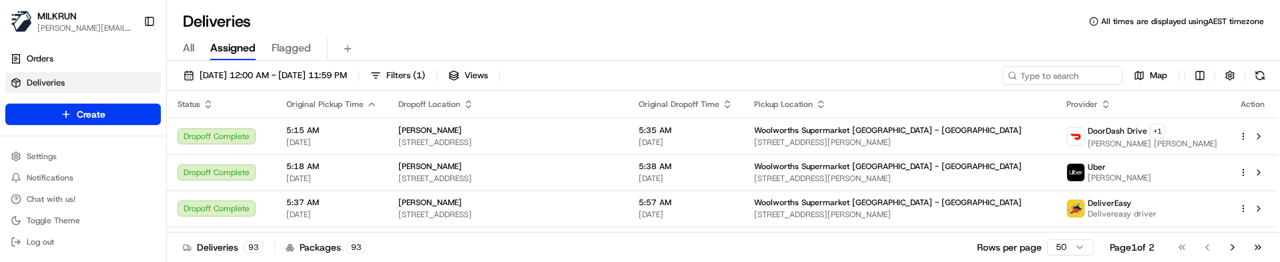
click at [619, 243] on div "Deliveries 93 Packages 93 Rows per page 50 Page 1 of 2 Go to first page Go to p…" at bounding box center [723, 247] width 1113 height 30
drag, startPoint x: 1030, startPoint y: 76, endPoint x: 1156, endPoint y: 83, distance: 126.3
click at [1035, 76] on input at bounding box center [1043, 75] width 160 height 19
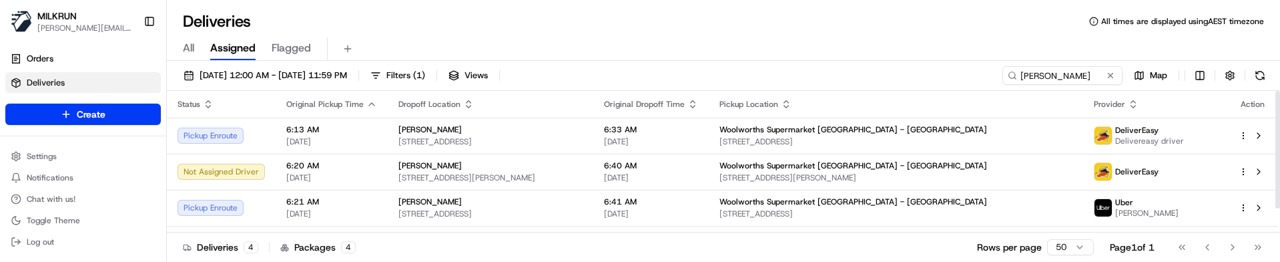
click at [660, 236] on div "Deliveries 4 Packages 4 Rows per page 50 Page 1 of 1 Go to first page Go to pre…" at bounding box center [723, 247] width 1113 height 30
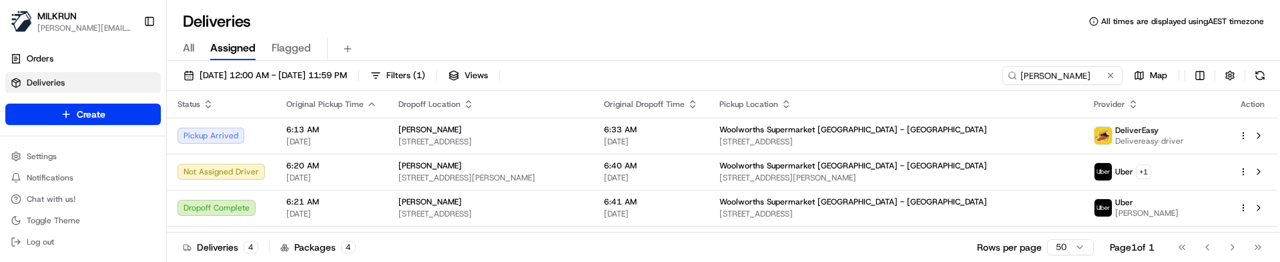
click at [512, 249] on div "Deliveries 4 Packages 4 Rows per page 50 Page 1 of 1 Go to first page Go to pre…" at bounding box center [723, 247] width 1113 height 30
click at [1062, 79] on input "eliza" at bounding box center [1043, 75] width 160 height 19
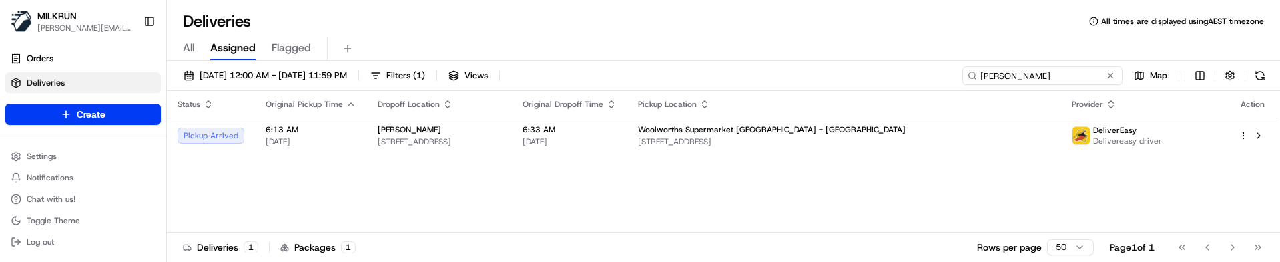
type input "elizabeth burgess"
click at [917, 180] on div "Status Original Pickup Time Dropoff Location Original Dropoff Time Pickup Locat…" at bounding box center [722, 162] width 1111 height 142
click at [760, 158] on div "Status Original Pickup Time Dropoff Location Original Dropoff Time Pickup Locat…" at bounding box center [722, 162] width 1111 height 142
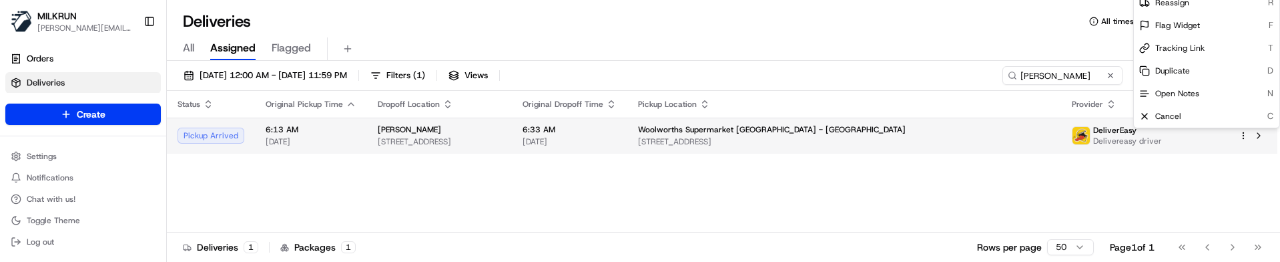
click at [1242, 136] on html "MILKRUN marcellina.berwick@woolworths.co.nz Toggle Sidebar Orders Deliveries Co…" at bounding box center [640, 131] width 1280 height 262
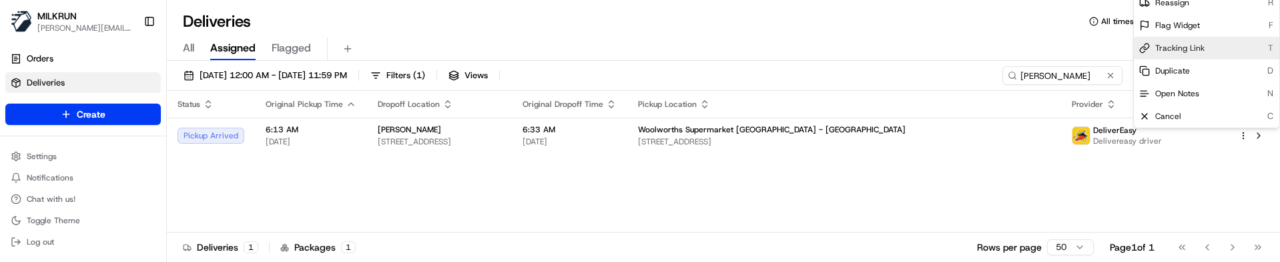
click at [1183, 50] on span "Tracking Link" at bounding box center [1179, 48] width 49 height 11
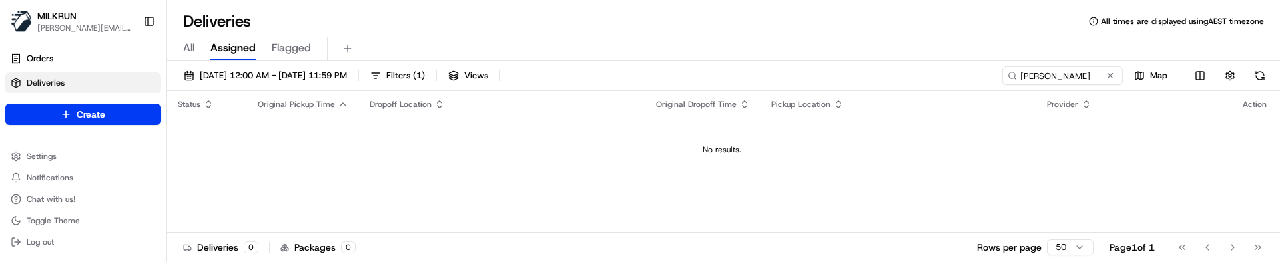
drag, startPoint x: 344, startPoint y: 79, endPoint x: 355, endPoint y: 86, distance: 13.5
click at [344, 79] on span "19/09/2025 12:00 AM - 26/09/2025 11:59 PM" at bounding box center [274, 75] width 148 height 12
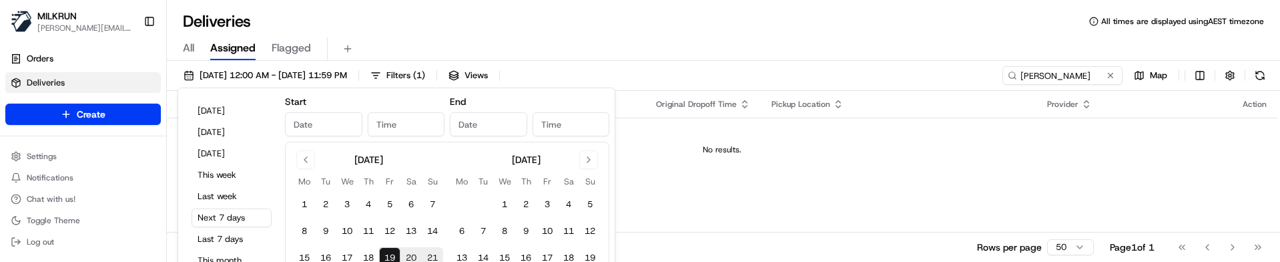
type input "Sep 19, 2025"
type input "12:00 AM"
type input "Sep 26, 2025"
type input "11:59 PM"
click at [366, 254] on button "18" at bounding box center [368, 257] width 21 height 21
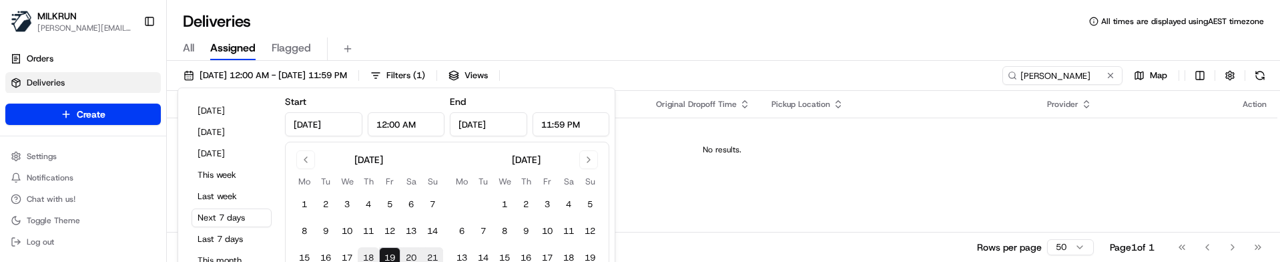
type input "Sep 18, 2025"
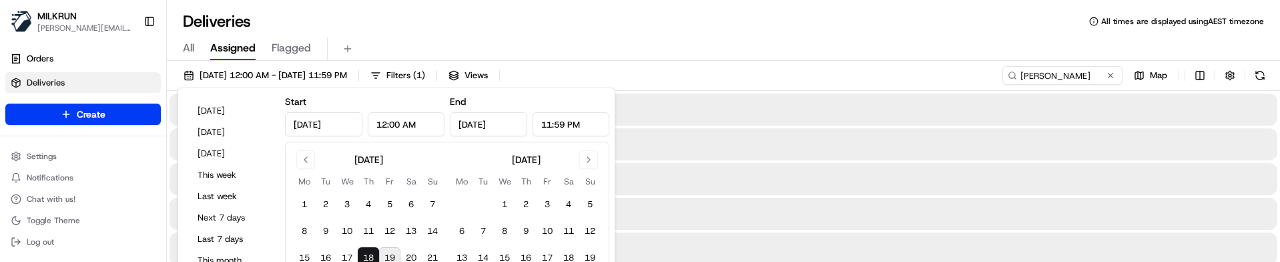
click at [366, 254] on button "18" at bounding box center [368, 257] width 21 height 21
click at [720, 27] on div "Deliveries All times are displayed using AEST timezone" at bounding box center [723, 21] width 1113 height 21
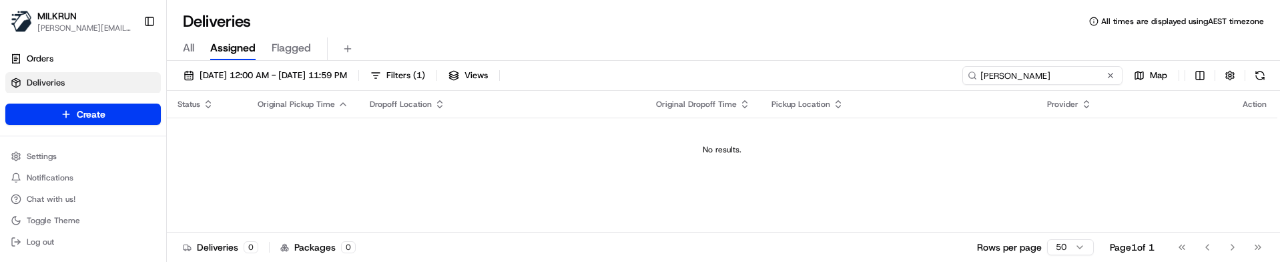
drag, startPoint x: 1082, startPoint y: 81, endPoint x: 797, endPoint y: 85, distance: 285.0
click at [804, 86] on div "18/09/2025 12:00 AM - 18/09/2025 11:59 PM Filters ( 1 ) Views maria sutton Map" at bounding box center [723, 78] width 1113 height 25
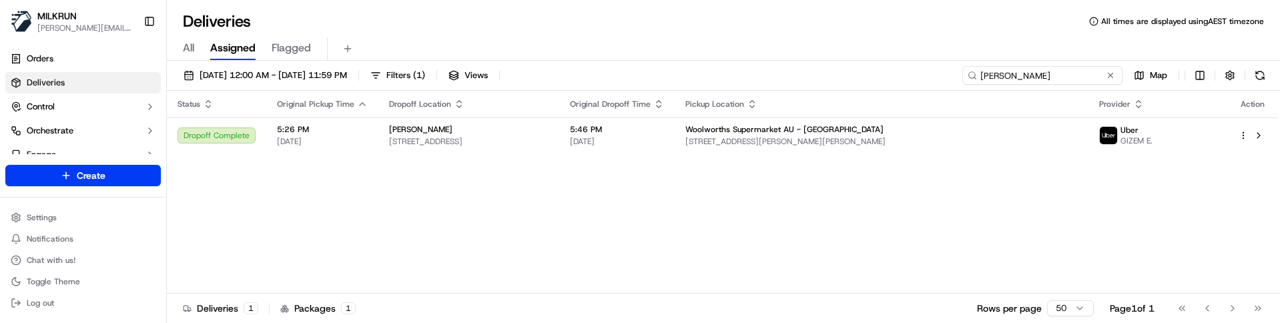
type input "stephanie blake"
click at [835, 250] on div "Status Original Pickup Time Dropoff Location Original Dropoff Time Pickup Locat…" at bounding box center [722, 192] width 1111 height 203
click at [326, 73] on span "18/09/2025 12:00 AM - 18/09/2025 11:59 PM" at bounding box center [274, 75] width 148 height 12
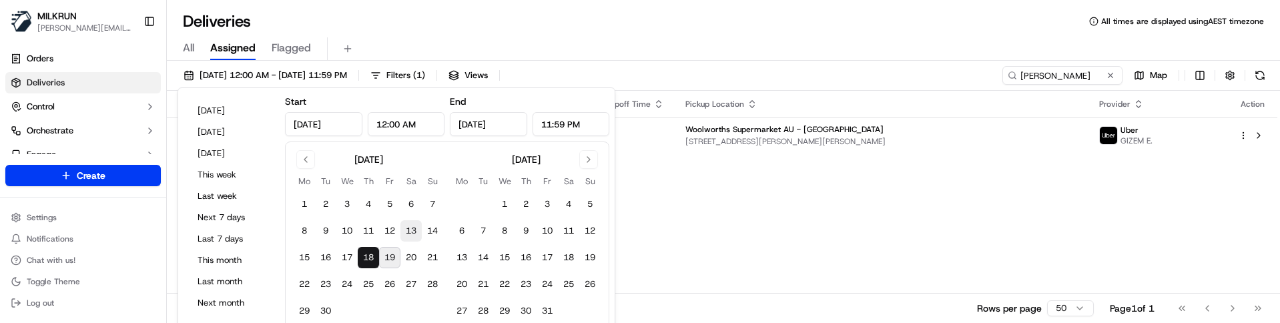
click at [407, 229] on button "13" at bounding box center [410, 230] width 21 height 21
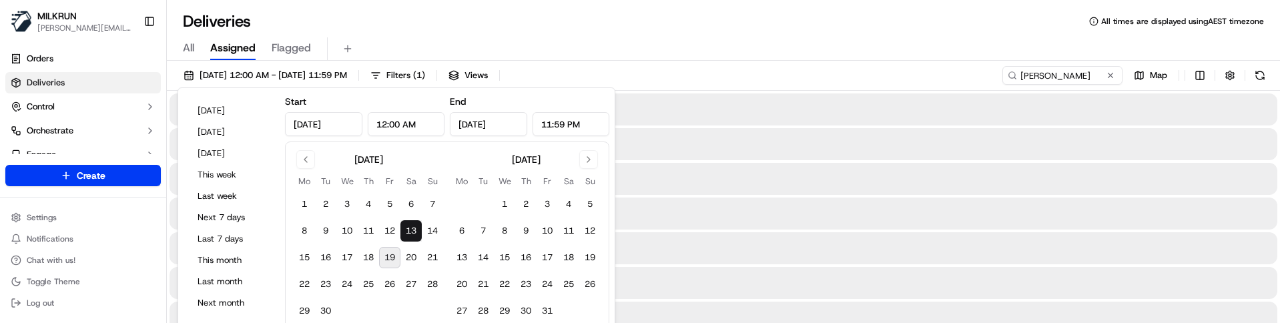
type input "Sep 13, 2025"
click at [407, 229] on button "13" at bounding box center [410, 230] width 21 height 21
drag, startPoint x: 1092, startPoint y: 75, endPoint x: 819, endPoint y: 61, distance: 273.3
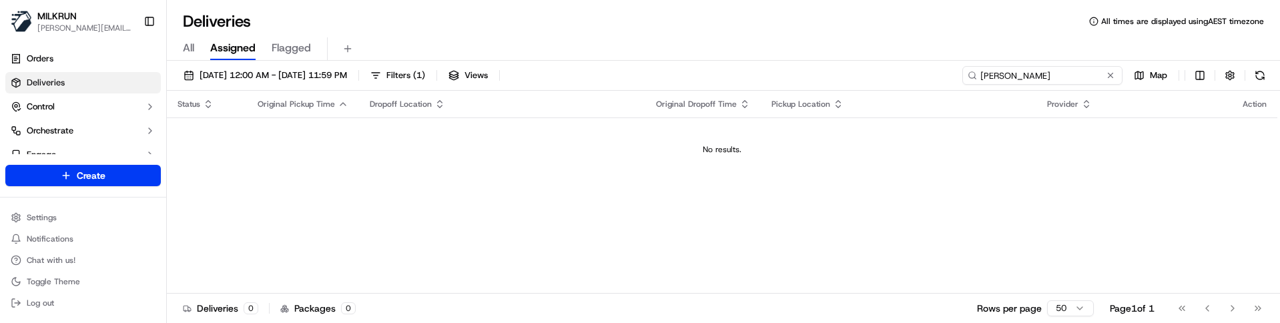
paste input "ottiliaskoogh@gmail.com"
drag, startPoint x: 1093, startPoint y: 82, endPoint x: 1005, endPoint y: 80, distance: 87.5
click at [1005, 80] on input "ottiliaskoogh@gmail.com" at bounding box center [1043, 75] width 160 height 19
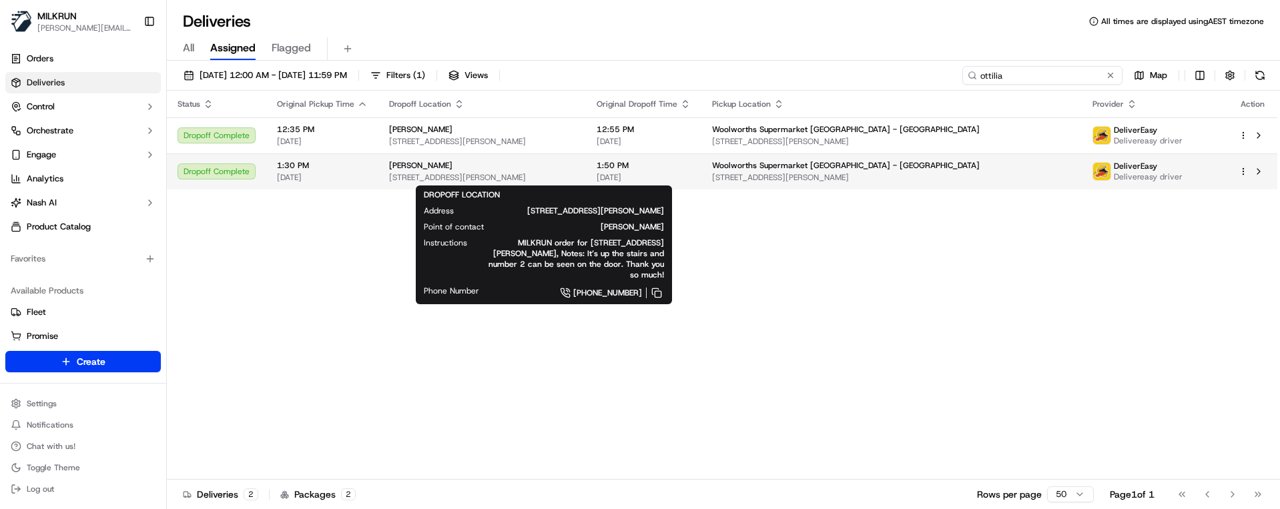
type input "ottilia"
click at [575, 176] on span "2/12 Norna Crescent, Kelburn, Wellington Region 6012, NZ" at bounding box center [482, 177] width 186 height 11
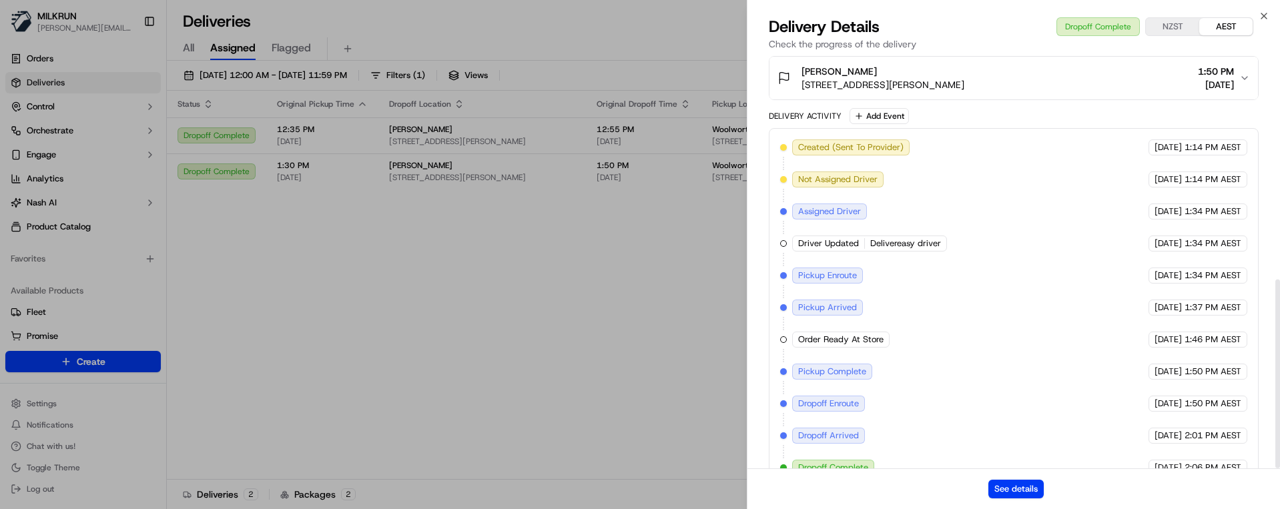
scroll to position [487, 0]
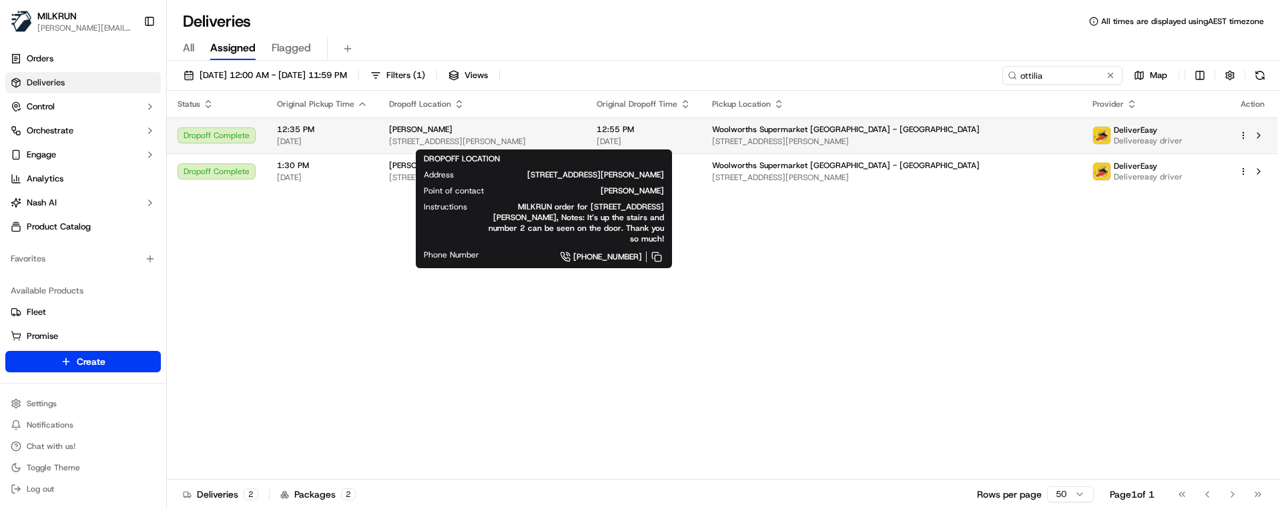
click at [575, 137] on span "2/12 Norna Crescent, Kelburn, Wellington Region 6012, NZ" at bounding box center [482, 141] width 186 height 11
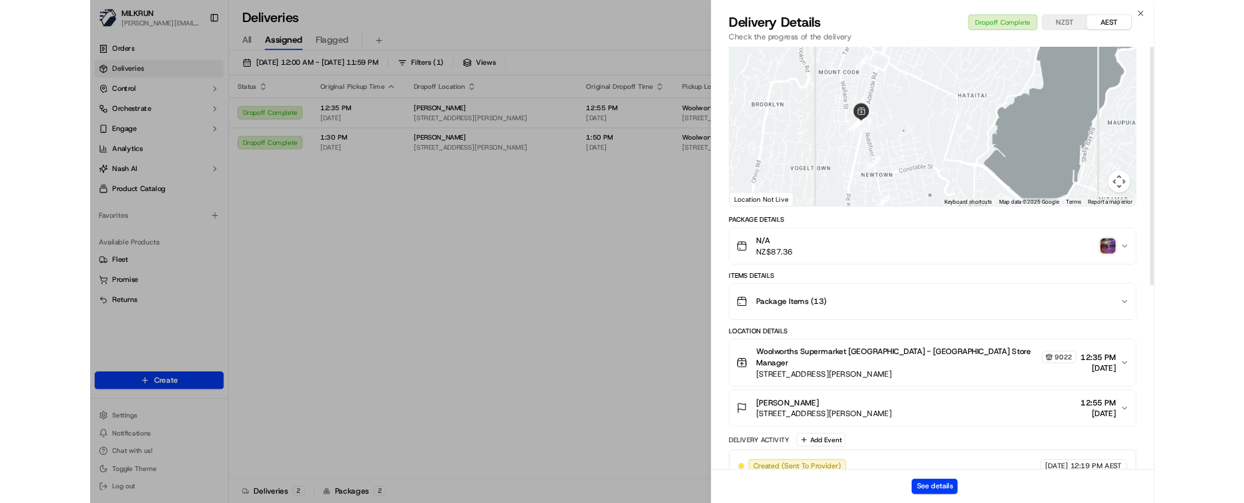
scroll to position [0, 0]
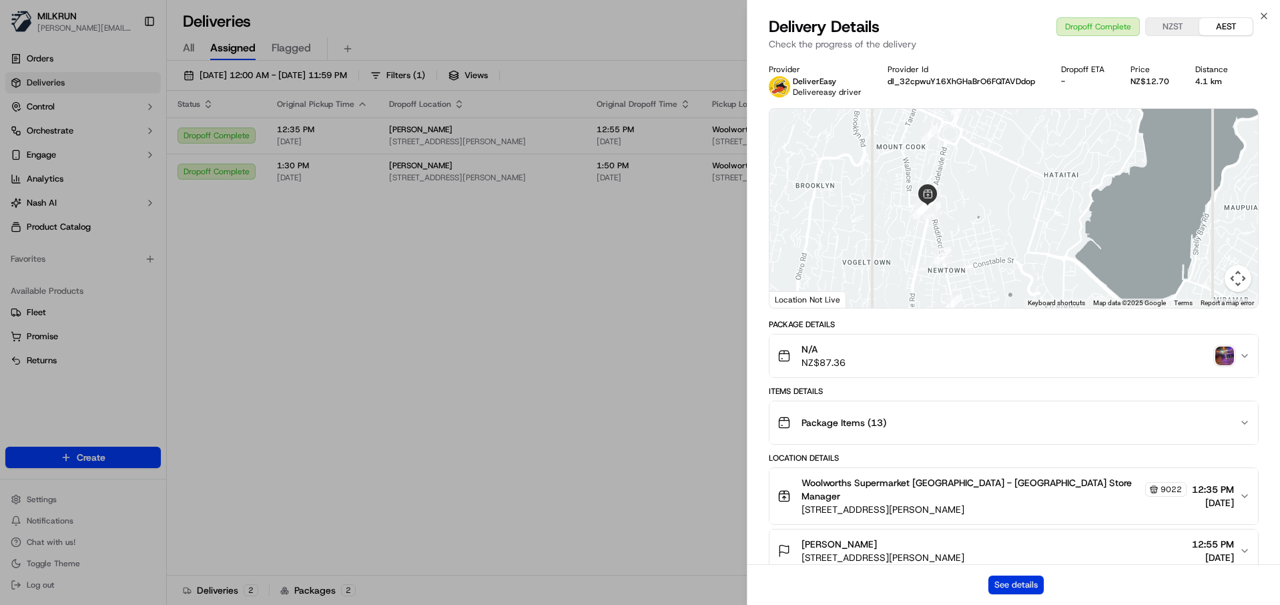
click at [1015, 261] on button "See details" at bounding box center [1016, 584] width 55 height 19
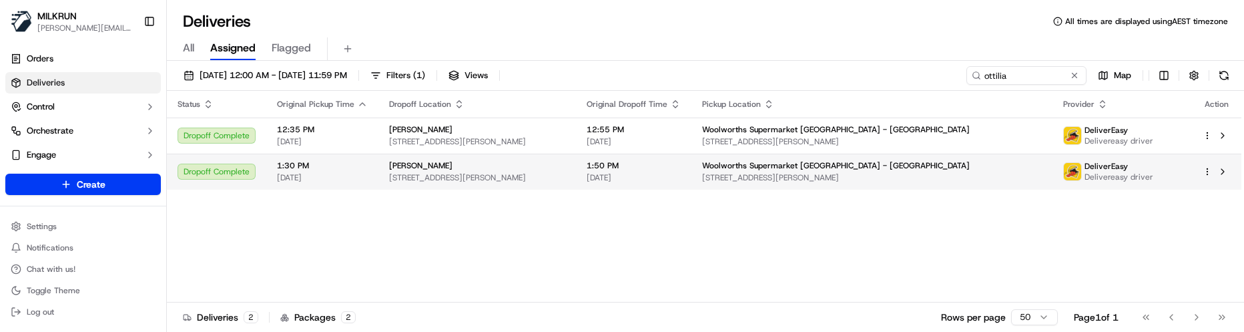
click at [564, 176] on span "2/12 Norna Crescent, Kelburn, Wellington Region 6012, NZ" at bounding box center [477, 177] width 176 height 11
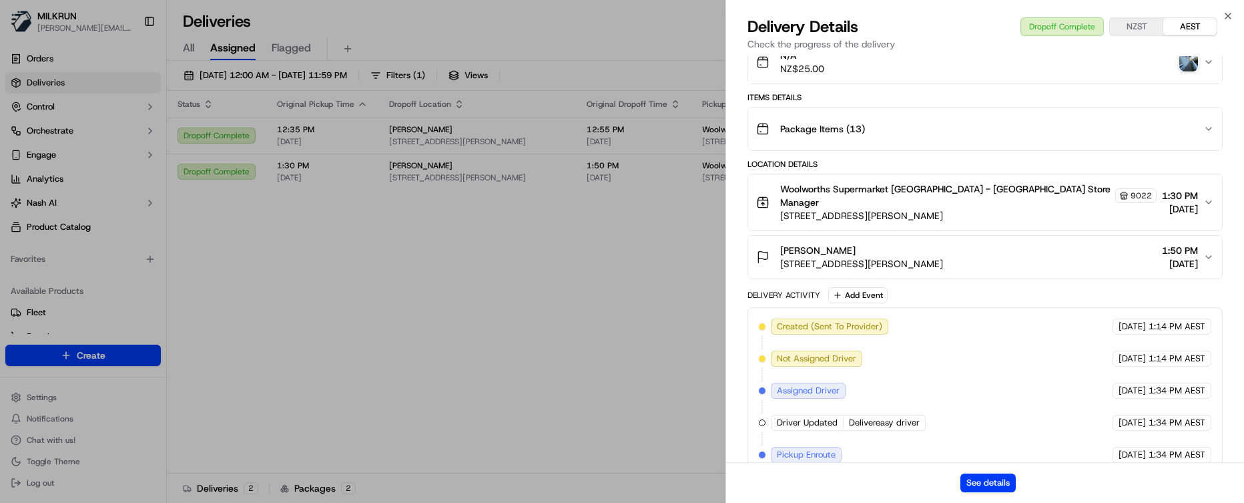
scroll to position [494, 0]
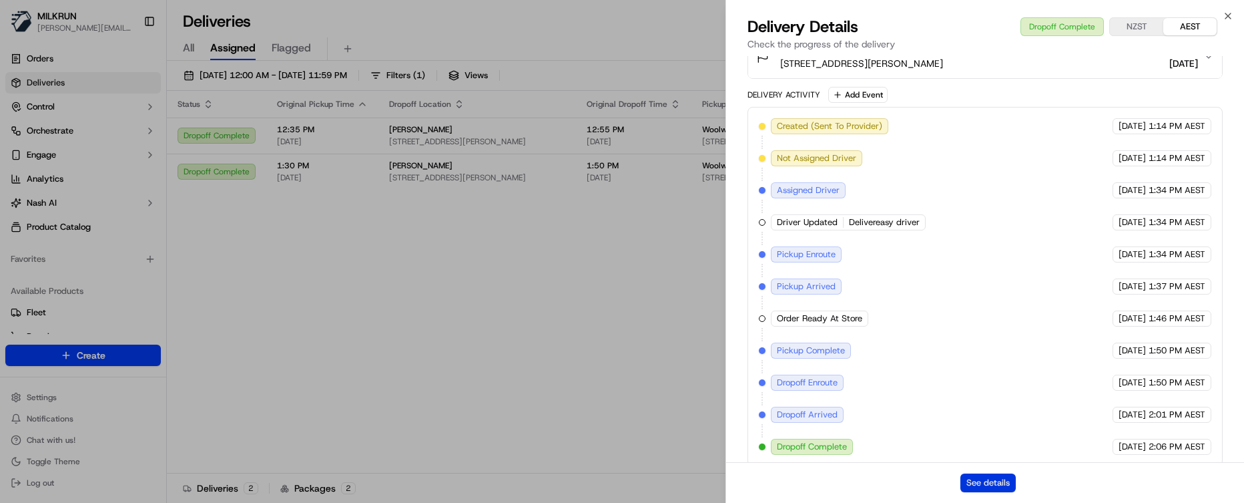
click at [973, 261] on button "See details" at bounding box center [988, 482] width 55 height 19
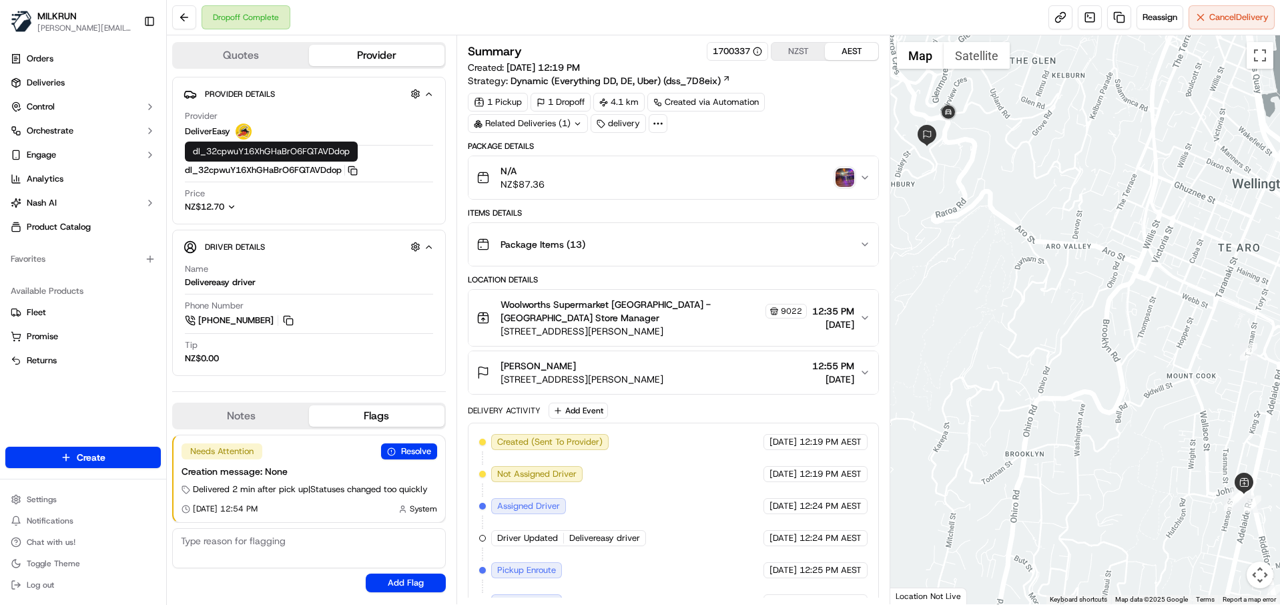
click at [352, 171] on rect "button" at bounding box center [354, 172] width 6 height 6
click at [849, 173] on img "button" at bounding box center [845, 177] width 19 height 19
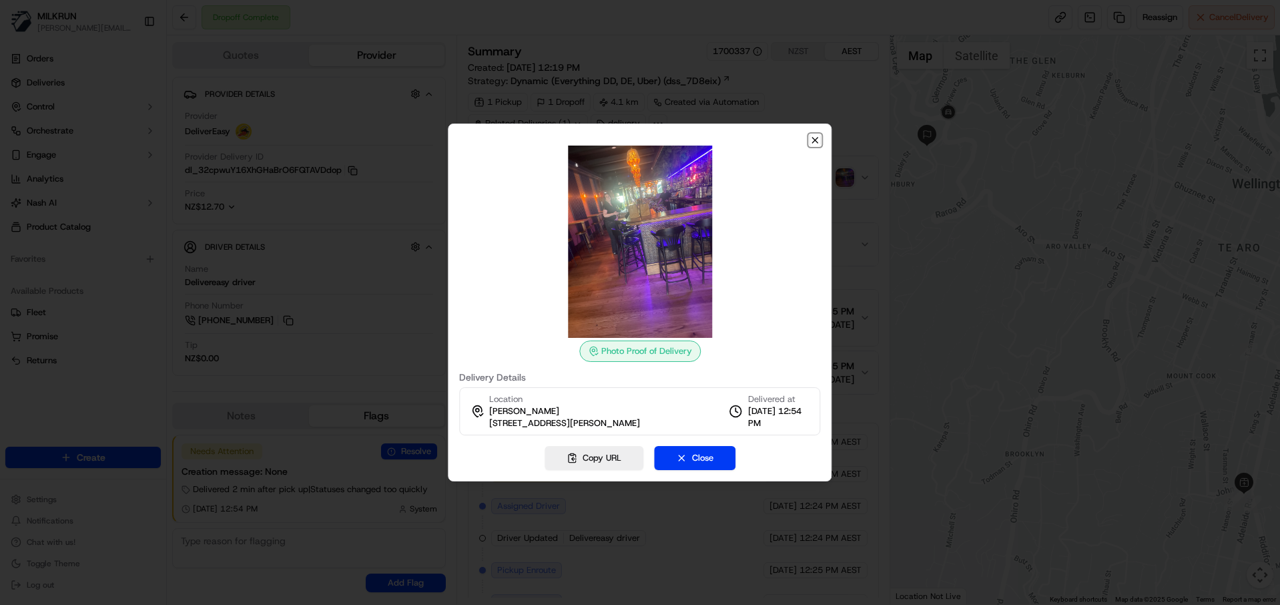
click at [815, 138] on icon "button" at bounding box center [815, 140] width 11 height 11
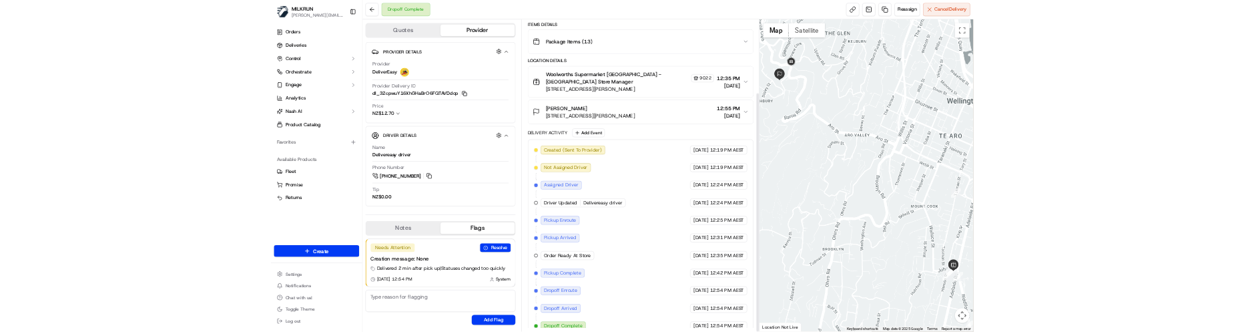
scroll to position [172, 0]
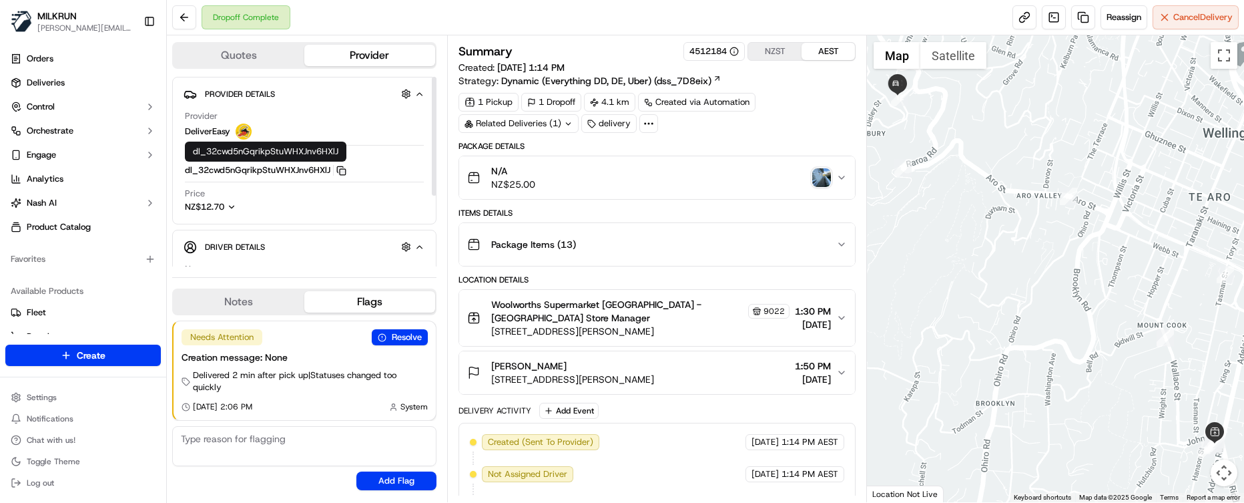
click at [344, 170] on icon "button" at bounding box center [341, 171] width 10 height 10
drag, startPoint x: 279, startPoint y: 478, endPoint x: 276, endPoint y: 376, distance: 101.5
click at [279, 477] on div "Needs Attention Resolve Creation message: None Delivered 2 min after pick up | …" at bounding box center [304, 405] width 264 height 180
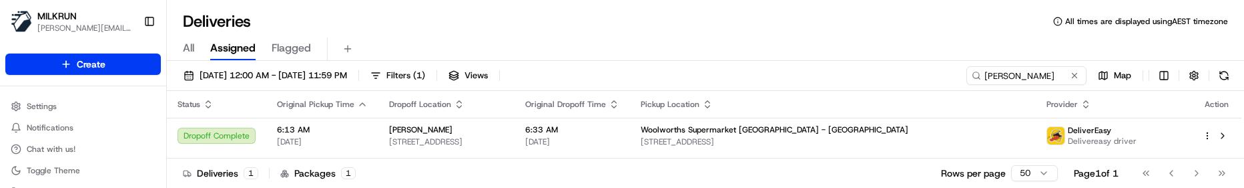
click at [892, 49] on div "All Assigned Flagged" at bounding box center [705, 48] width 1077 height 23
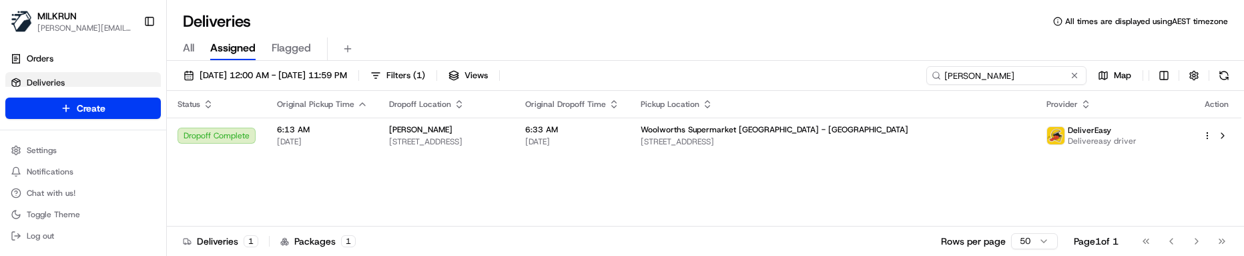
drag, startPoint x: 1055, startPoint y: 74, endPoint x: 914, endPoint y: 65, distance: 141.1
click at [914, 65] on div "19/09/2025 12:00 AM - 19/09/2025 11:59 PM Filters ( 1 ) Views elizabeth burgess…" at bounding box center [705, 160] width 1077 height 198
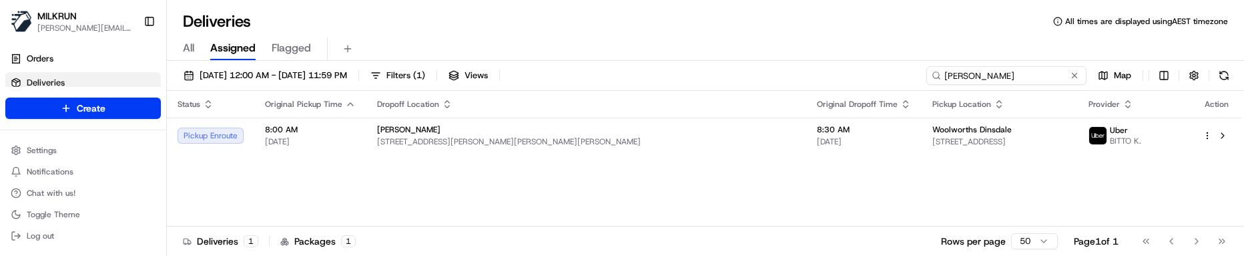
type input "amy turner"
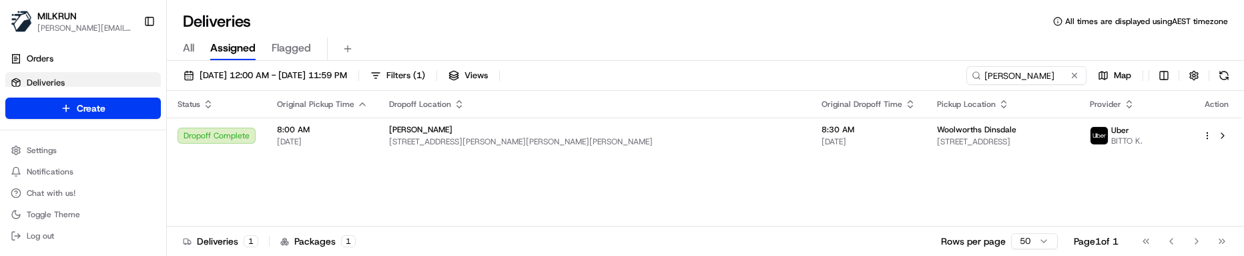
click at [481, 185] on div "Status Original Pickup Time Dropoff Location Original Dropoff Time Pickup Locat…" at bounding box center [704, 159] width 1075 height 136
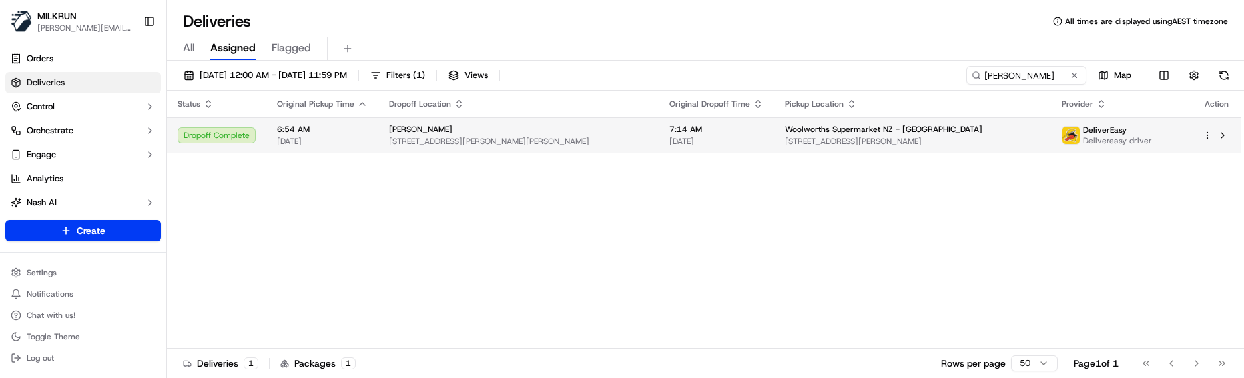
type input "leigh-ann"
click at [965, 125] on div "Woolworths Supermarket NZ - Maidstone" at bounding box center [913, 129] width 256 height 11
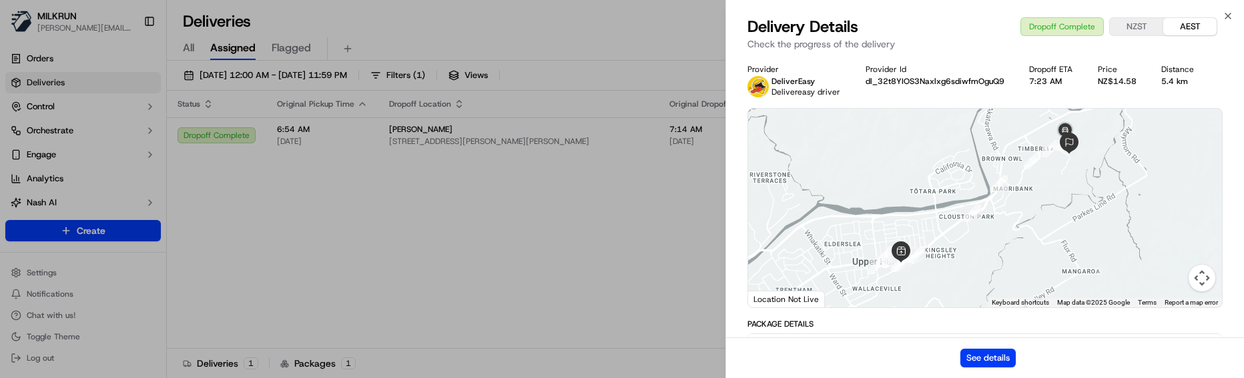
drag, startPoint x: 841, startPoint y: 344, endPoint x: 854, endPoint y: 338, distance: 14.3
click at [841, 255] on div "See details" at bounding box center [985, 358] width 518 height 41
click at [995, 255] on button "See details" at bounding box center [988, 358] width 55 height 19
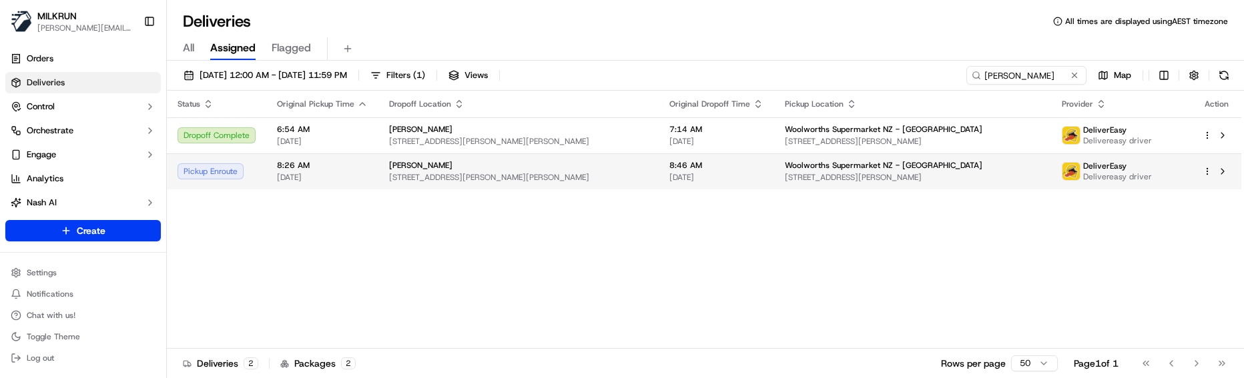
click at [398, 170] on span "[PERSON_NAME]" at bounding box center [420, 165] width 63 height 11
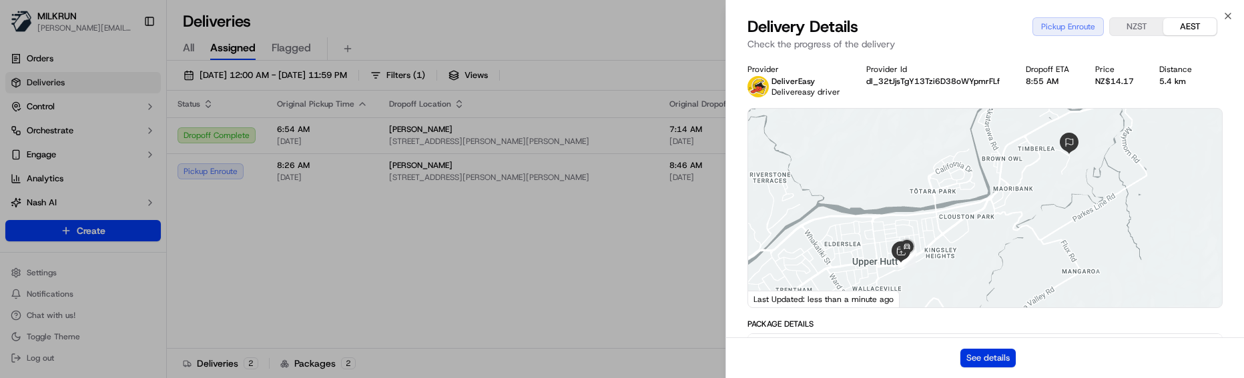
click at [979, 255] on button "See details" at bounding box center [988, 358] width 55 height 19
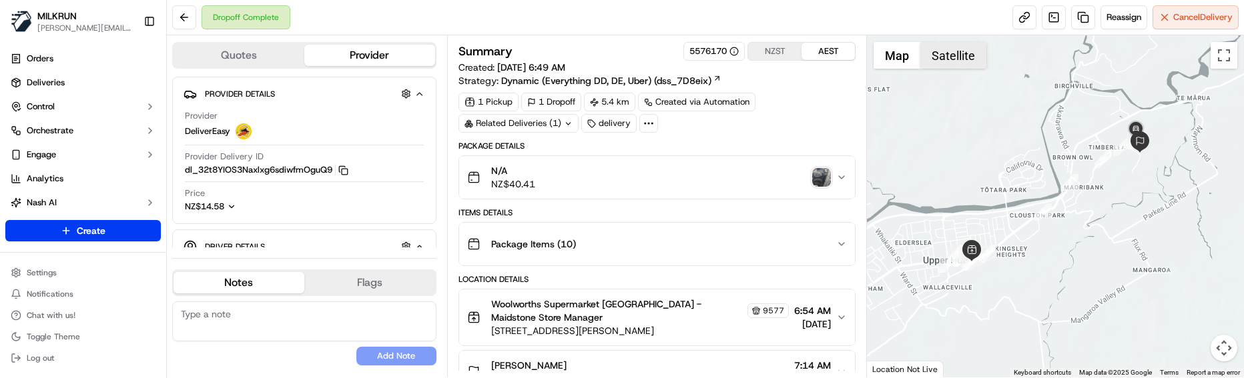
click at [974, 55] on button "Satellite" at bounding box center [953, 55] width 66 height 27
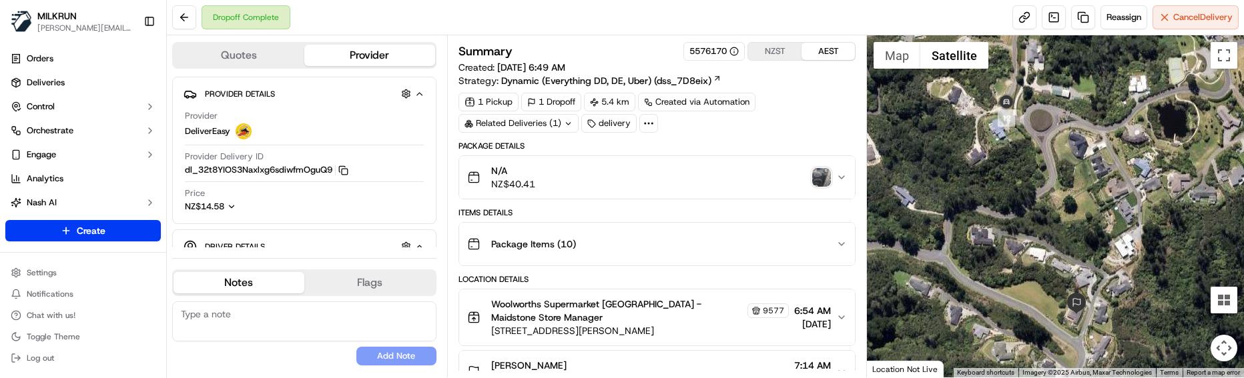
drag, startPoint x: 1092, startPoint y: 125, endPoint x: 1188, endPoint y: 346, distance: 240.3
click at [1188, 346] on div at bounding box center [1055, 206] width 377 height 342
click at [220, 343] on div "No results found Add Note" at bounding box center [304, 334] width 264 height 64
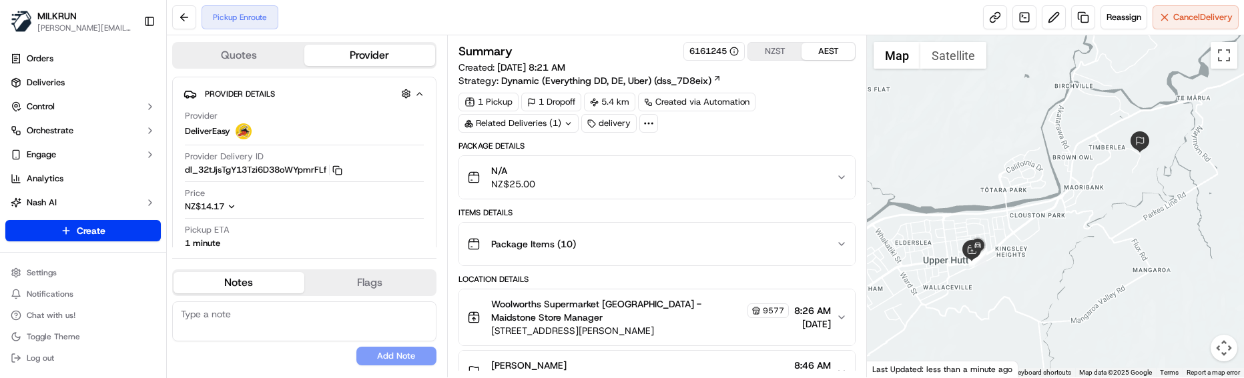
click at [314, 329] on textarea at bounding box center [304, 322] width 264 height 40
paste textarea "Good XXX Team🌞️Please NOTE the delivery instructions & kindly contact the custo…"
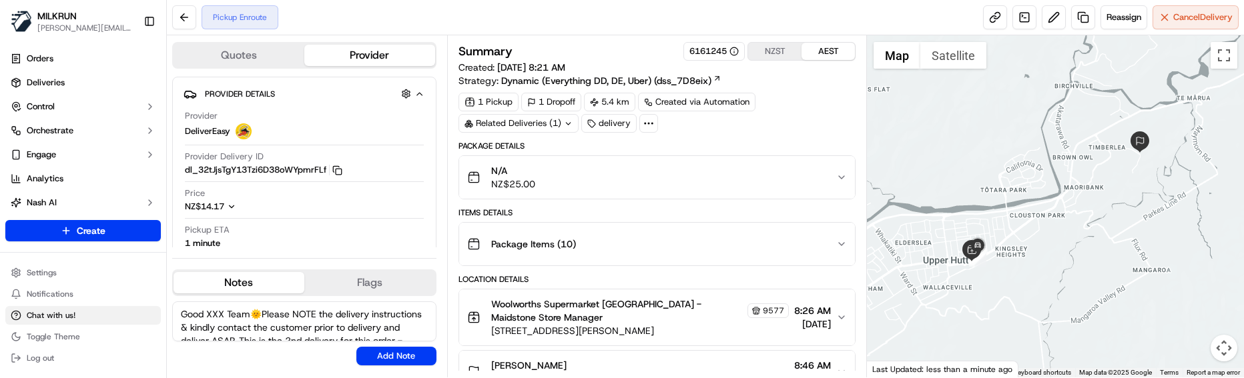
drag, startPoint x: 224, startPoint y: 313, endPoint x: 125, endPoint y: 312, distance: 98.8
click at [125, 312] on div "MILKRUN marcellina.berwick@woolworths.co.nz Toggle Sidebar Orders Deliveries Co…" at bounding box center [622, 189] width 1244 height 378
type textarea "Morena & Good Morning Team🌞️Please NOTE the delivery instructions & kindly cont…"
click at [371, 353] on button "Add Note" at bounding box center [396, 356] width 80 height 19
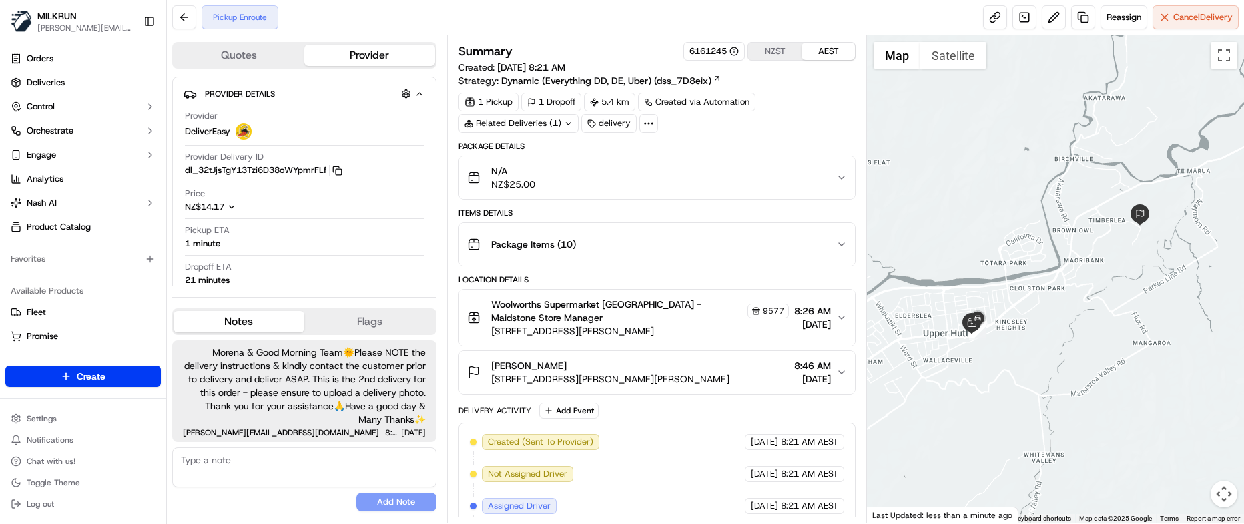
drag, startPoint x: 324, startPoint y: 491, endPoint x: 387, endPoint y: 448, distance: 76.5
click at [332, 378] on div "No results found Add Note" at bounding box center [304, 479] width 264 height 64
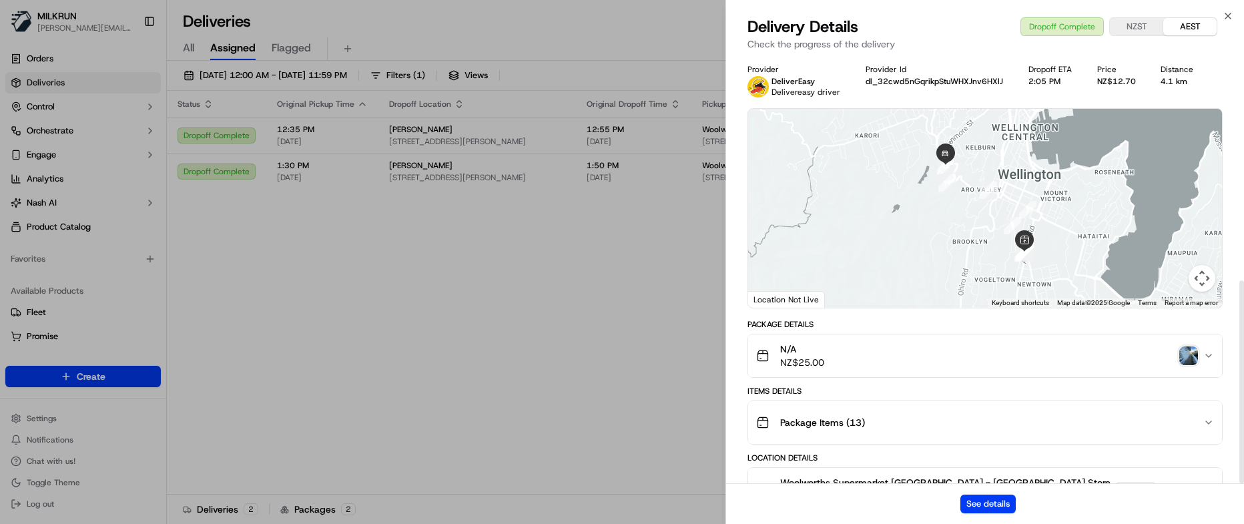
drag, startPoint x: 590, startPoint y: 302, endPoint x: 700, endPoint y: 240, distance: 126.2
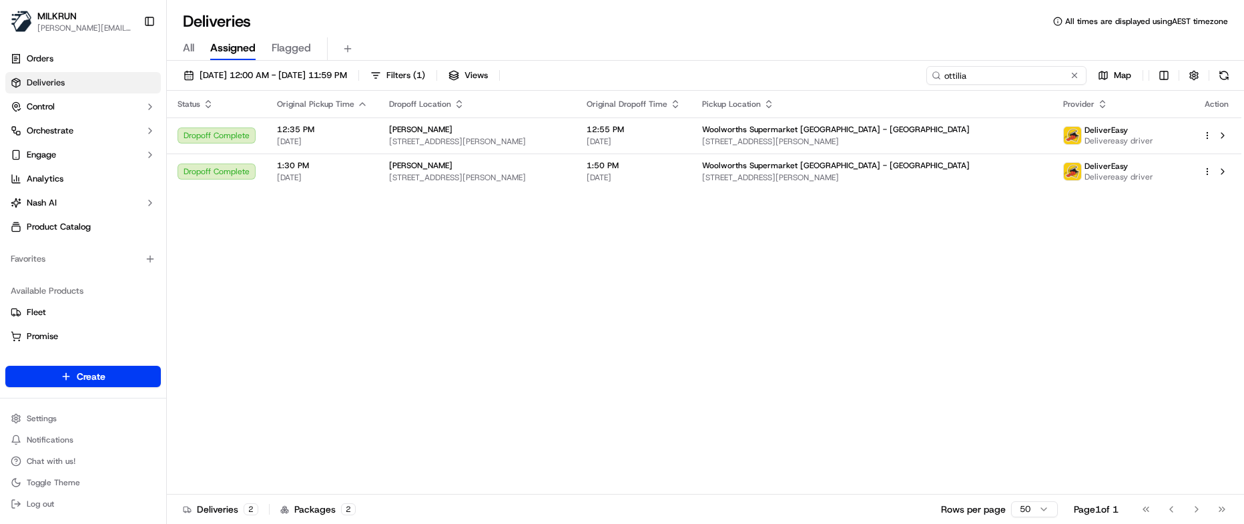
drag, startPoint x: 1015, startPoint y: 77, endPoint x: 658, endPoint y: 83, distance: 357.1
click at [702, 83] on div "13/09/2025 12:00 AM - 13/09/2025 11:59 PM Filters ( 1 ) Views ottilia Map" at bounding box center [705, 78] width 1077 height 25
click at [347, 78] on span "13/09/2025 12:00 AM - 13/09/2025 11:59 PM" at bounding box center [274, 75] width 148 height 12
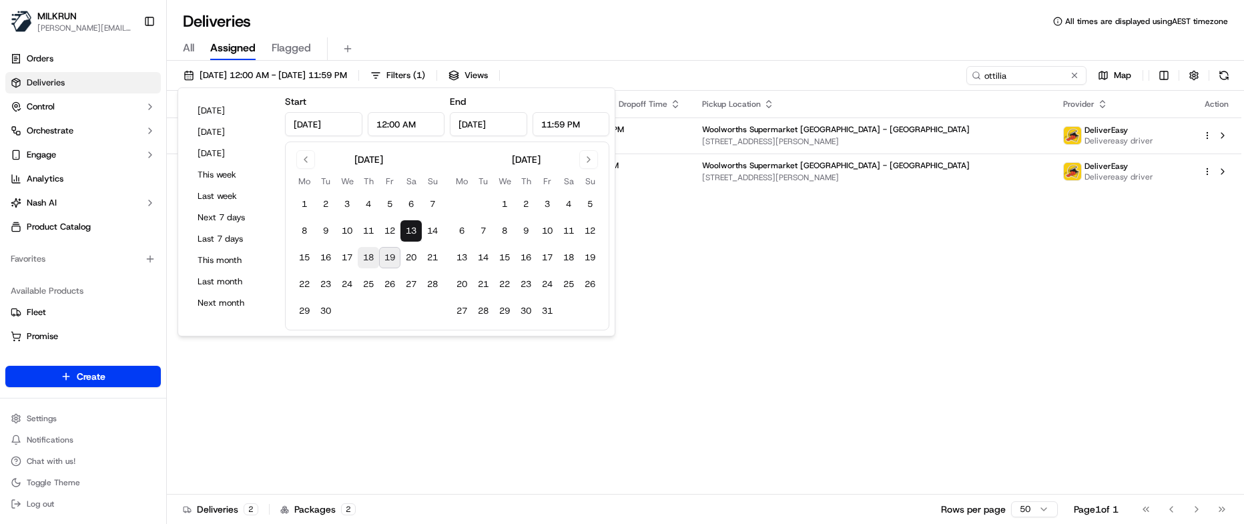
click at [372, 254] on button "18" at bounding box center [368, 257] width 21 height 21
type input "Sep 18, 2025"
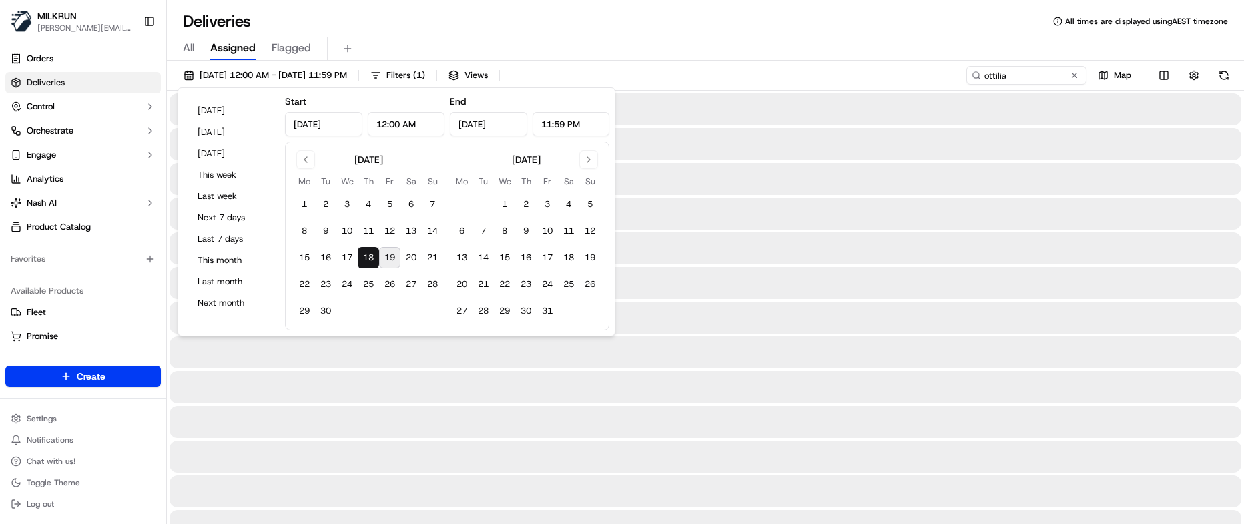
click at [372, 254] on button "18" at bounding box center [368, 257] width 21 height 21
click at [730, 45] on div "All Assigned Flagged" at bounding box center [705, 48] width 1077 height 23
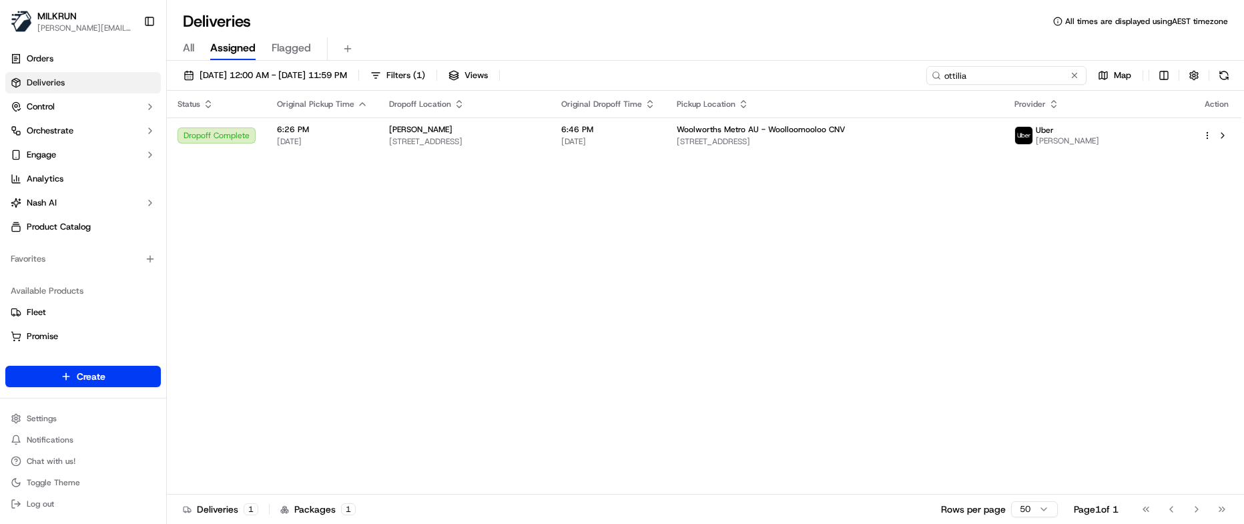
click at [1016, 76] on input "ottilia" at bounding box center [1006, 75] width 160 height 19
drag, startPoint x: 868, startPoint y: 67, endPoint x: 587, endPoint y: 62, distance: 280.4
click at [625, 65] on div "18/09/2025 12:00 AM - 18/09/2025 11:59 PM Filters ( 1 ) Views ottilia Map Statu…" at bounding box center [705, 294] width 1077 height 466
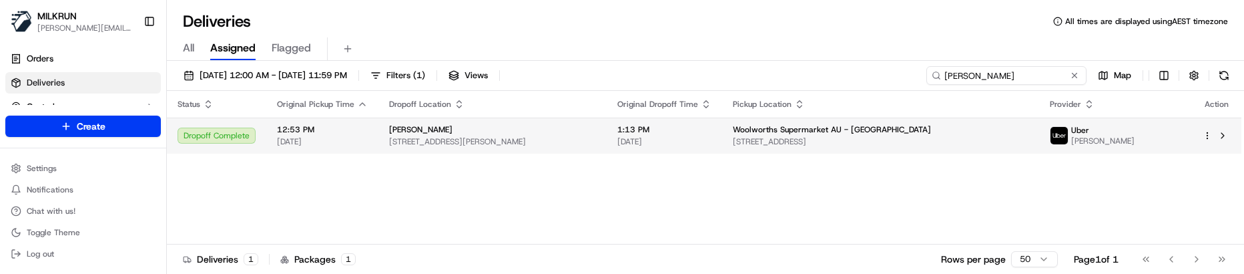
type input "nicole white"
click at [596, 136] on span "Unit 30/1 Ritchie St, Sans Souci, NSW 2219, AU" at bounding box center [492, 141] width 207 height 11
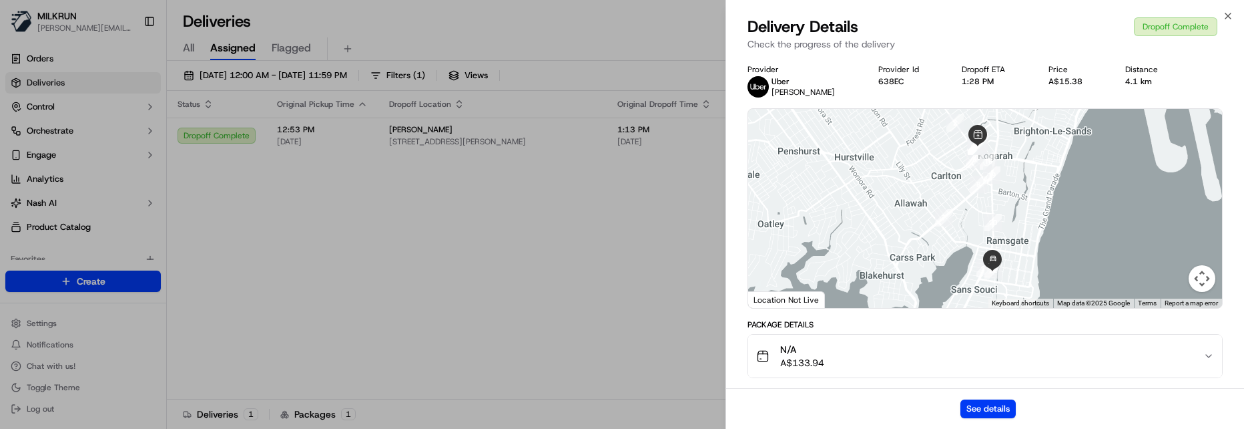
click at [832, 388] on div "See details" at bounding box center [985, 408] width 518 height 41
click at [999, 401] on button "See details" at bounding box center [988, 408] width 55 height 19
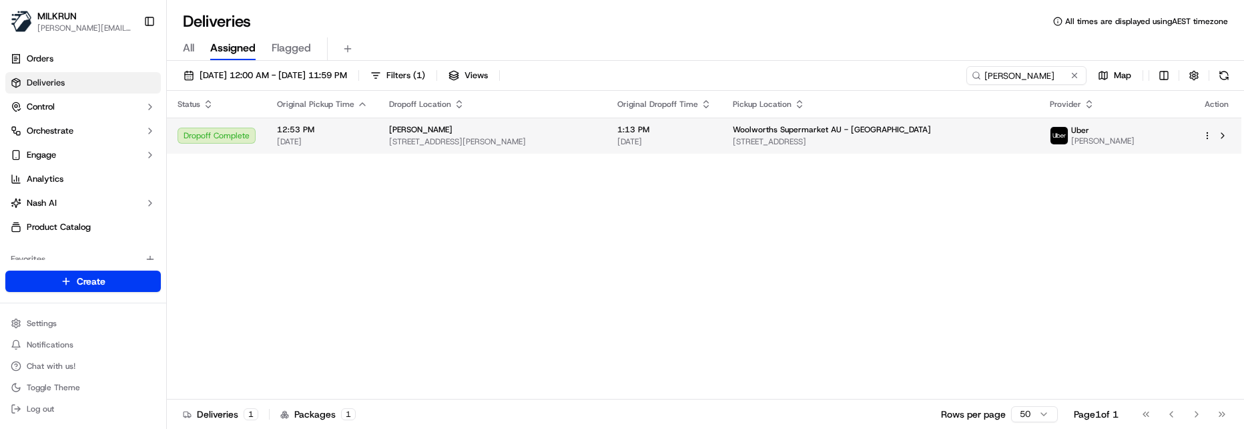
click at [702, 140] on span "18/09/2025" at bounding box center [664, 141] width 94 height 11
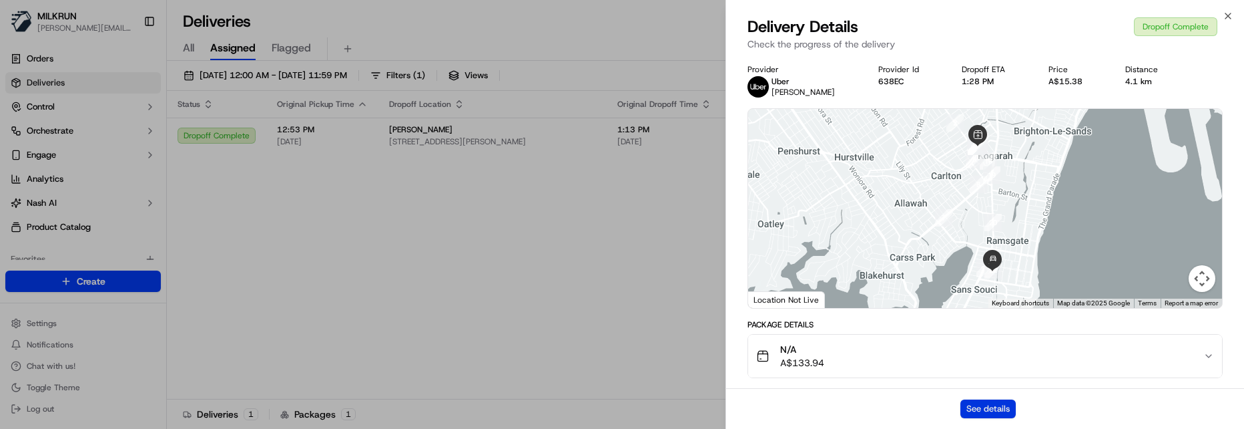
click at [970, 413] on button "See details" at bounding box center [988, 408] width 55 height 19
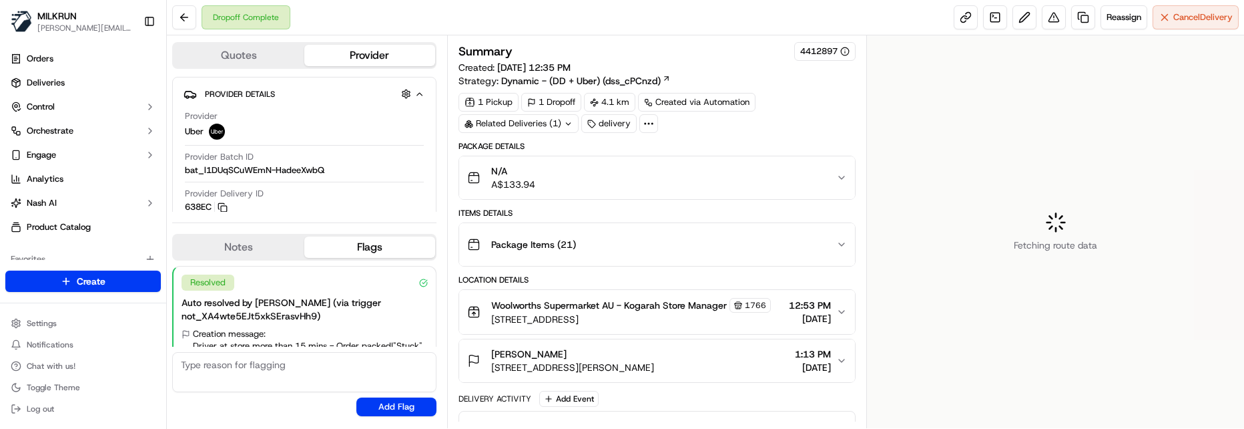
scroll to position [57, 0]
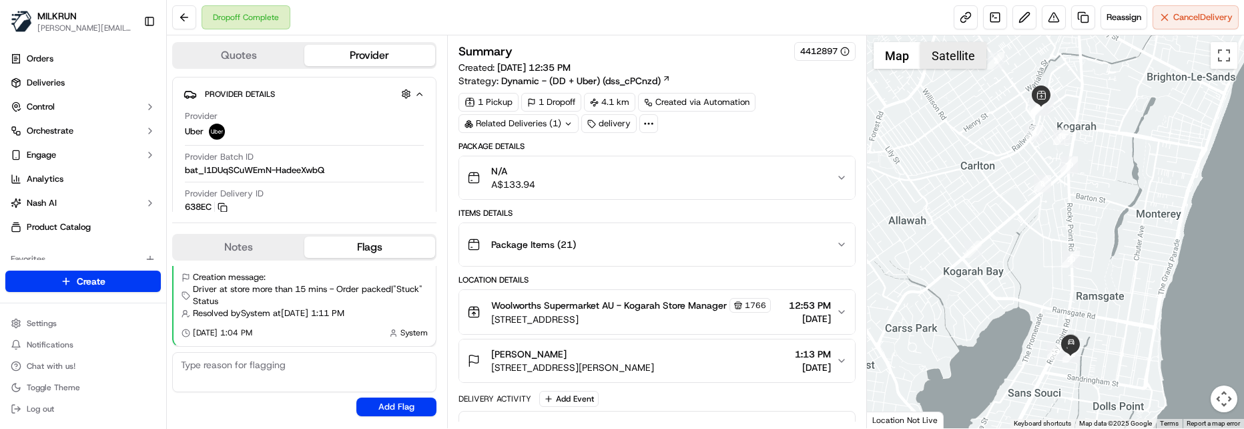
click at [965, 54] on button "Satellite" at bounding box center [953, 55] width 66 height 27
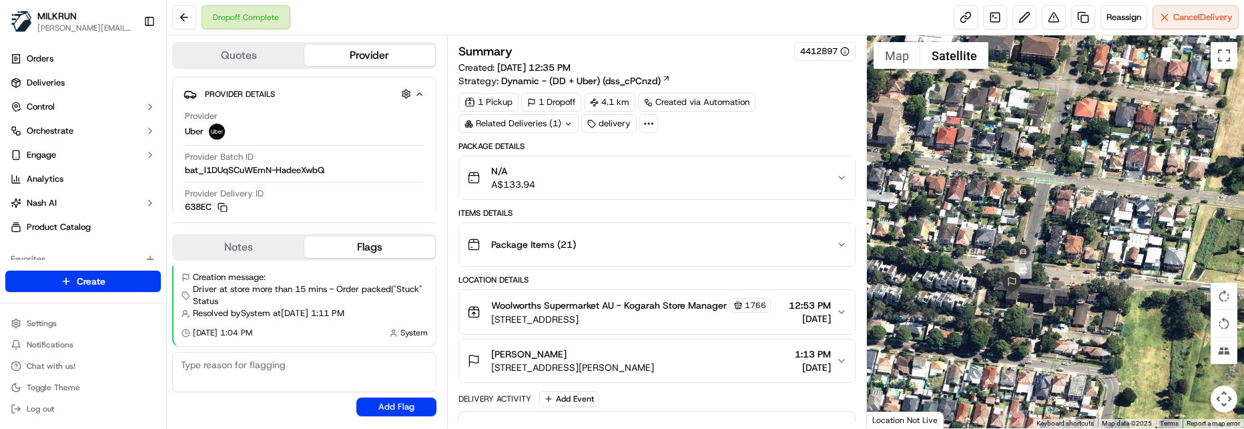
drag, startPoint x: 1001, startPoint y: 324, endPoint x: 1054, endPoint y: 308, distance: 55.9
click at [1054, 308] on div at bounding box center [1055, 231] width 377 height 392
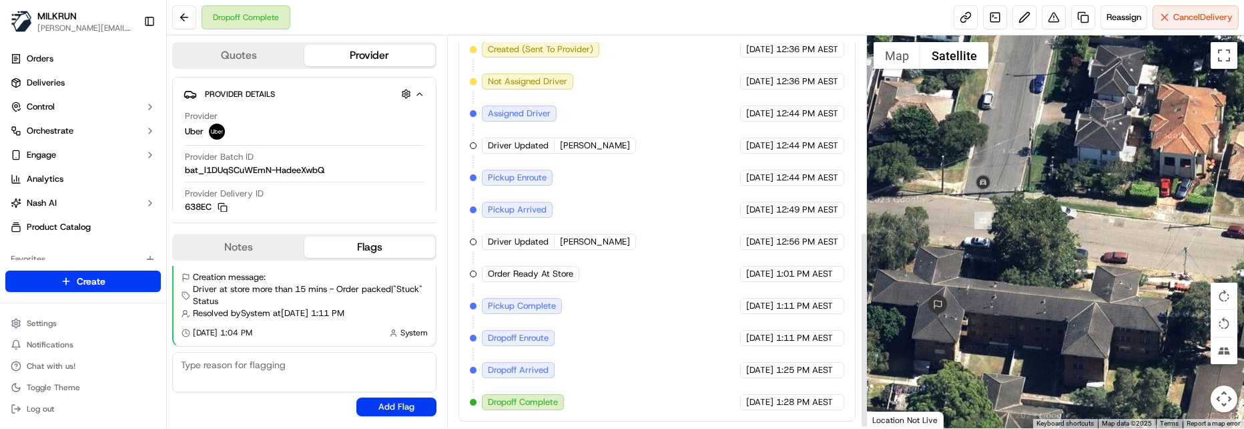
scroll to position [392, 0]
drag, startPoint x: 252, startPoint y: 407, endPoint x: 352, endPoint y: 380, distance: 104.3
click at [253, 407] on div "Resolved Auto resolved by [PERSON_NAME] (via trigger not_XA4wte5EJt5xkSErasvHh9…" at bounding box center [304, 340] width 264 height 161
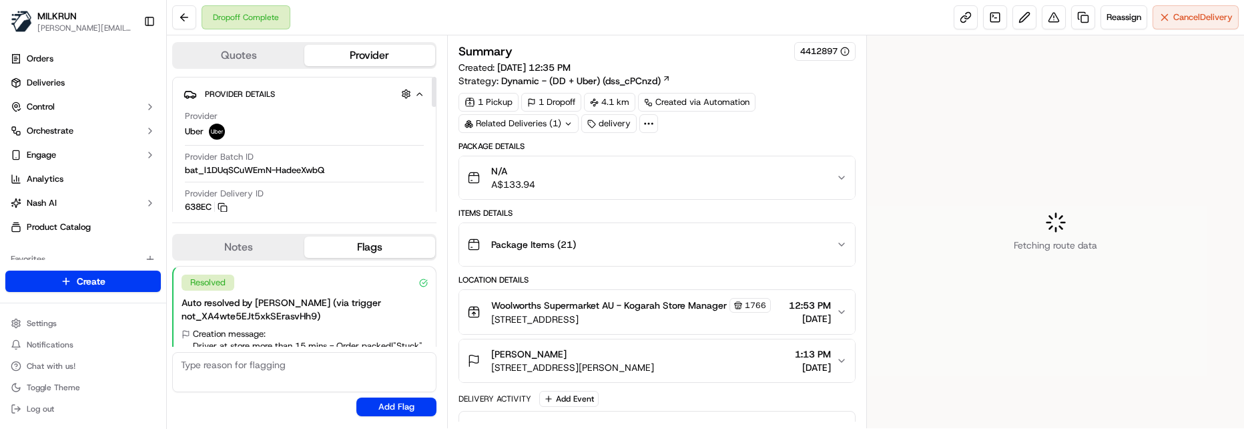
scroll to position [57, 0]
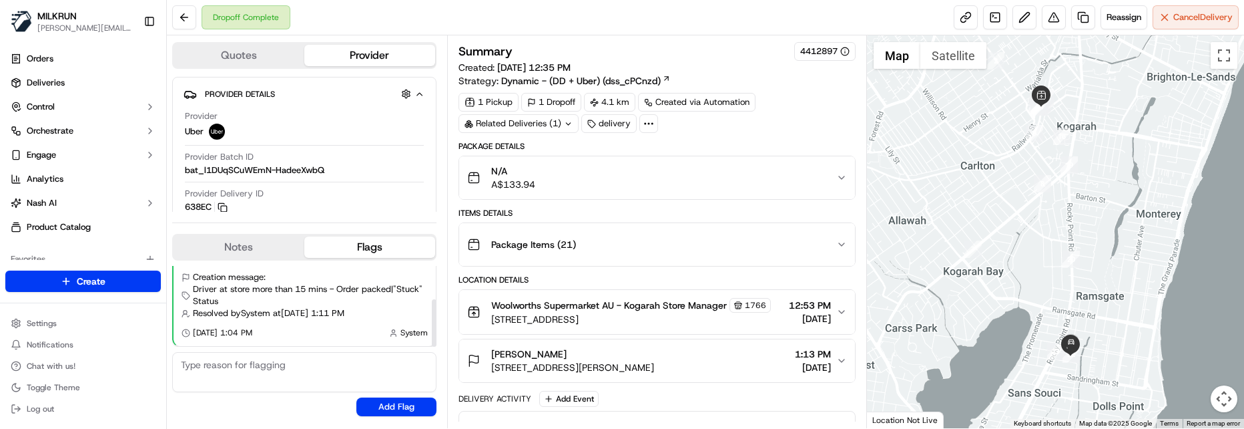
click at [281, 403] on div "Resolved Auto resolved by [PERSON_NAME] (via trigger not_XA4wte5EJt5xkSErasvHh9…" at bounding box center [304, 340] width 264 height 161
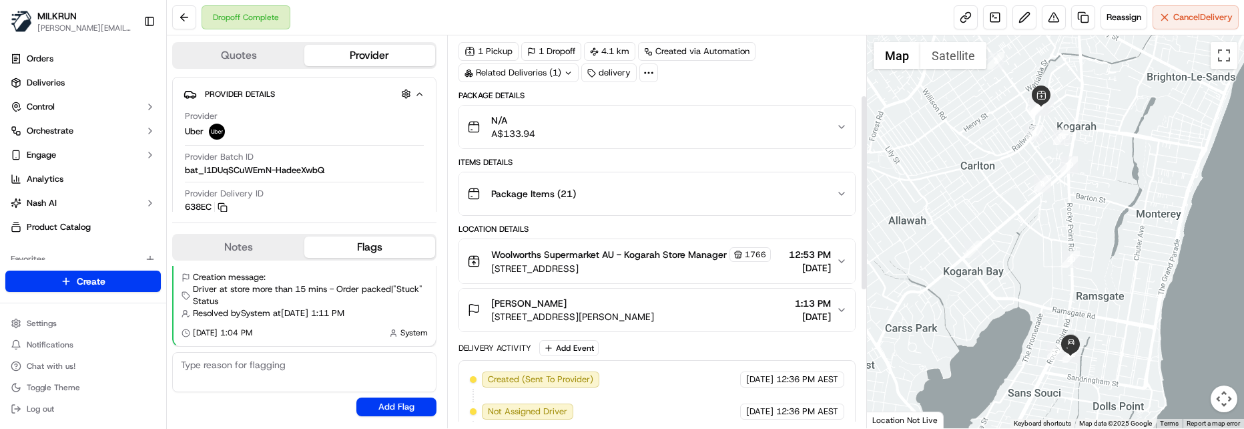
scroll to position [133, 0]
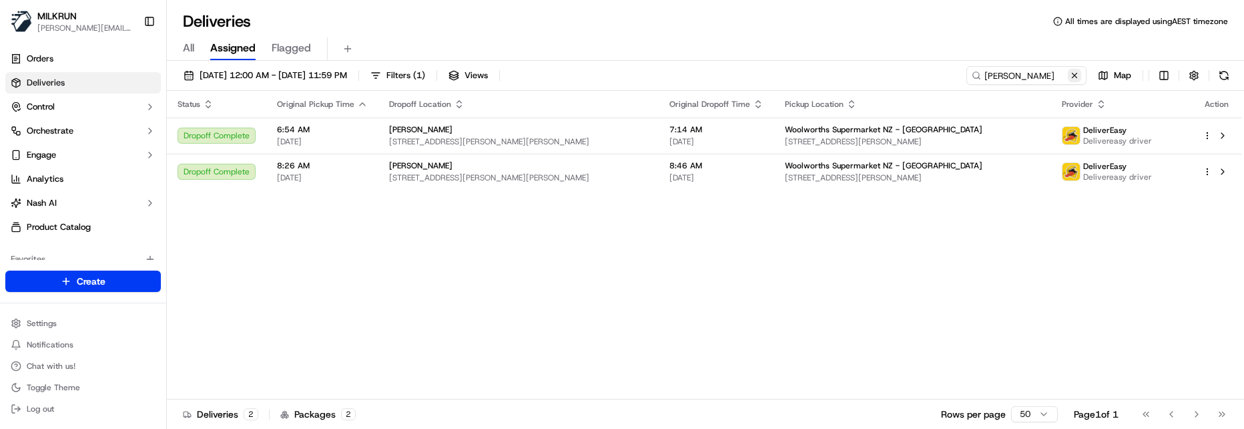
click at [1076, 77] on button at bounding box center [1074, 75] width 13 height 13
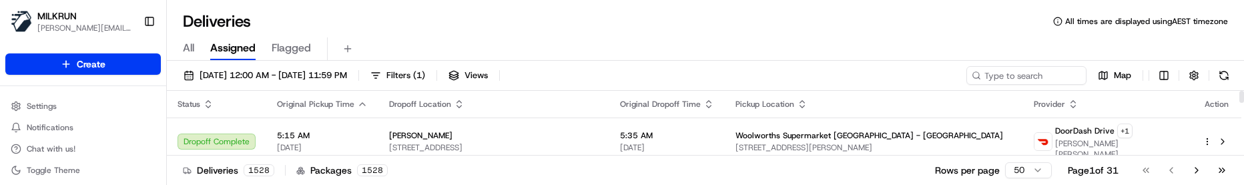
click at [663, 55] on div "All Assigned Flagged" at bounding box center [705, 48] width 1077 height 23
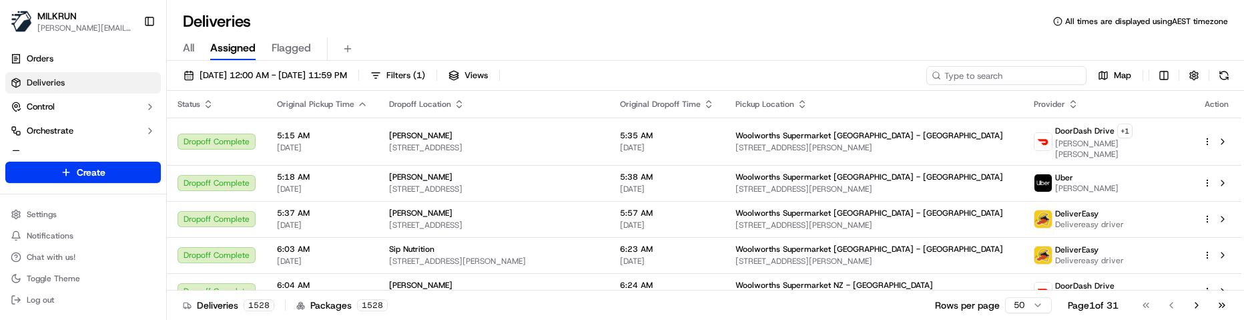
click at [1015, 73] on input at bounding box center [1006, 75] width 160 height 19
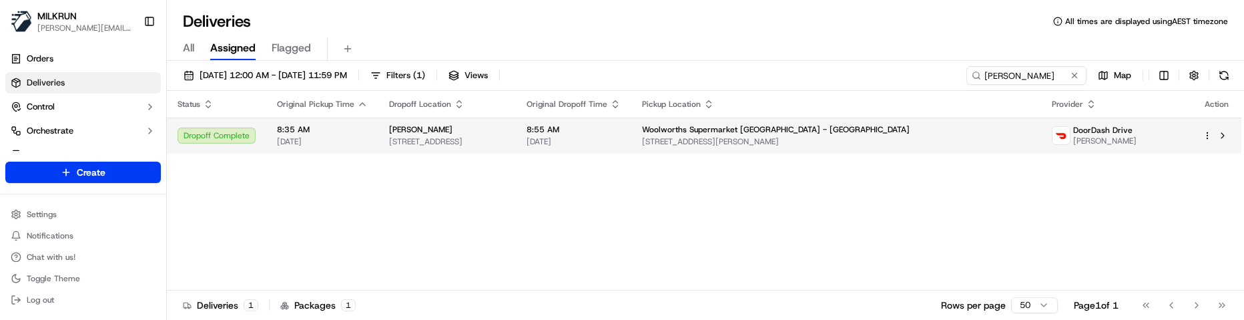
click at [621, 146] on span "[DATE]" at bounding box center [574, 141] width 94 height 11
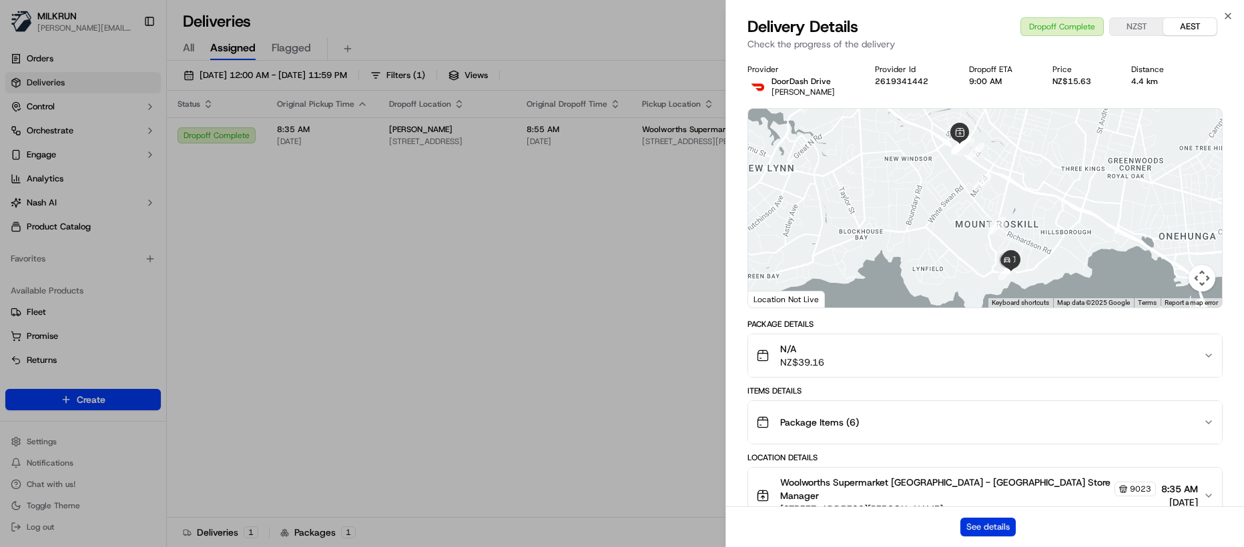
click at [970, 428] on button "See details" at bounding box center [988, 527] width 55 height 19
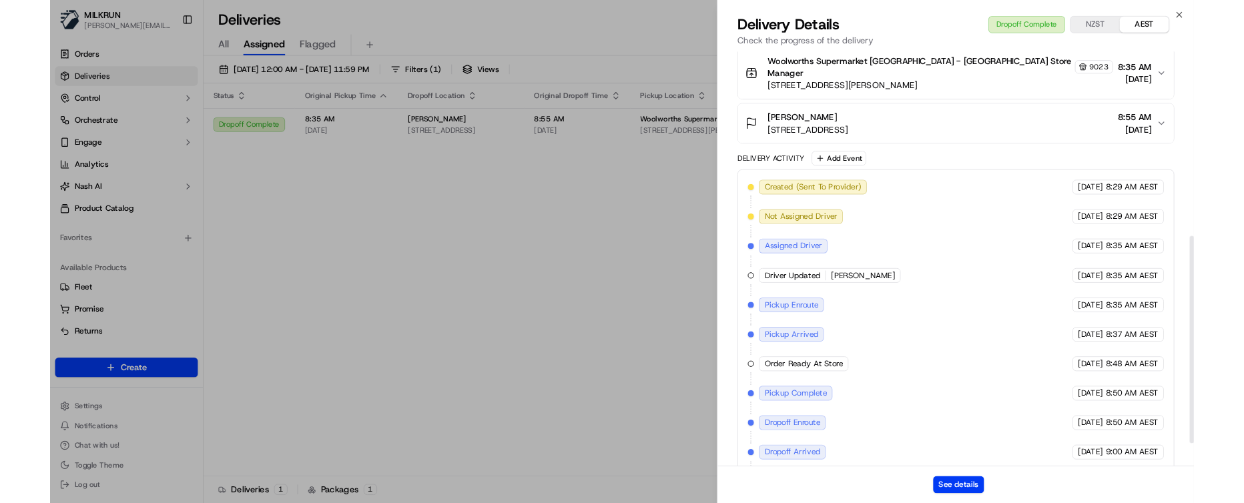
scroll to position [449, 0]
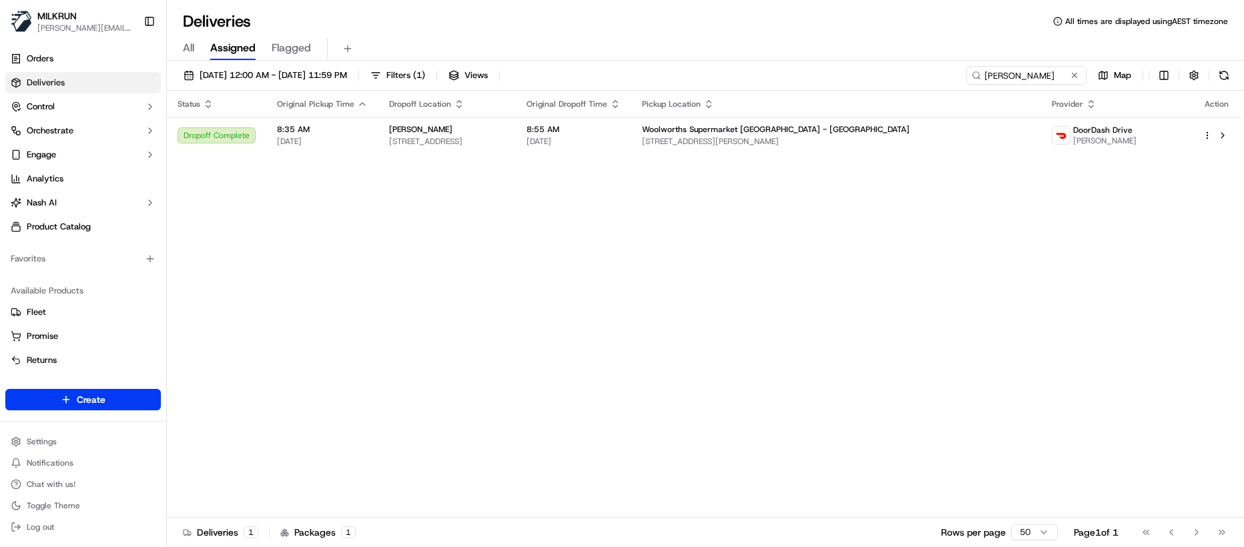
drag, startPoint x: 402, startPoint y: 398, endPoint x: 445, endPoint y: 545, distance: 152.5
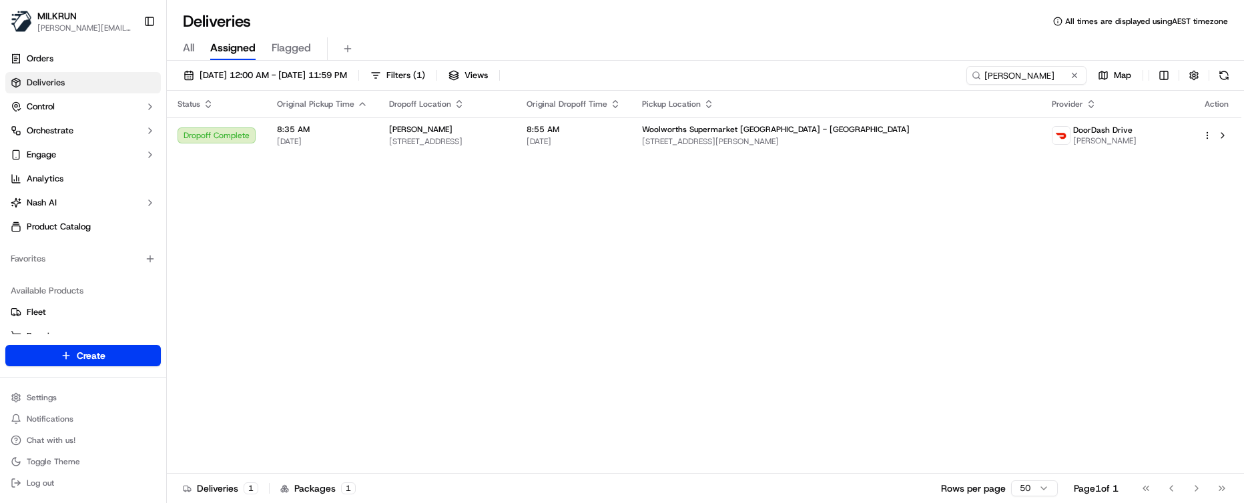
click at [326, 208] on div "Status Original Pickup Time Dropoff Location Original Dropoff Time Pickup Locat…" at bounding box center [704, 282] width 1075 height 383
drag, startPoint x: 1038, startPoint y: 71, endPoint x: 663, endPoint y: 67, distance: 375.2
click at [663, 67] on div "19/09/2025 12:00 AM - 19/09/2025 11:59 PM Filters ( 1 ) Views rosa abel Map" at bounding box center [705, 78] width 1077 height 25
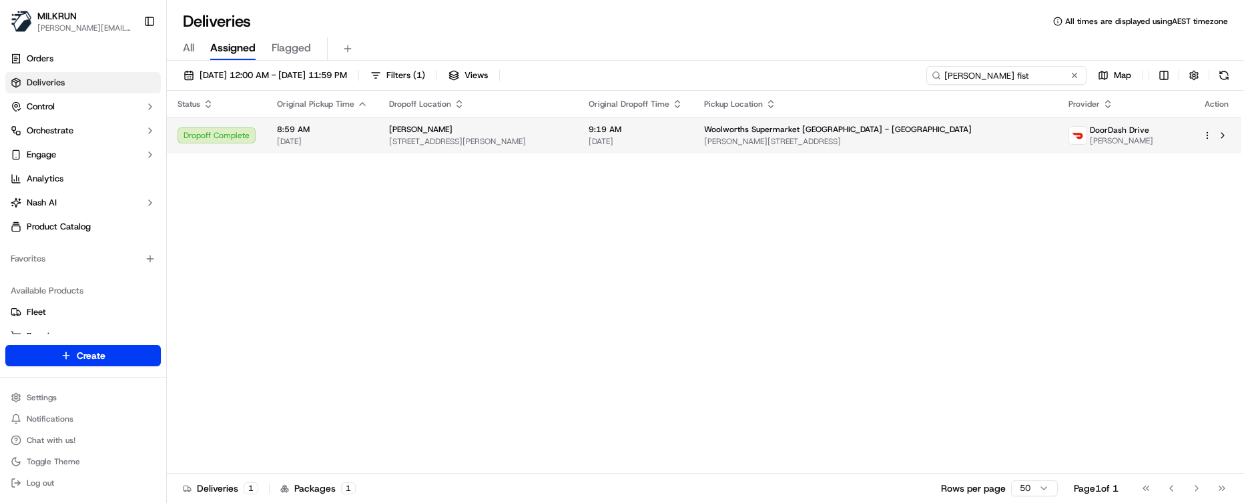
type input "betty fist"
click at [756, 127] on td "Woolworths Supermarket NZ - Mt Wellington Penrose Rd & Mount Wellington Hwy, Au…" at bounding box center [876, 135] width 364 height 36
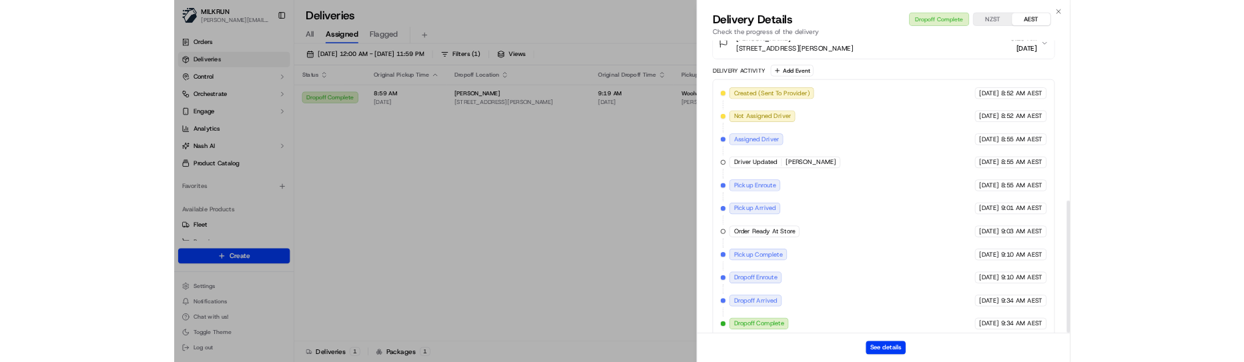
scroll to position [493, 0]
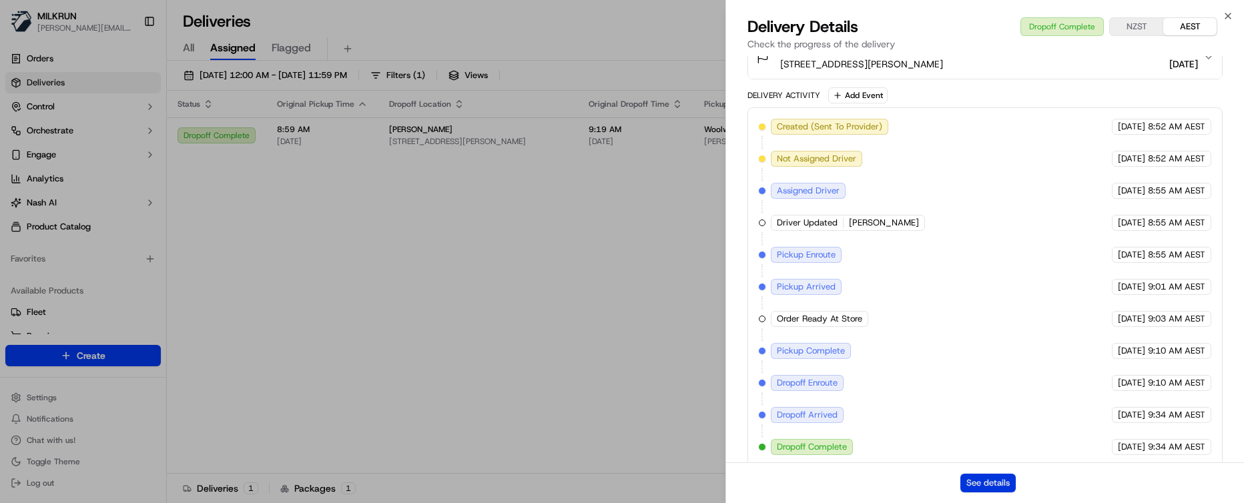
click at [988, 428] on button "See details" at bounding box center [988, 483] width 55 height 19
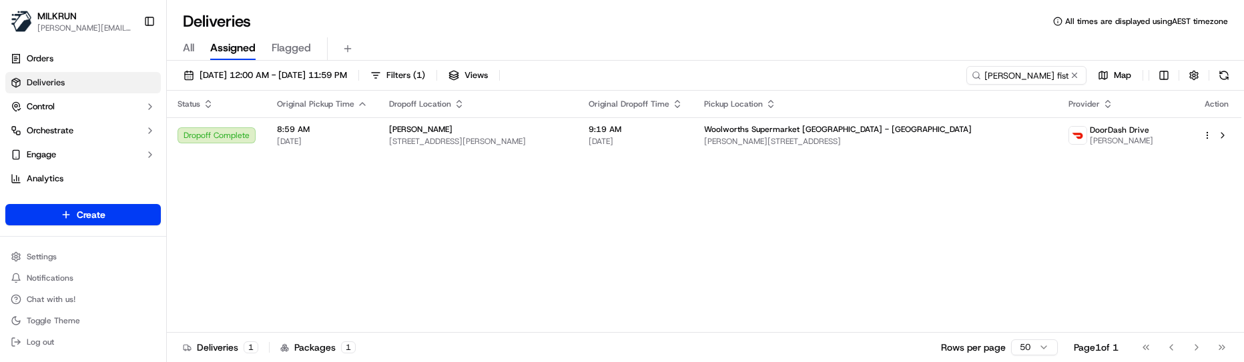
drag, startPoint x: 327, startPoint y: 200, endPoint x: 705, endPoint y: 176, distance: 378.6
click at [597, 256] on div "Status Original Pickup Time Dropoff Location Original Dropoff Time Pickup Locat…" at bounding box center [704, 212] width 1075 height 242
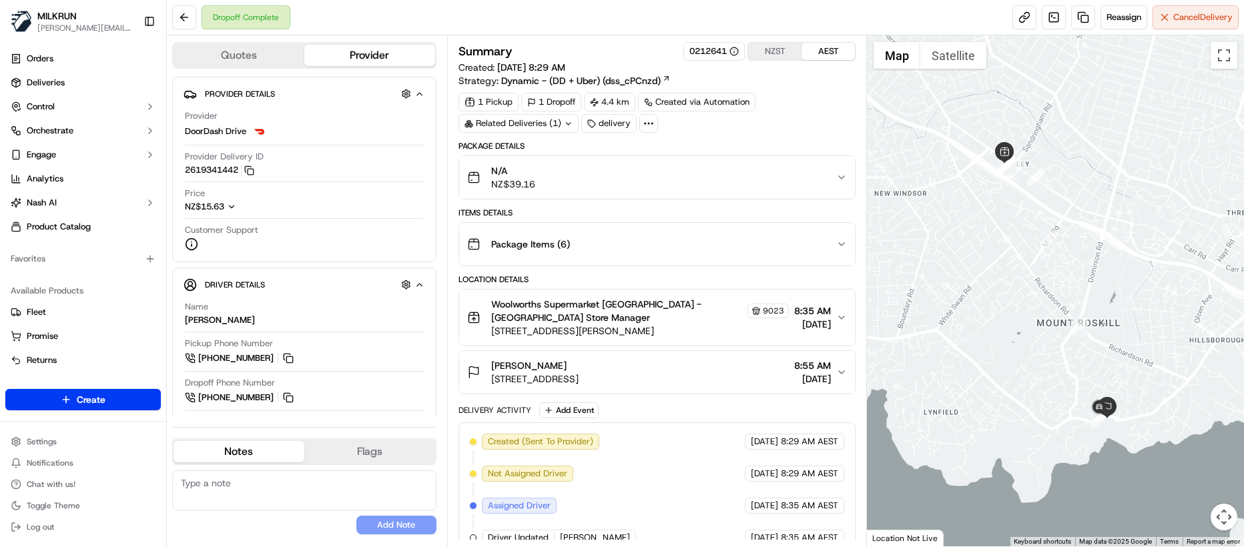
click at [305, 520] on div "No results found Add Note" at bounding box center [304, 503] width 264 height 64
drag, startPoint x: 742, startPoint y: 384, endPoint x: 490, endPoint y: 386, distance: 252.3
click at [490, 386] on button "[PERSON_NAME][GEOGRAPHIC_DATA][STREET_ADDRESS][GEOGRAPHIC_DATA] 8:55 AM [DATE]" at bounding box center [657, 372] width 396 height 43
copy span "[STREET_ADDRESS]"
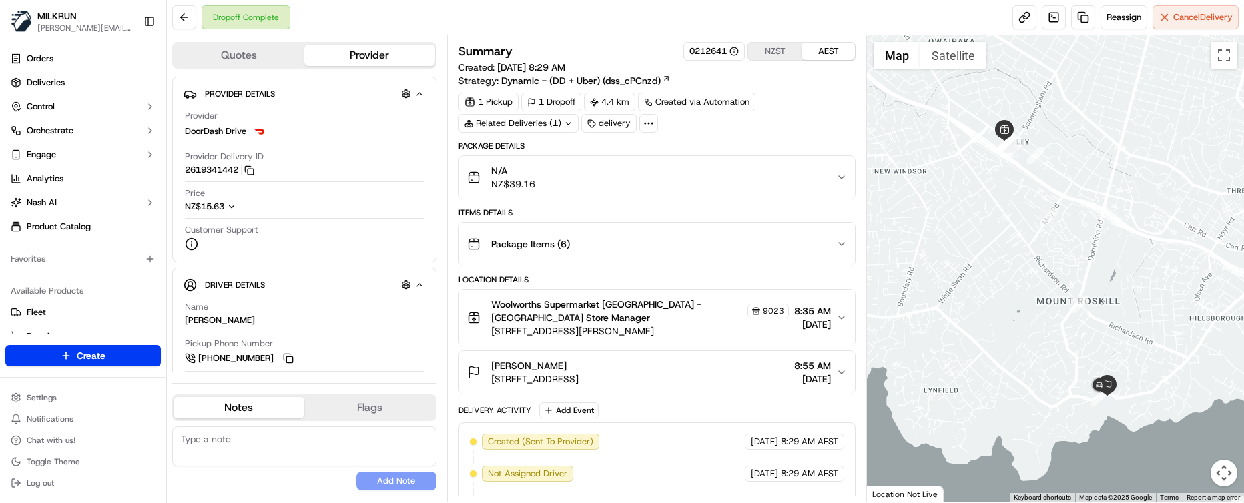
click at [246, 469] on div "No results found Add Note" at bounding box center [304, 459] width 264 height 64
drag, startPoint x: 288, startPoint y: 481, endPoint x: 289, endPoint y: 376, distance: 105.5
click at [288, 476] on div "No results found Add Note" at bounding box center [304, 459] width 264 height 64
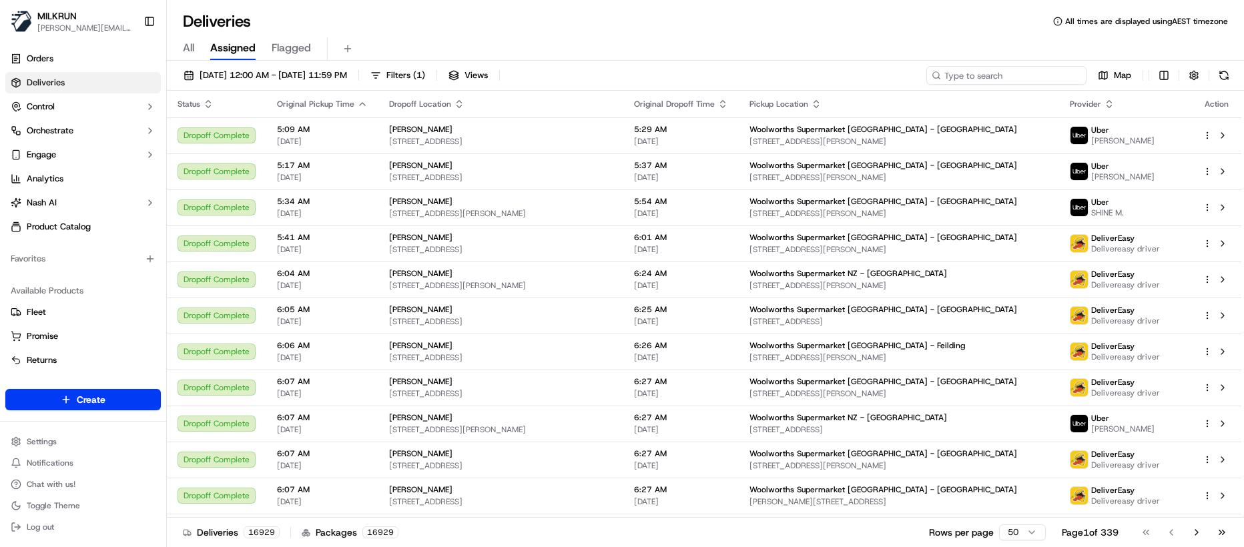
click at [1005, 82] on input at bounding box center [1006, 75] width 160 height 19
type input "a"
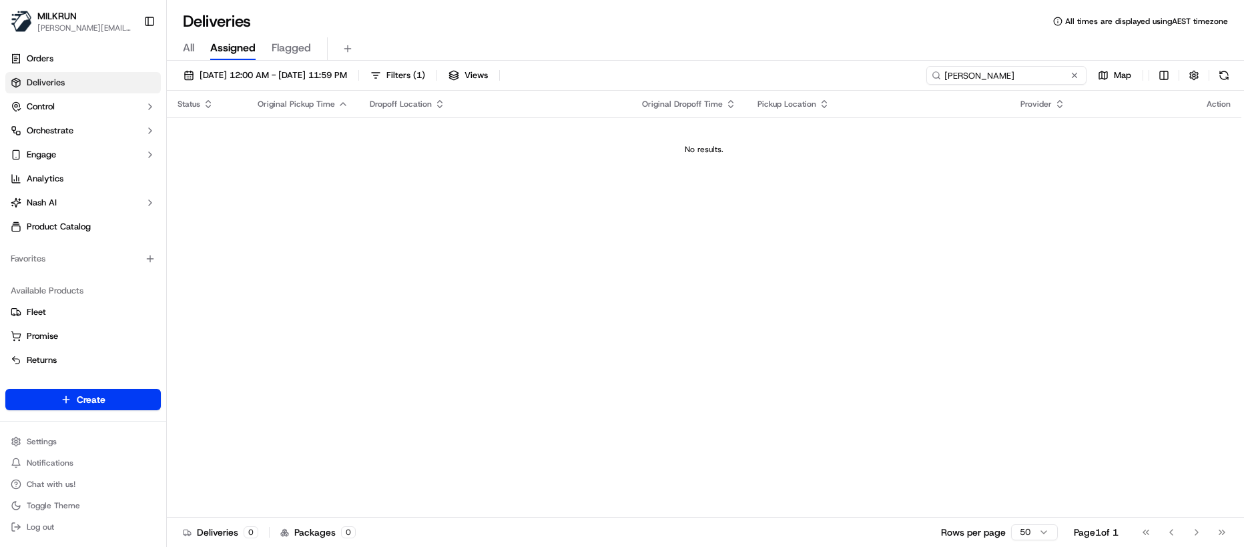
type input "alice mcpa"
click at [333, 65] on div "18/09/2025 12:00 AM - 18/09/2025 11:59 PM Filters ( 1 ) Views alice mcpa Map St…" at bounding box center [705, 305] width 1077 height 489
click at [335, 71] on span "18/09/2025 12:00 AM - 18/09/2025 11:59 PM" at bounding box center [274, 75] width 148 height 12
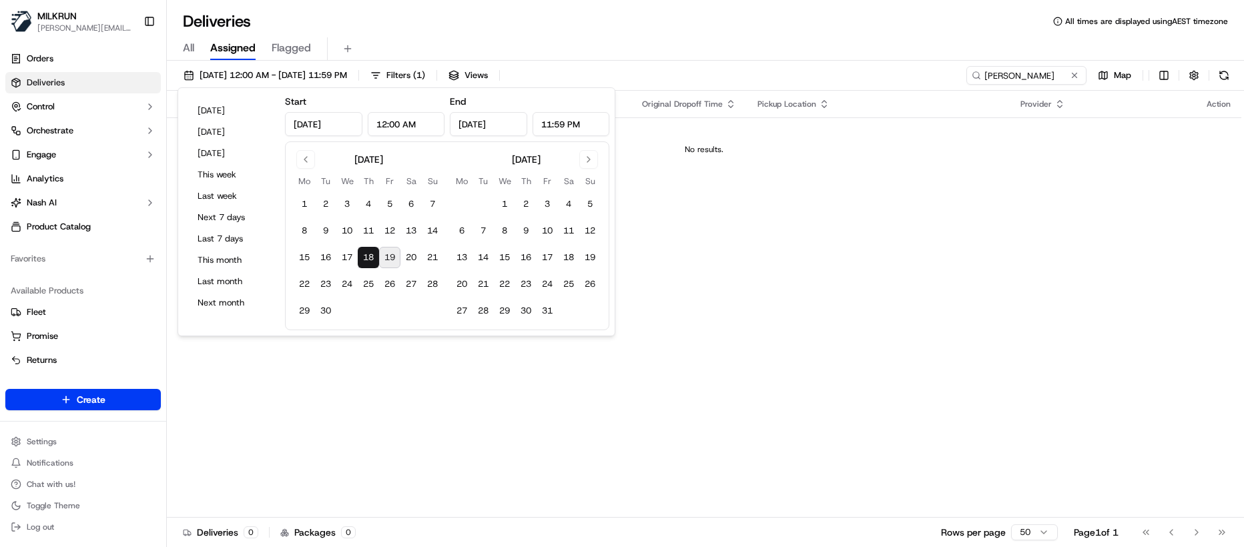
click at [394, 255] on button "19" at bounding box center [389, 257] width 21 height 21
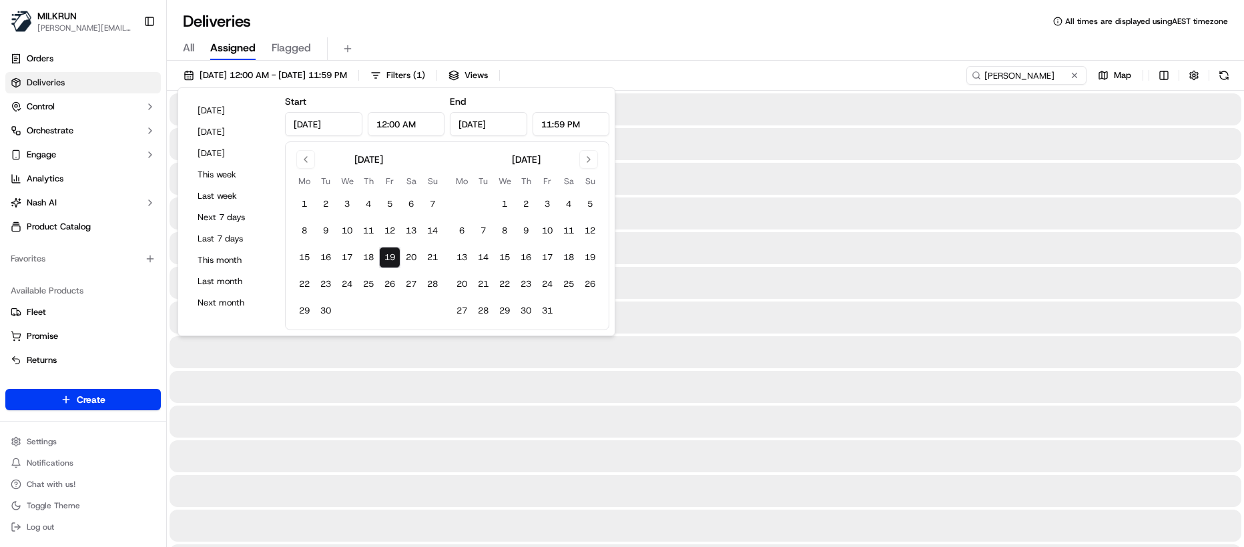
type input "Sep 19, 2025"
click at [394, 255] on button "19" at bounding box center [389, 257] width 21 height 21
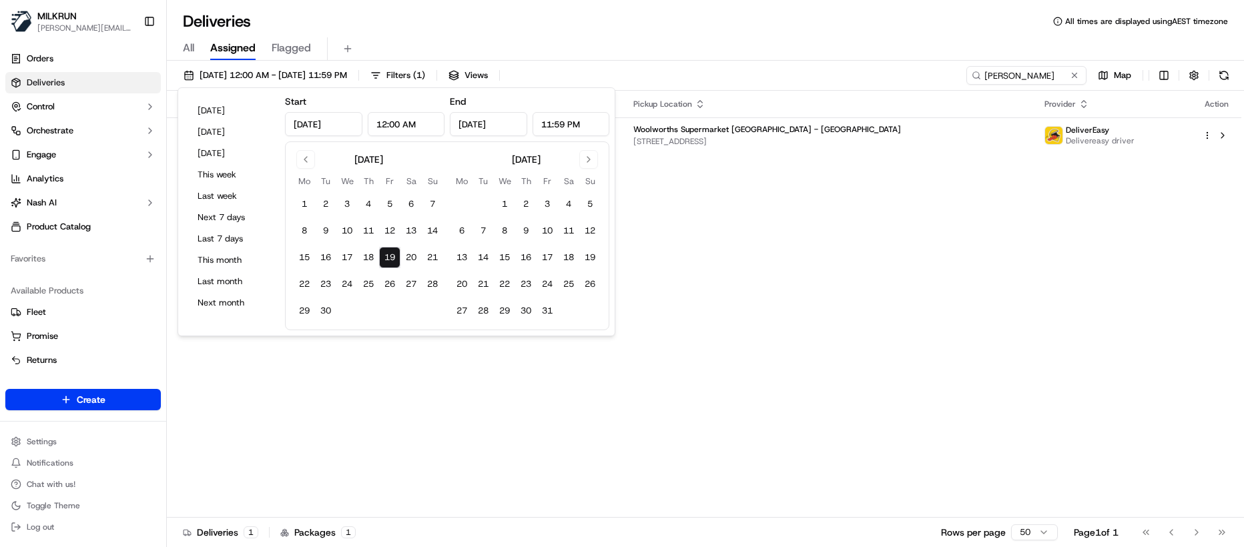
click at [648, 35] on div "All Assigned Flagged" at bounding box center [705, 46] width 1077 height 29
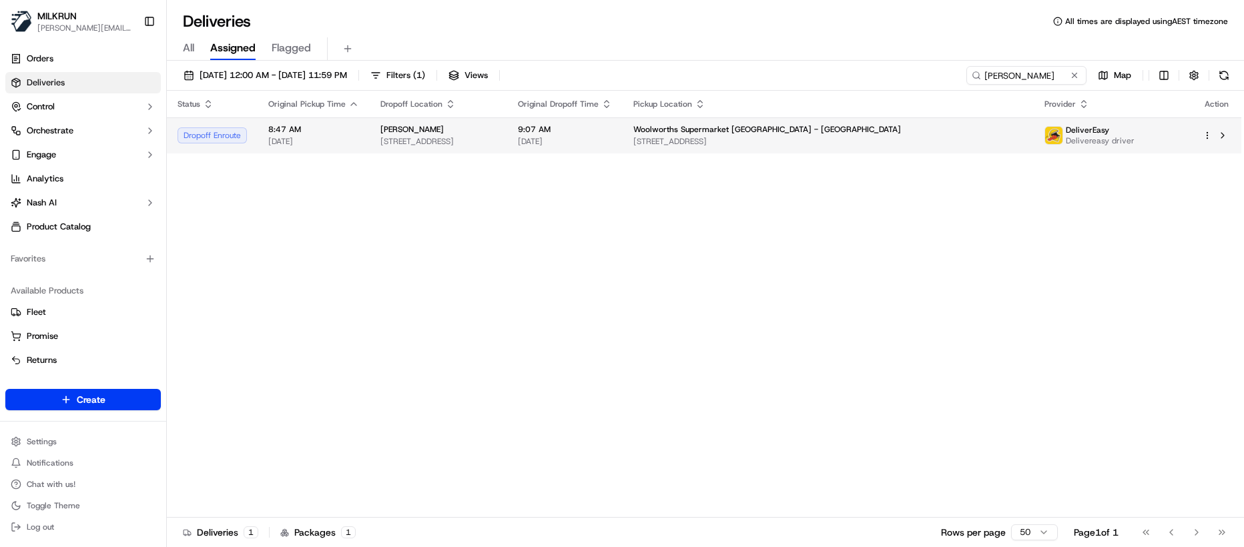
click at [497, 136] on span "[STREET_ADDRESS]" at bounding box center [438, 141] width 116 height 11
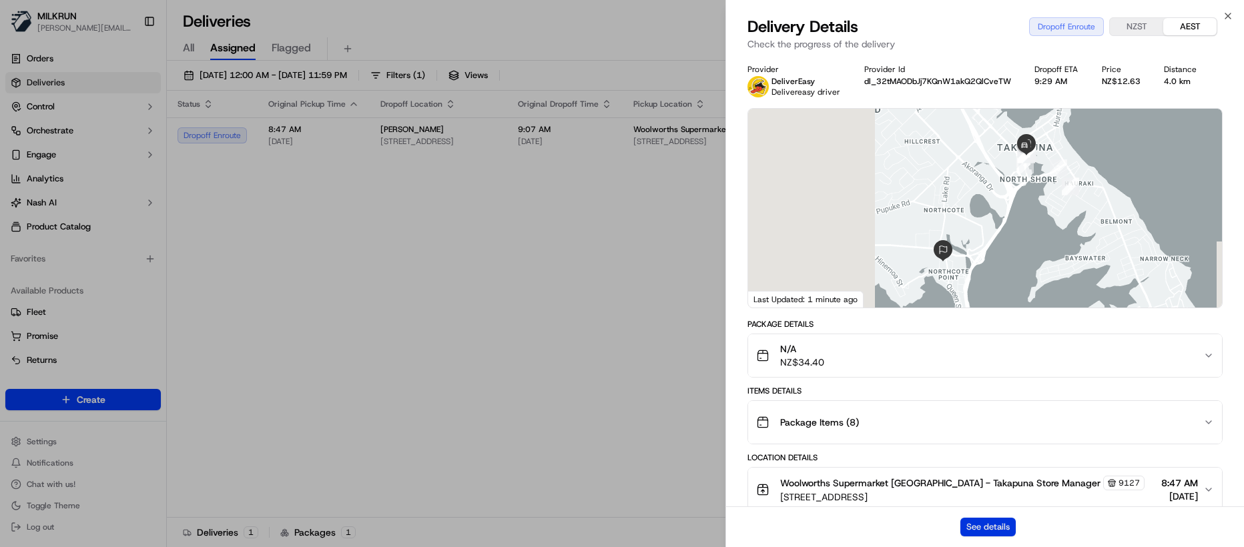
click at [985, 525] on button "See details" at bounding box center [988, 527] width 55 height 19
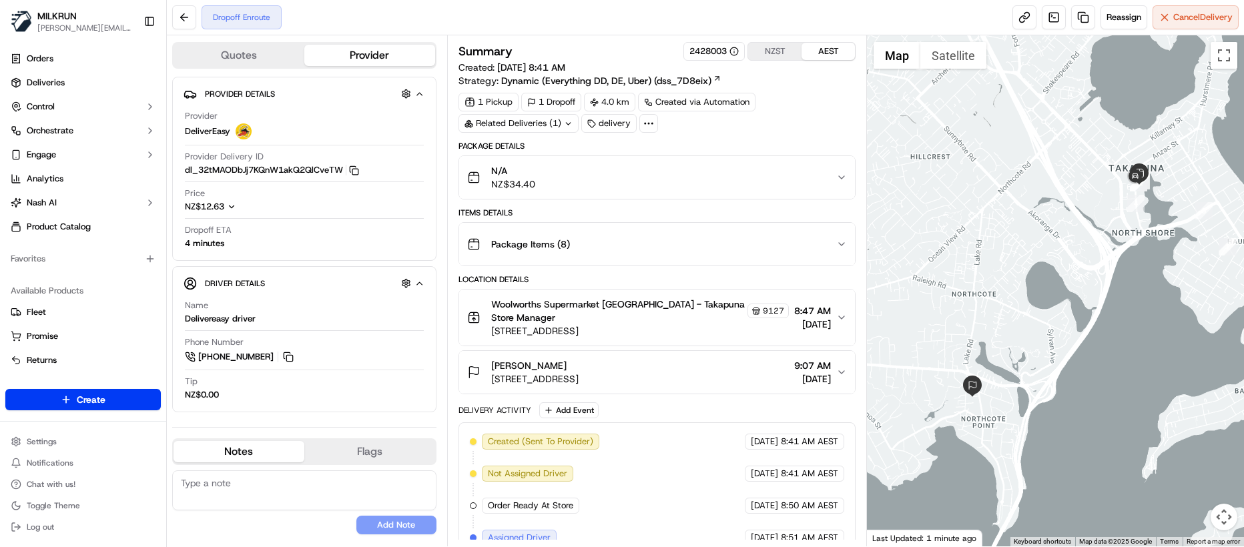
click at [366, 479] on textarea at bounding box center [304, 491] width 264 height 40
paste textarea "Good XXXX Team🌞️ Please can you deliver this order ASAP as the customer has bee…"
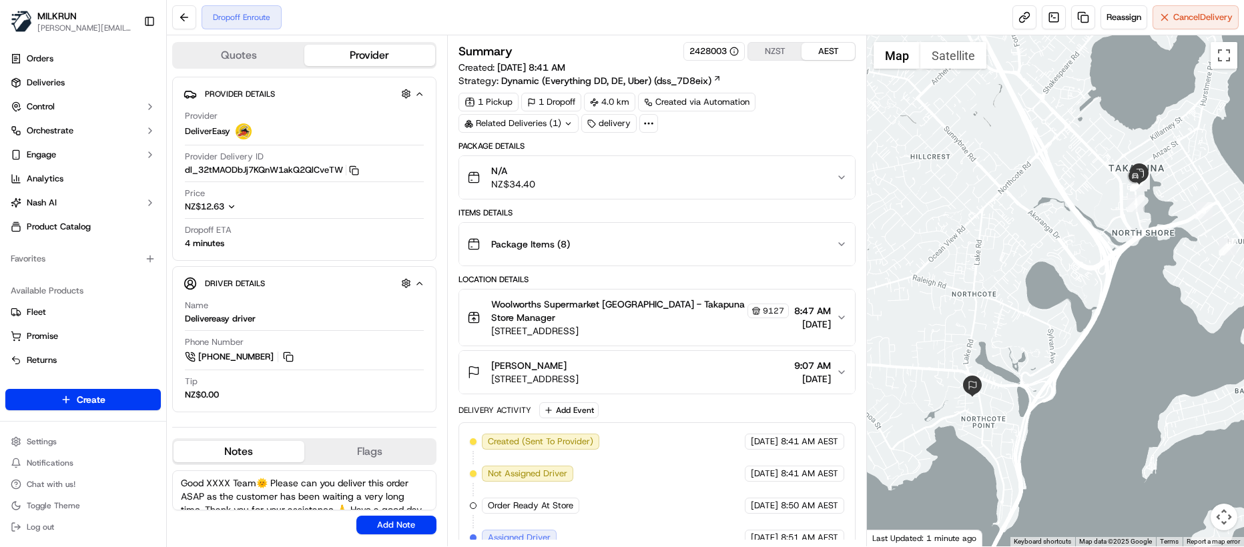
drag, startPoint x: 204, startPoint y: 506, endPoint x: 272, endPoint y: 476, distance: 75.0
click at [272, 476] on textarea "Good XXXX Team🌞️ Please can you deliver this order ASAP as the customer has bee…" at bounding box center [304, 491] width 264 height 40
click at [253, 499] on textarea "Good XXXX Team🌞️ Please contactThank you for your assistance 🙏️ Have a good day…" at bounding box center [304, 491] width 264 height 40
drag, startPoint x: 228, startPoint y: 485, endPoint x: 91, endPoint y: 489, distance: 136.9
click at [91, 489] on div "[PERSON_NAME] [PERSON_NAME][EMAIL_ADDRESS][DOMAIN_NAME] Toggle Sidebar Orders D…" at bounding box center [622, 273] width 1244 height 547
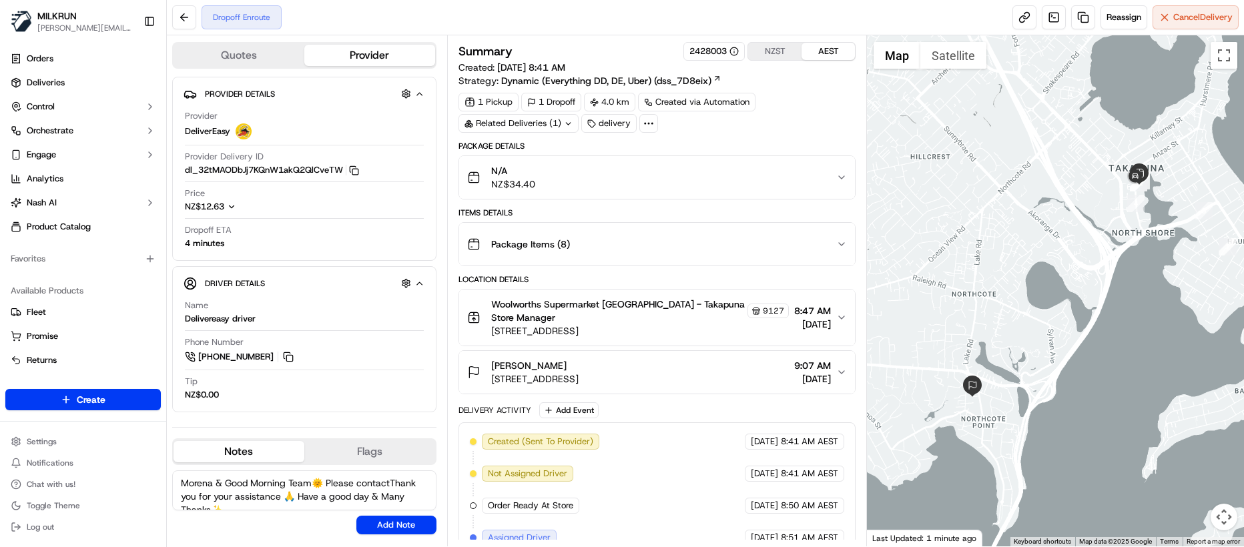
click at [392, 486] on textarea "Morena & Good Morning Team🌞️ Please contactThank you for your assistance 🙏️ Hav…" at bounding box center [304, 491] width 264 height 40
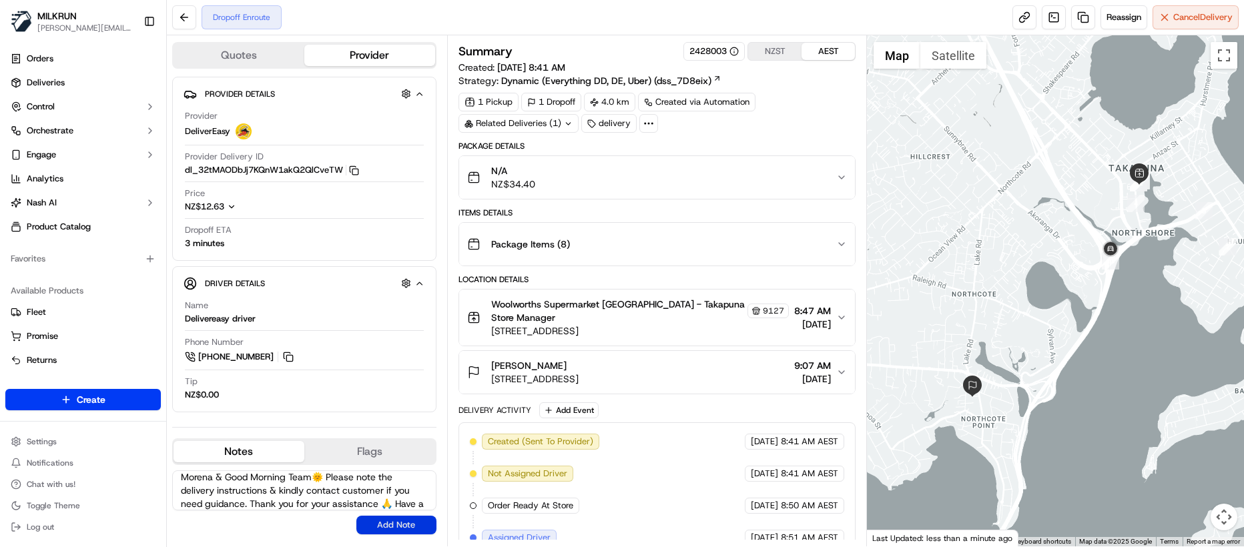
type textarea "Morena & Good Morning Team🌞️ Please note the delivery instructions & kindly con…"
drag, startPoint x: 403, startPoint y: 519, endPoint x: 427, endPoint y: 516, distance: 23.5
click at [403, 519] on button "Add Note" at bounding box center [396, 525] width 80 height 19
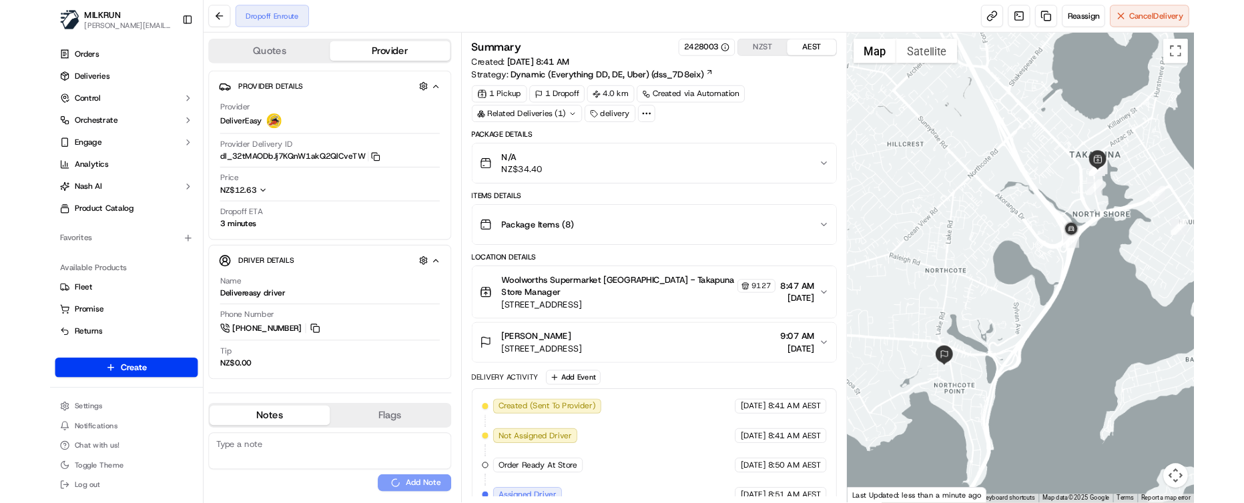
scroll to position [0, 0]
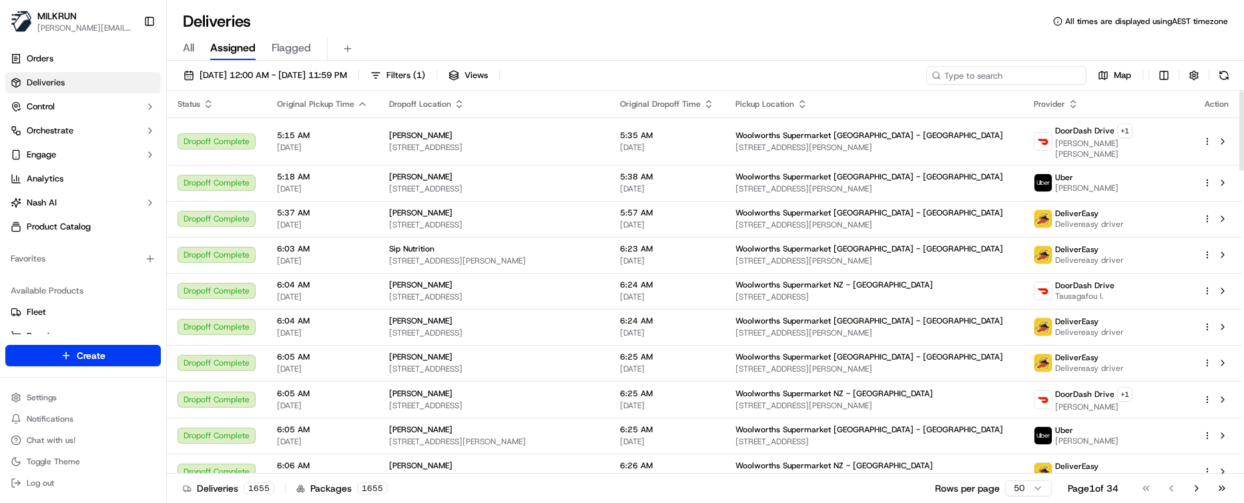
click at [1004, 77] on input at bounding box center [1006, 75] width 160 height 19
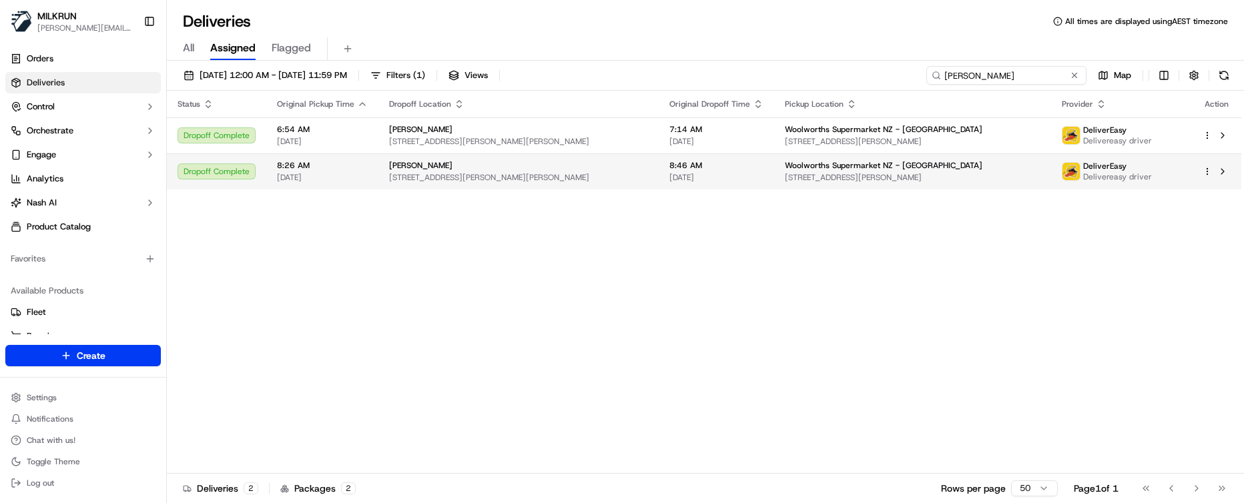
type input "leigh-ann"
click at [780, 174] on td "Woolworths Supermarket NZ - Maidstone 10 Russell St, Upper Hutt, Wellington 501…" at bounding box center [912, 172] width 277 height 36
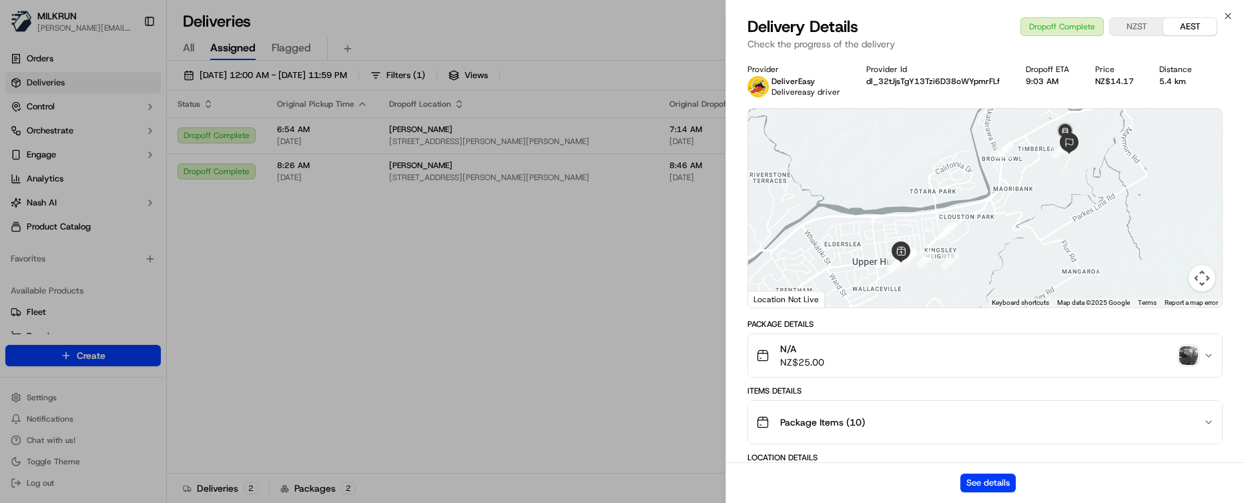
click at [1193, 353] on img "button" at bounding box center [1188, 355] width 19 height 19
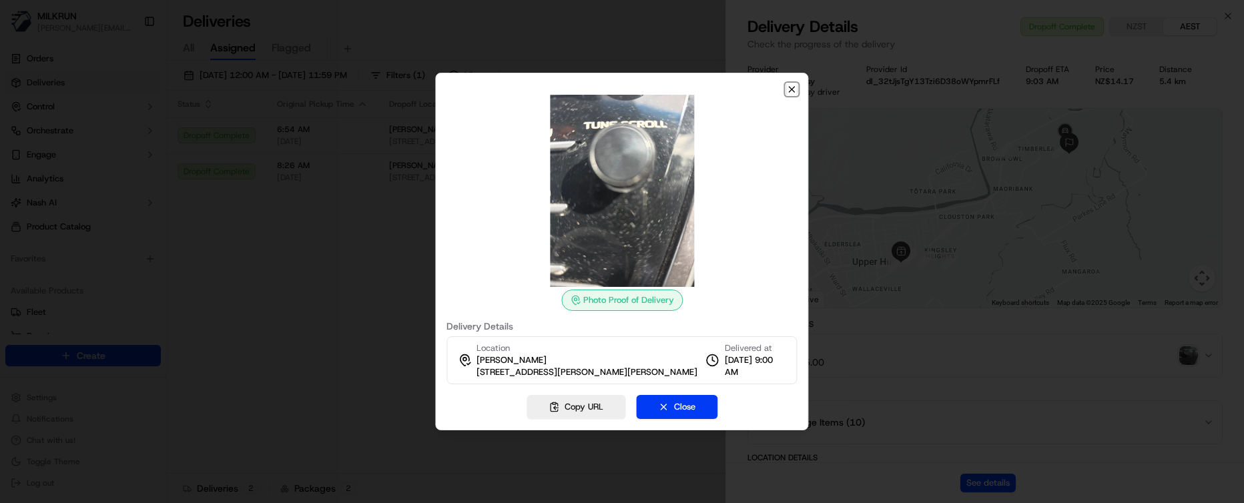
click at [790, 91] on icon "button" at bounding box center [792, 89] width 5 height 5
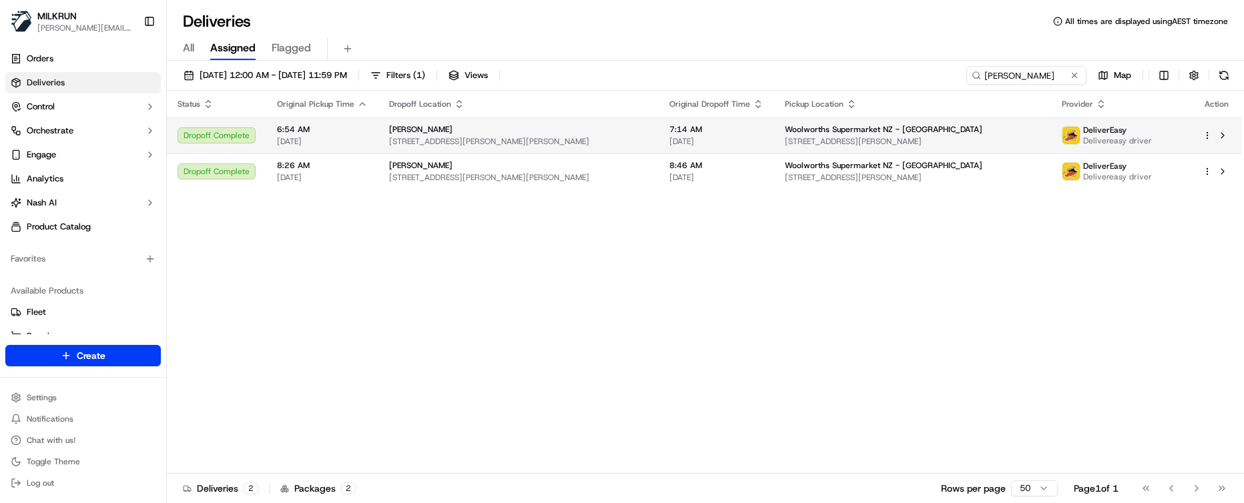
click at [594, 132] on div "[PERSON_NAME]" at bounding box center [518, 129] width 259 height 11
click at [613, 127] on div "[PERSON_NAME]" at bounding box center [518, 129] width 259 height 11
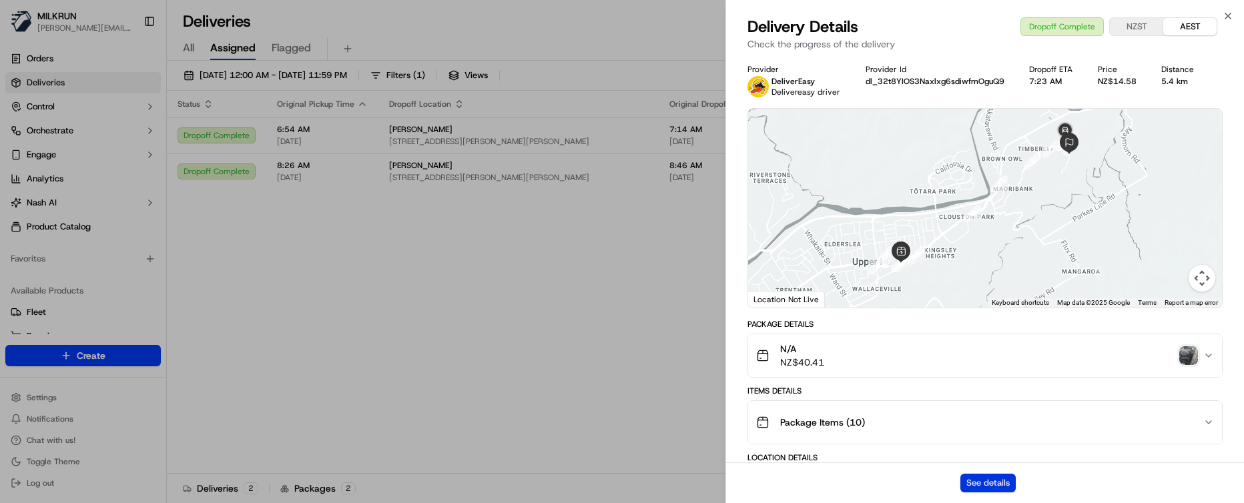
click at [993, 483] on button "See details" at bounding box center [988, 483] width 55 height 19
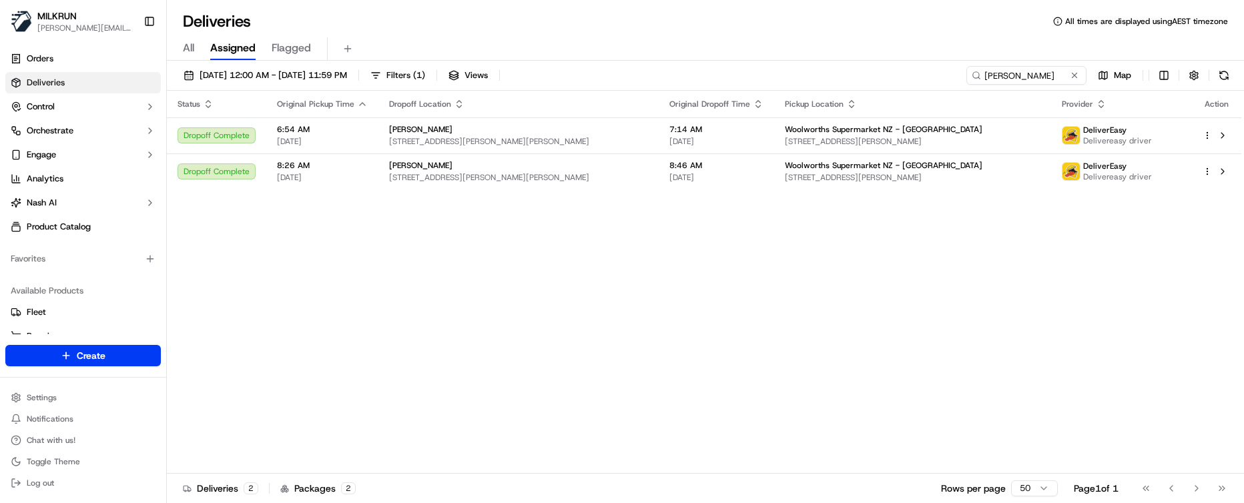
drag, startPoint x: 575, startPoint y: 266, endPoint x: 567, endPoint y: 206, distance: 61.2
click at [537, 174] on span "[STREET_ADDRESS][PERSON_NAME][PERSON_NAME]" at bounding box center [518, 177] width 259 height 11
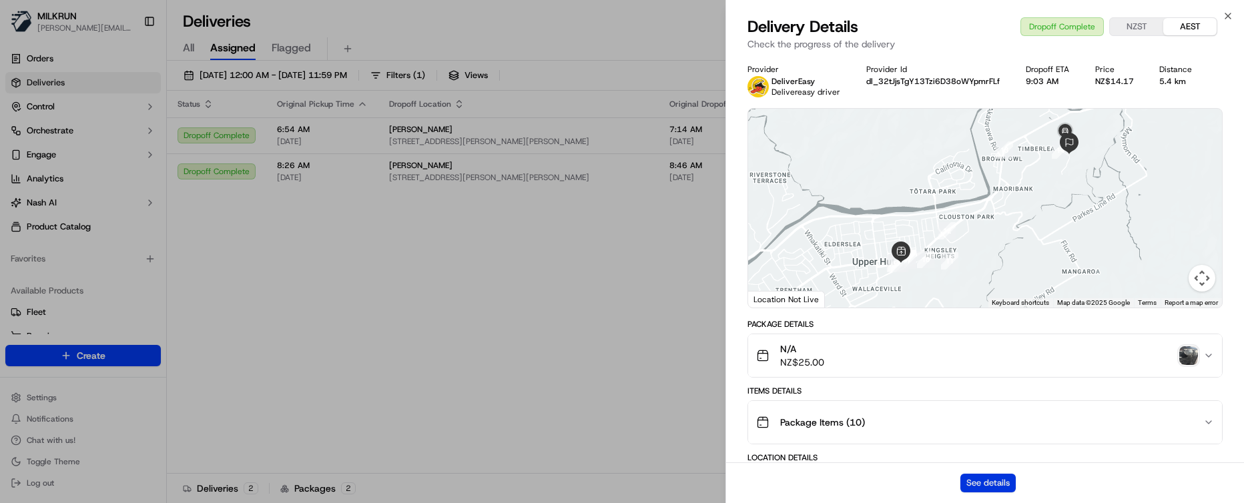
click at [982, 485] on button "See details" at bounding box center [988, 483] width 55 height 19
drag, startPoint x: 569, startPoint y: 301, endPoint x: 593, endPoint y: 294, distance: 24.9
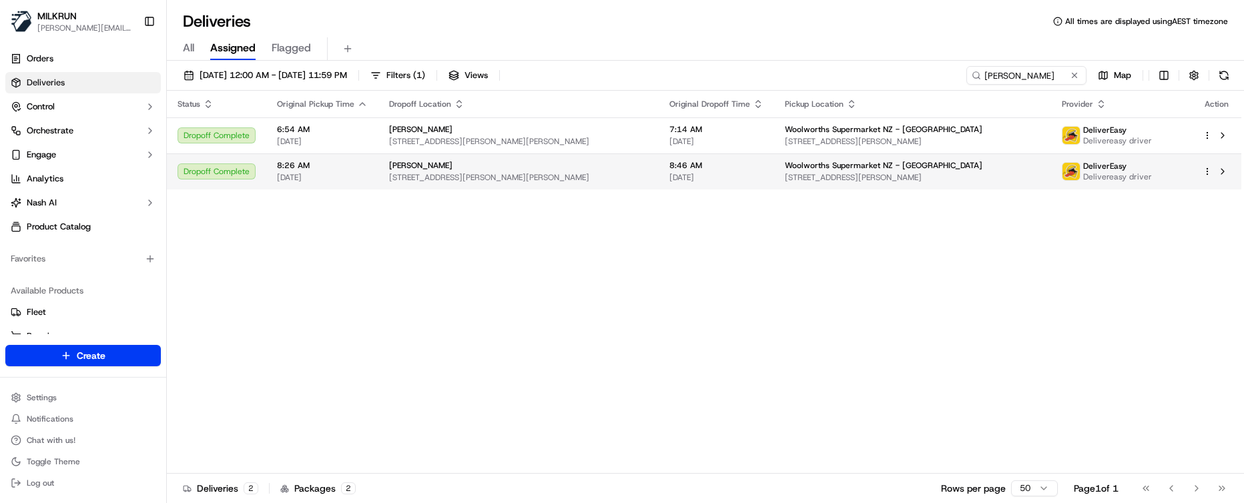
click at [628, 172] on div "Leigh-ann Griffiths 1 McKenzie Way, Timberlea, Wellington 5018, NZ" at bounding box center [518, 171] width 259 height 23
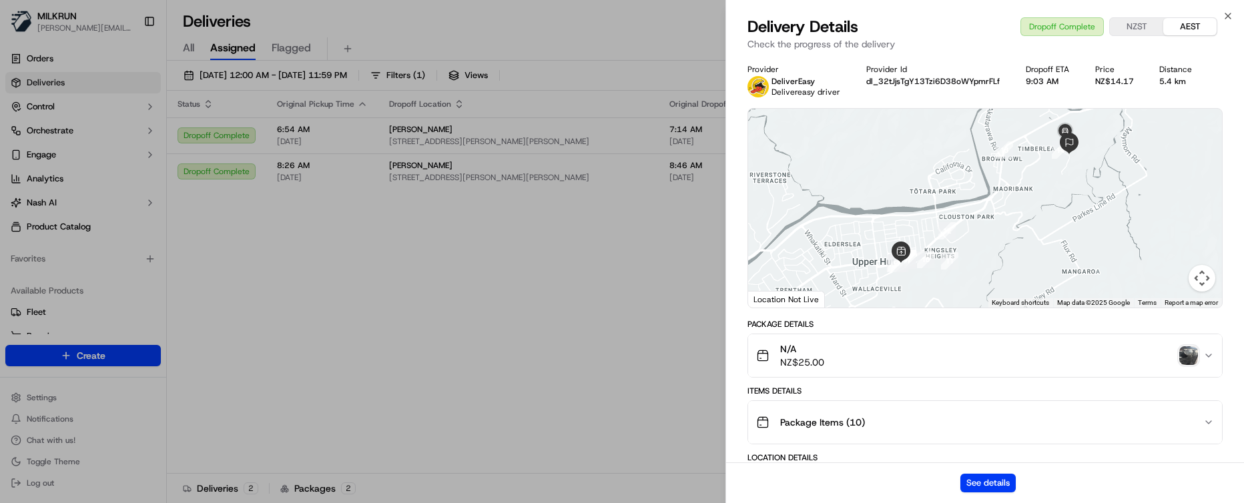
click at [1002, 470] on div "See details" at bounding box center [985, 483] width 518 height 41
click at [991, 480] on button "See details" at bounding box center [988, 483] width 55 height 19
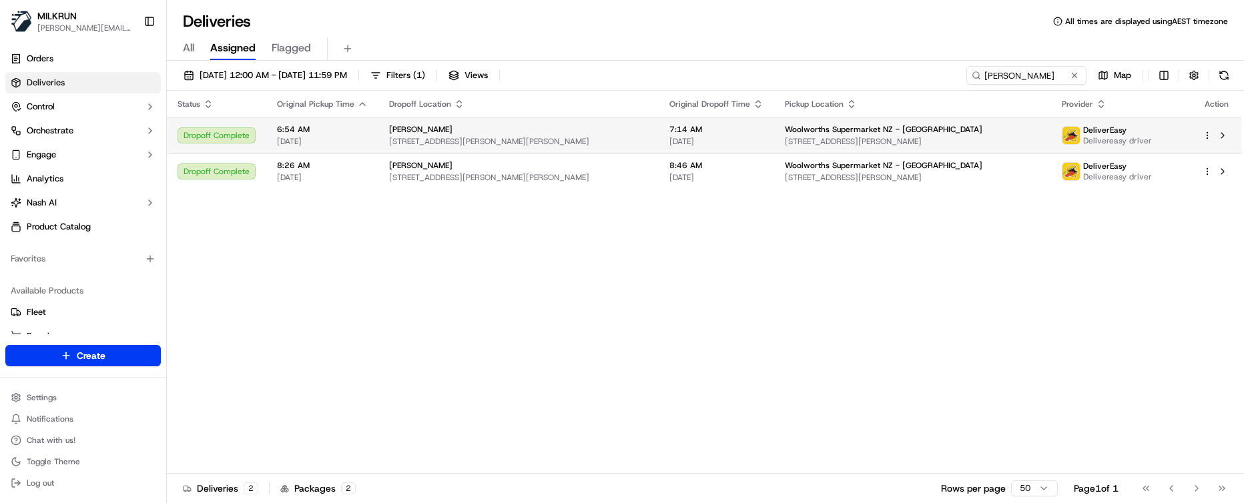
click at [516, 133] on div "[PERSON_NAME]" at bounding box center [518, 129] width 259 height 11
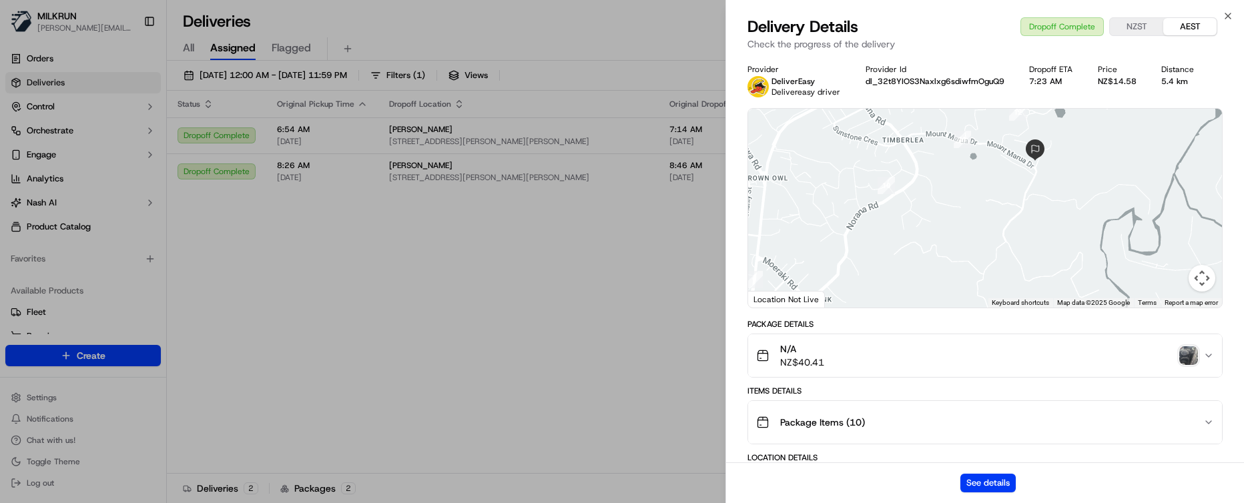
drag, startPoint x: 1046, startPoint y: 212, endPoint x: 1039, endPoint y: 324, distance: 113.0
click at [1039, 325] on div "Provider DeliverEasy Delivereasy driver Provider Id dl_32t8YIOS3Naxlxg6sdiwfmOg…" at bounding box center [985, 506] width 475 height 884
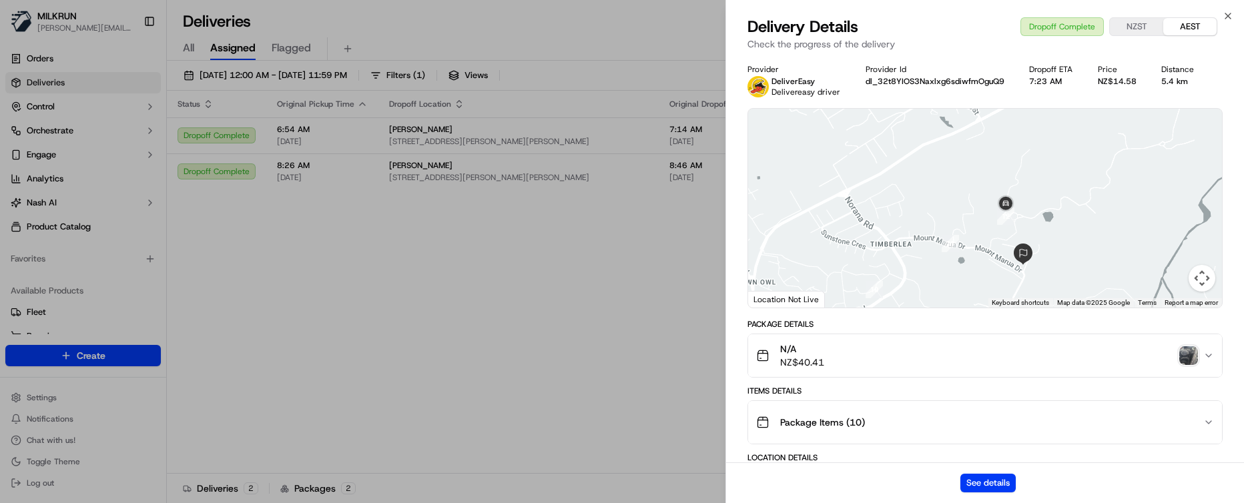
drag, startPoint x: 1045, startPoint y: 177, endPoint x: 1033, endPoint y: 284, distance: 107.4
click at [1033, 284] on div at bounding box center [985, 208] width 474 height 199
drag, startPoint x: 931, startPoint y: 216, endPoint x: 954, endPoint y: 120, distance: 98.8
click at [954, 120] on div at bounding box center [985, 208] width 474 height 199
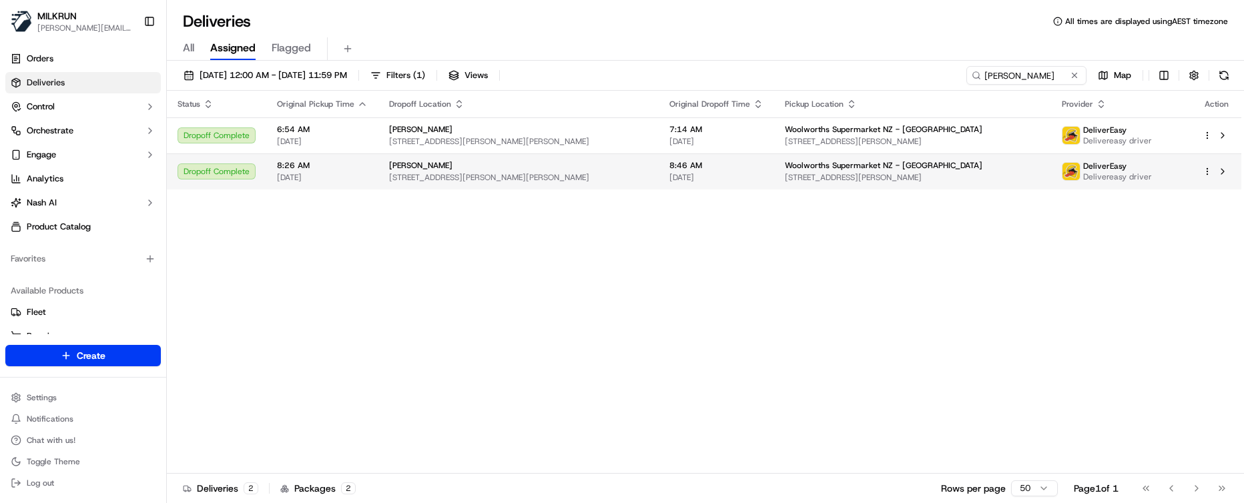
click at [770, 177] on td "8:46 AM 19/09/2025" at bounding box center [716, 172] width 115 height 36
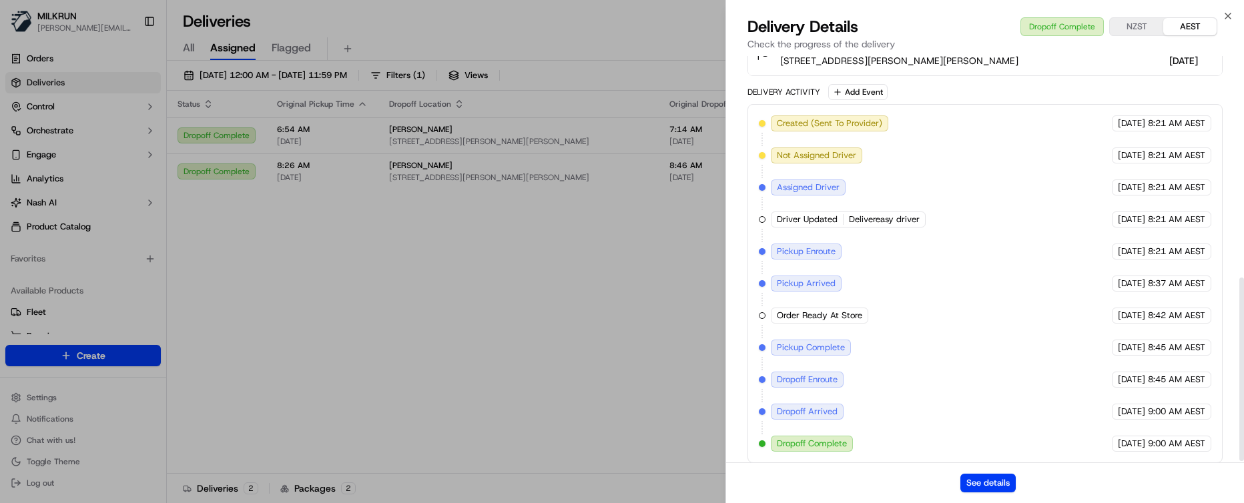
scroll to position [493, 0]
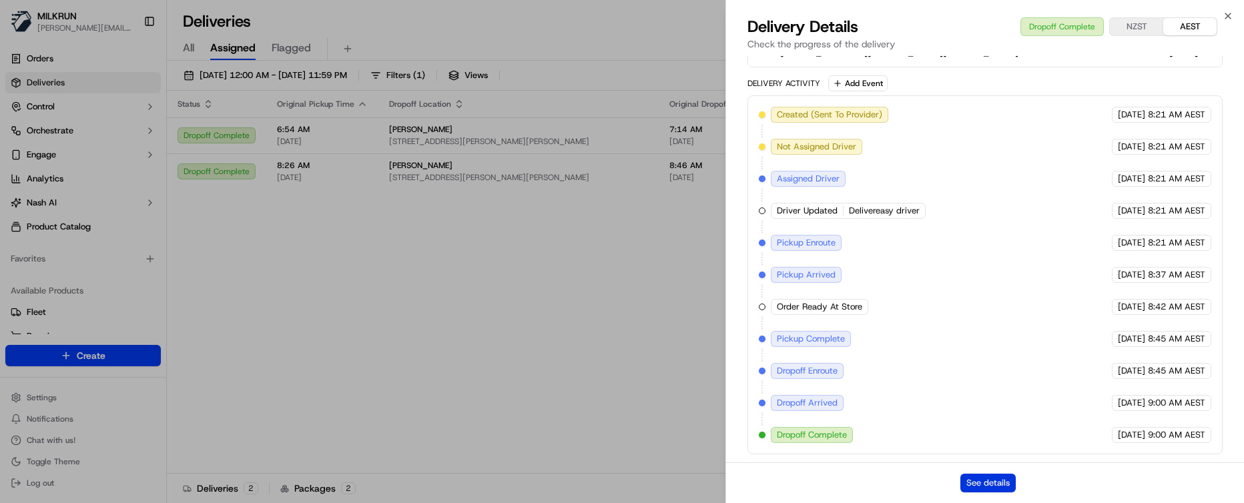
click at [985, 475] on button "See details" at bounding box center [988, 483] width 55 height 19
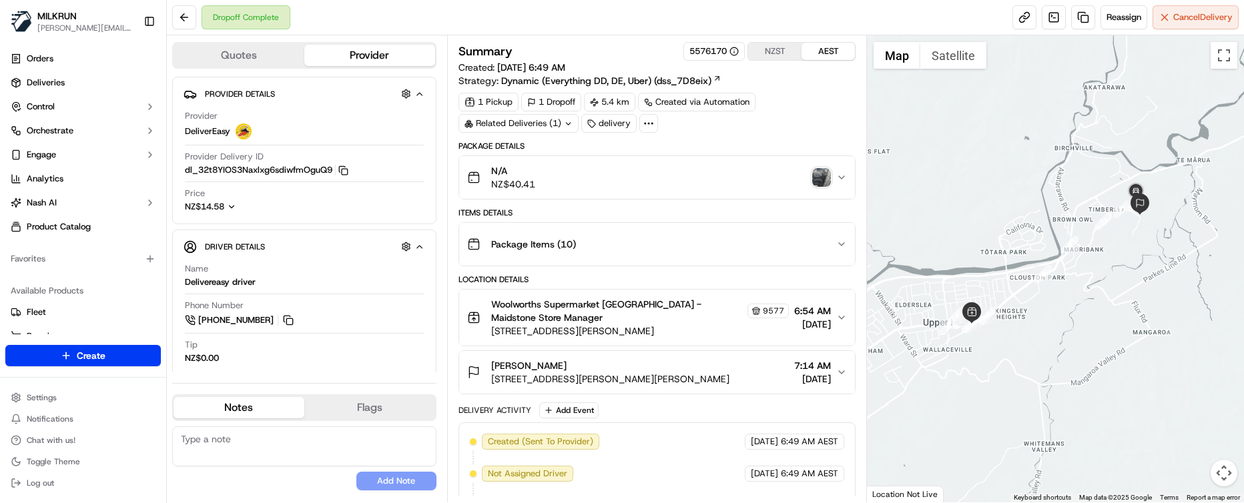
click at [823, 178] on img "button" at bounding box center [821, 177] width 19 height 19
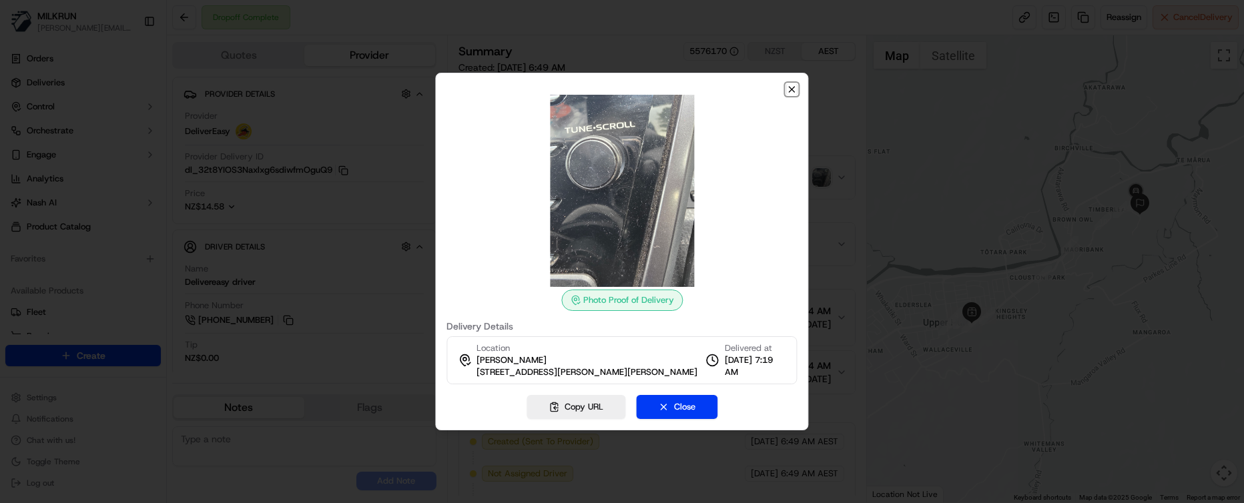
click at [793, 89] on icon "button" at bounding box center [792, 89] width 11 height 11
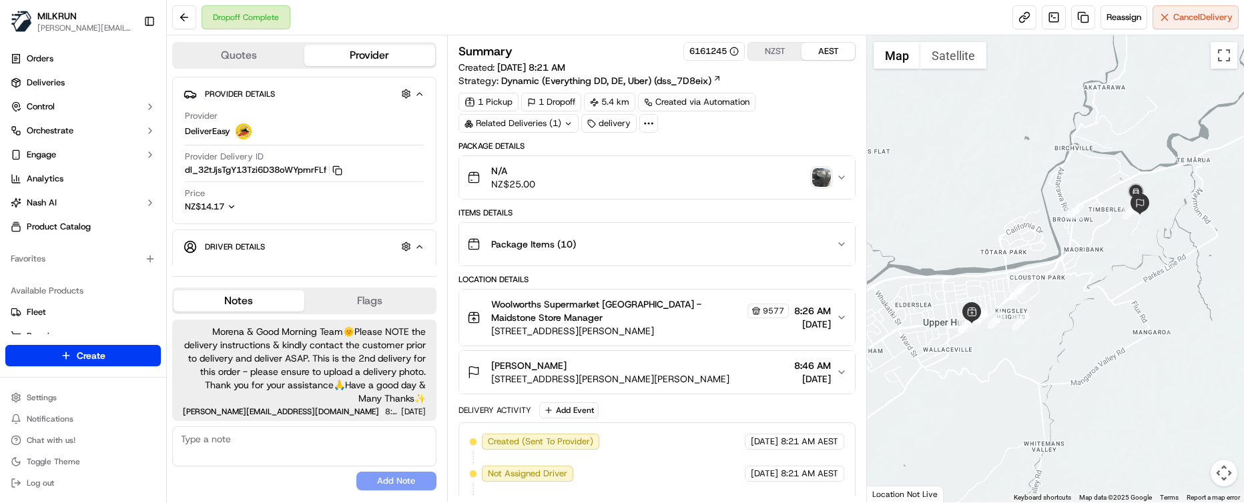
click at [827, 172] on img "button" at bounding box center [821, 177] width 19 height 19
click at [968, 64] on button "Satellite" at bounding box center [953, 55] width 66 height 27
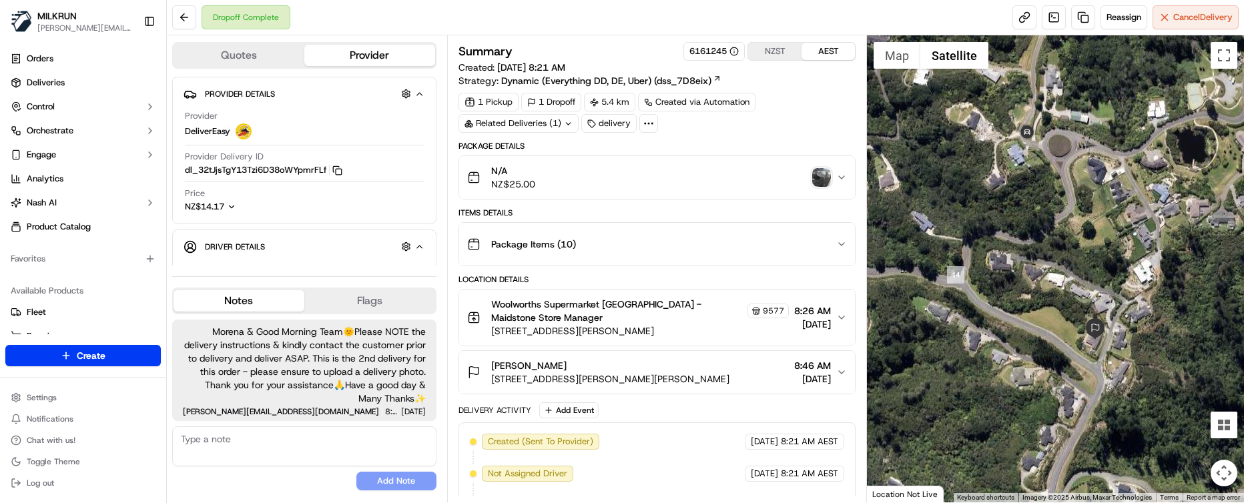
drag, startPoint x: 1061, startPoint y: 167, endPoint x: 1114, endPoint y: 278, distance: 123.6
click at [1114, 278] on div at bounding box center [1055, 268] width 377 height 467
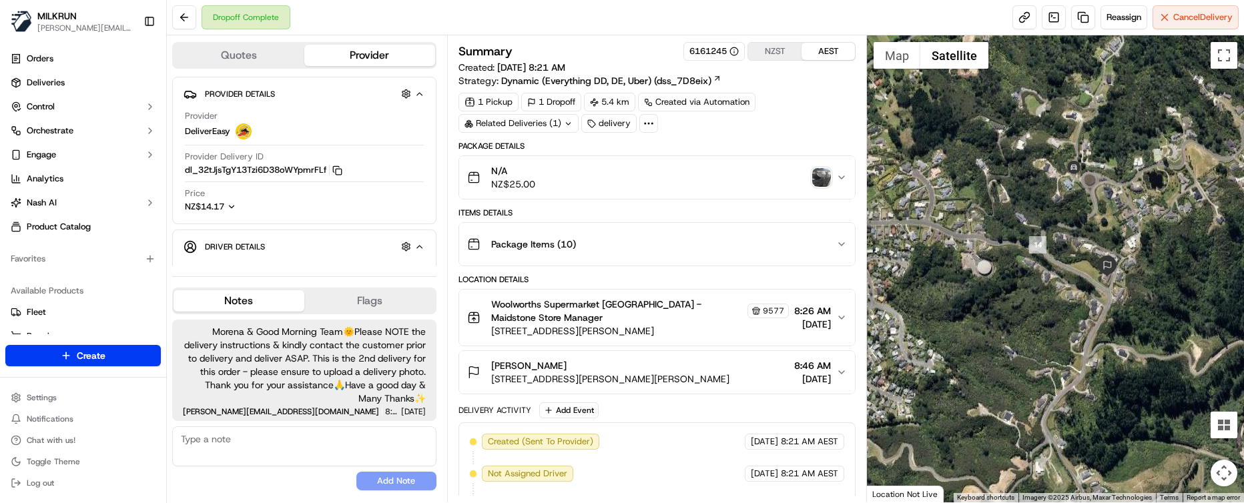
click at [243, 477] on div "No results found Add Note" at bounding box center [304, 459] width 264 height 64
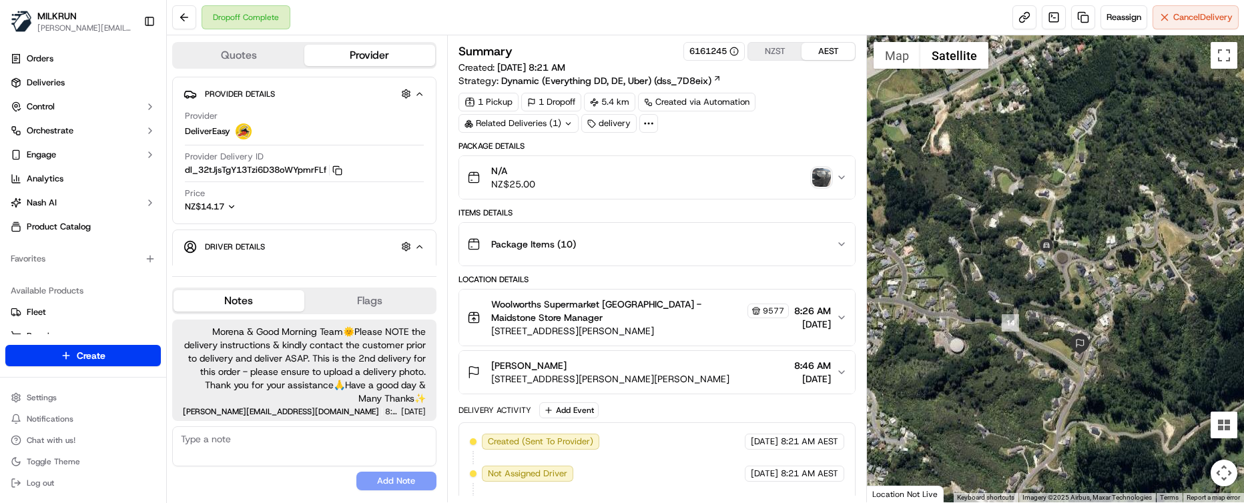
drag, startPoint x: 1005, startPoint y: 236, endPoint x: 1132, endPoint y: 257, distance: 129.3
click at [1132, 257] on div at bounding box center [1055, 268] width 377 height 467
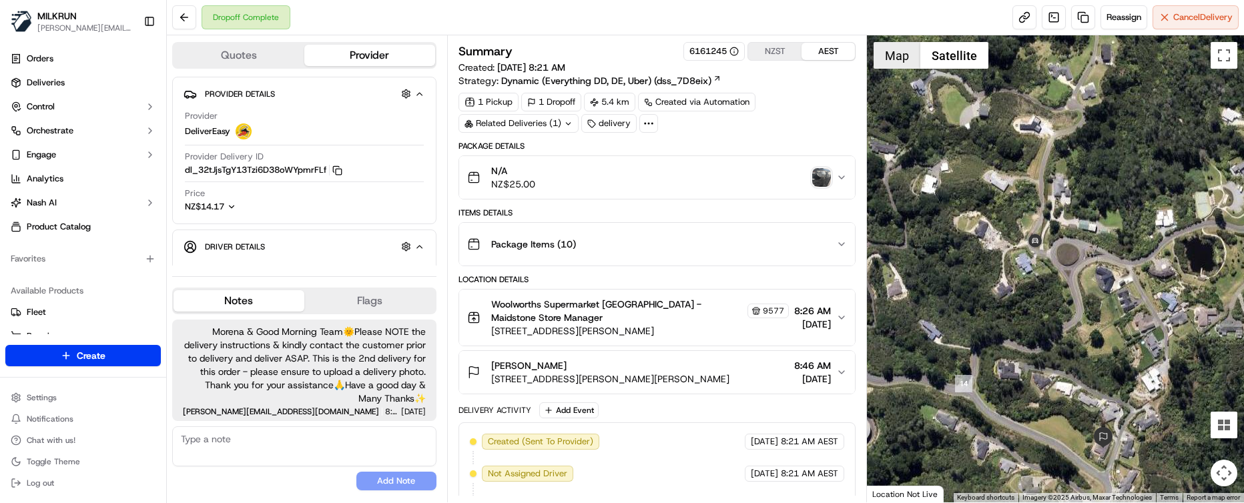
click at [908, 57] on button "Map" at bounding box center [897, 55] width 47 height 27
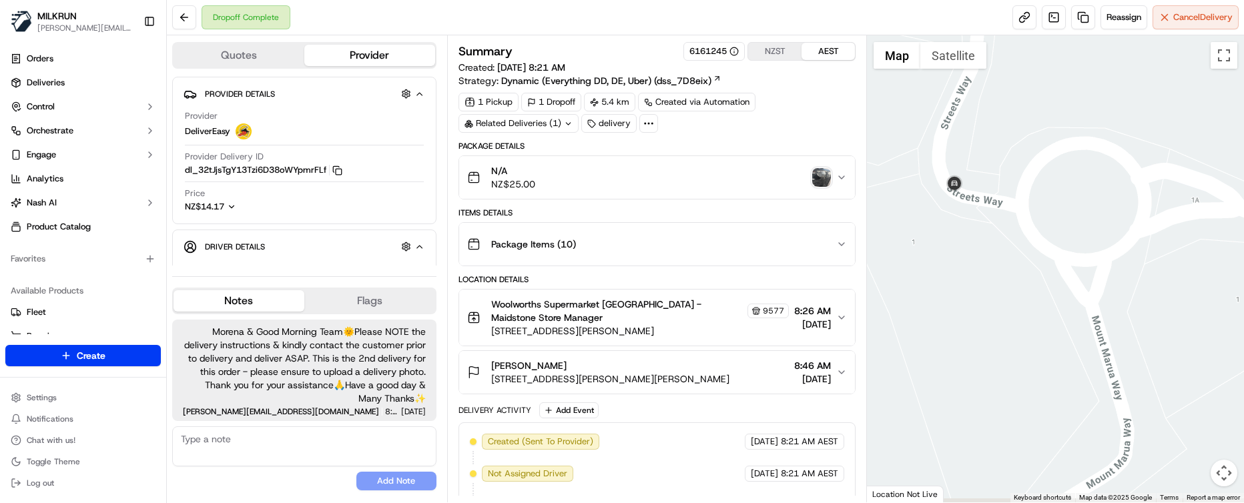
drag, startPoint x: 1032, startPoint y: 262, endPoint x: 1141, endPoint y: 206, distance: 122.4
click at [1141, 206] on div at bounding box center [1055, 268] width 377 height 467
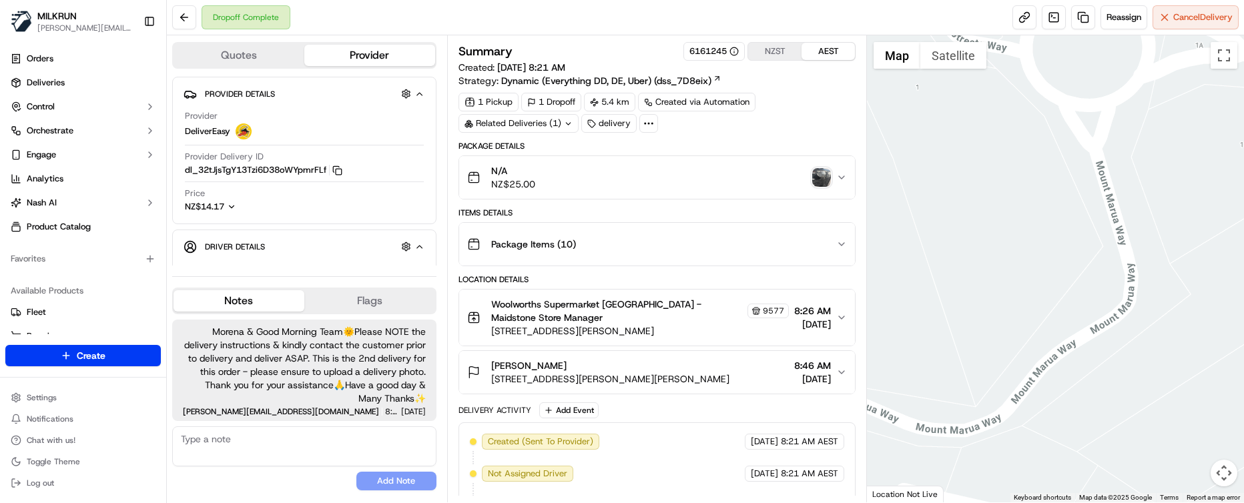
drag, startPoint x: 1143, startPoint y: 371, endPoint x: 1151, endPoint y: 214, distance: 157.1
click at [1149, 213] on div at bounding box center [1055, 268] width 377 height 467
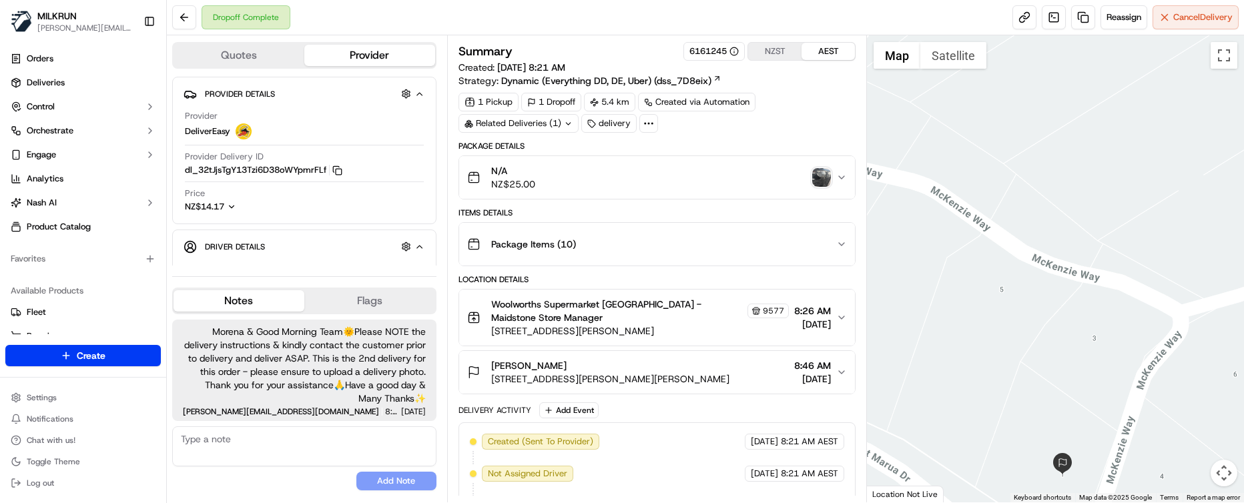
drag, startPoint x: 1169, startPoint y: 328, endPoint x: 1023, endPoint y: 124, distance: 251.0
click at [1023, 124] on div at bounding box center [1055, 268] width 377 height 467
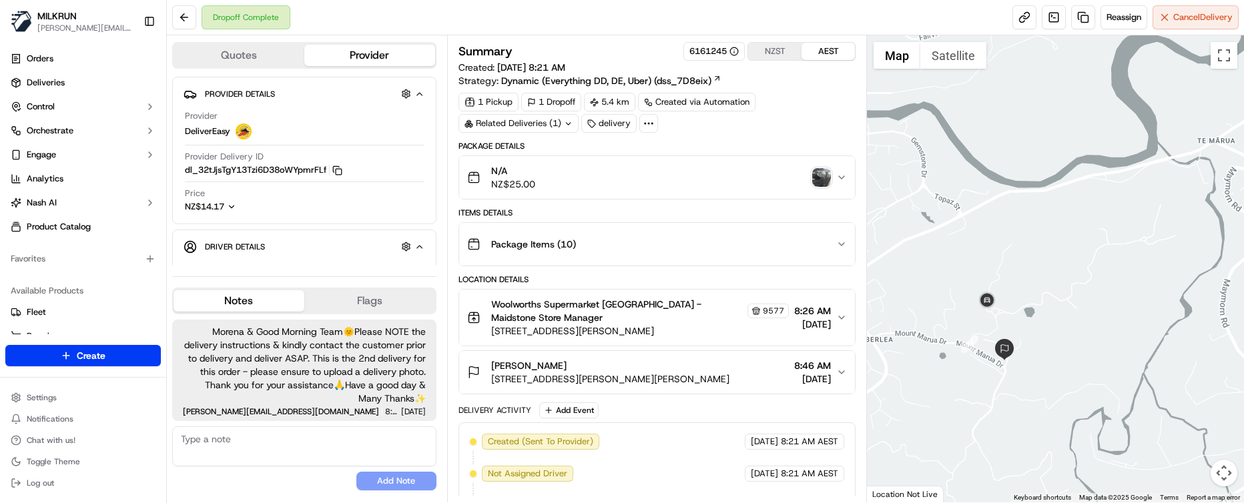
drag, startPoint x: 908, startPoint y: 329, endPoint x: 828, endPoint y: 360, distance: 85.2
click at [828, 360] on div "Quotes Provider Provider Details Hidden ( 4 ) Provider DeliverEasy Provider Del…" at bounding box center [705, 268] width 1077 height 467
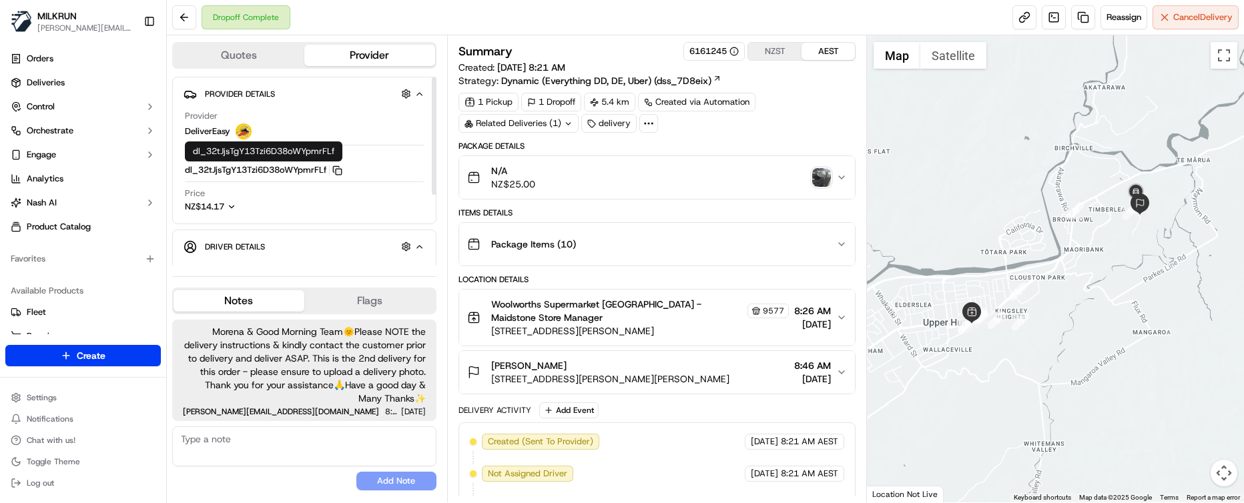
click at [341, 169] on rect "button" at bounding box center [339, 172] width 6 height 6
drag, startPoint x: 274, startPoint y: 491, endPoint x: 292, endPoint y: 480, distance: 21.9
click at [274, 491] on div "Morena & Good Morning Team🌞️Please NOTE the delivery instructions & kindly cont…" at bounding box center [304, 405] width 264 height 182
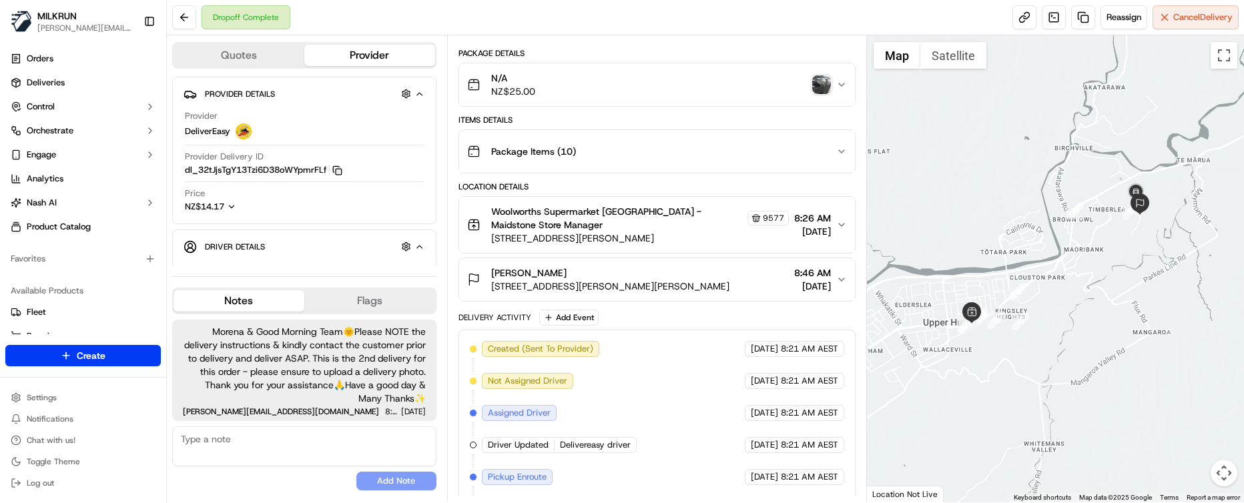
scroll to position [286, 0]
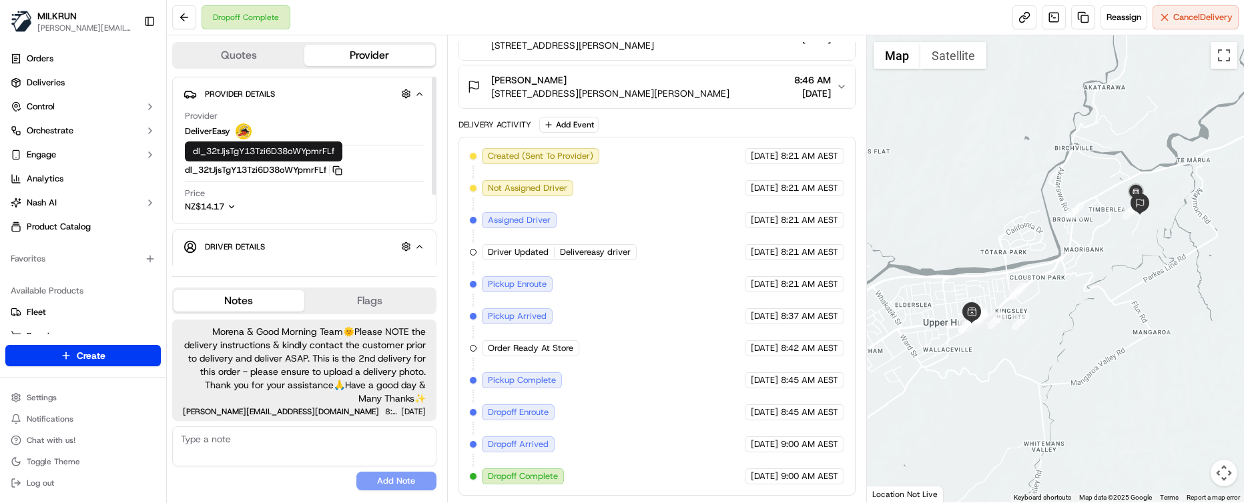
click at [340, 171] on icon "button" at bounding box center [337, 171] width 10 height 10
drag, startPoint x: 291, startPoint y: 474, endPoint x: 294, endPoint y: 463, distance: 11.8
click at [291, 474] on div "No results found Add Note" at bounding box center [304, 459] width 264 height 64
click at [342, 170] on icon "button" at bounding box center [337, 171] width 10 height 10
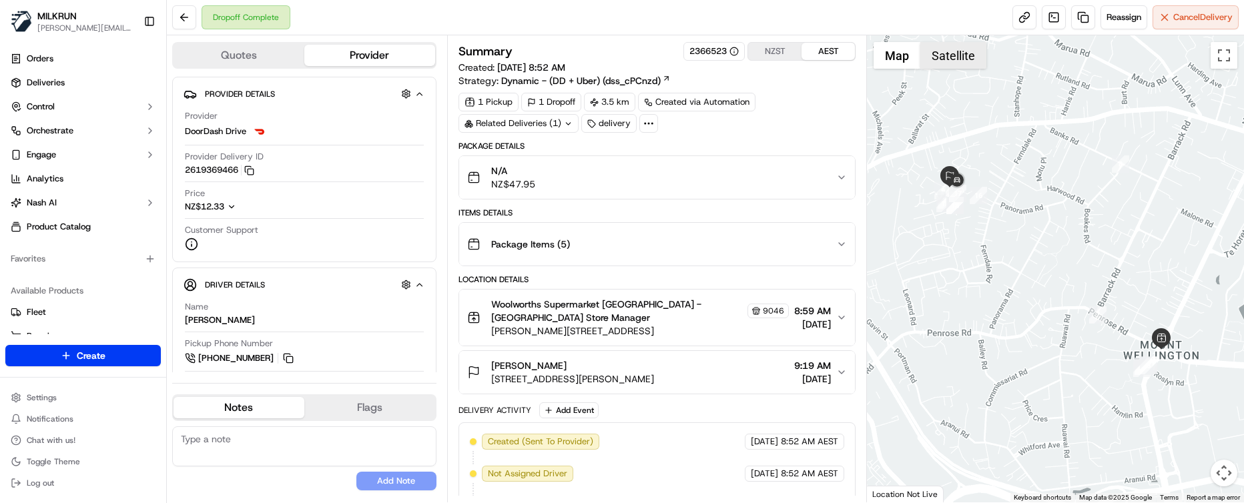
click at [946, 49] on button "Satellite" at bounding box center [953, 55] width 66 height 27
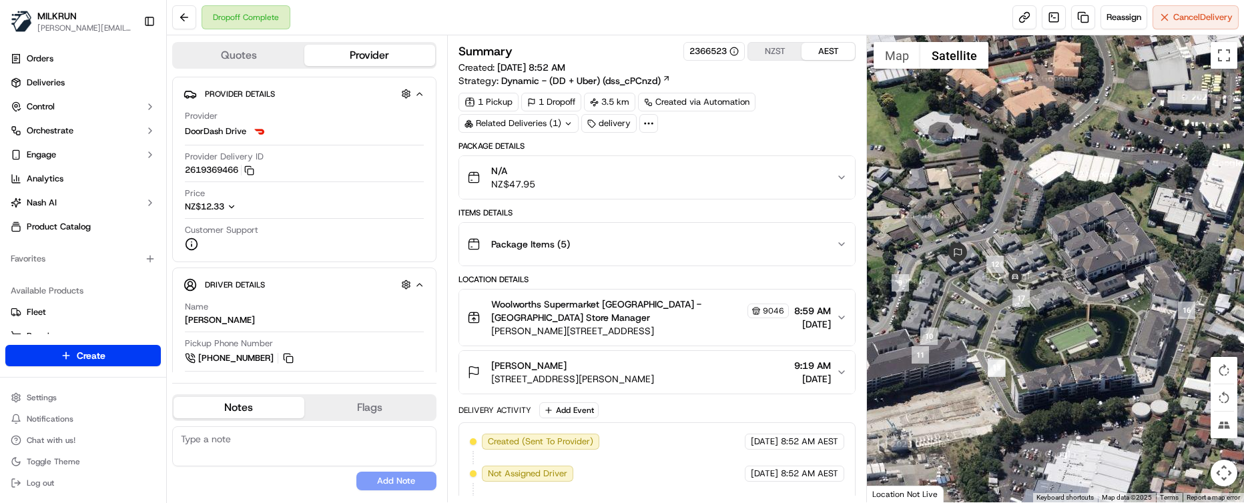
drag, startPoint x: 939, startPoint y: 198, endPoint x: 1028, endPoint y: 225, distance: 92.7
click at [1028, 225] on div at bounding box center [1055, 268] width 377 height 467
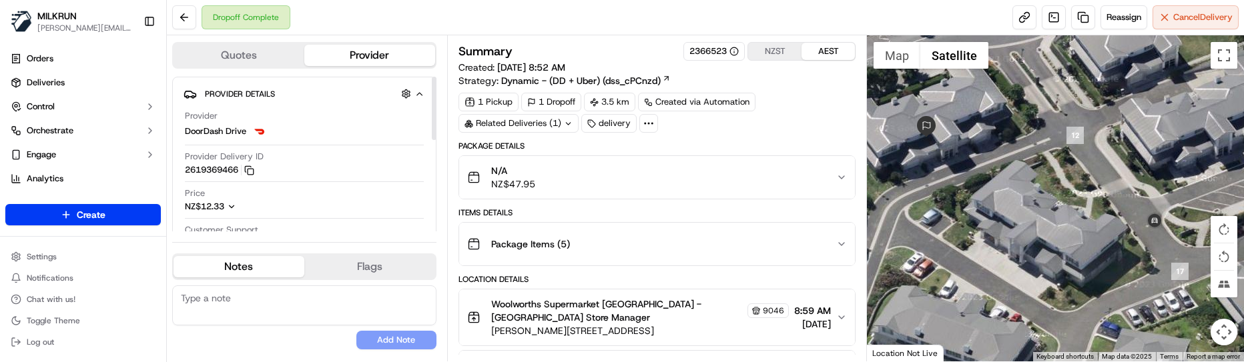
click at [310, 330] on div "No results found Add Note" at bounding box center [304, 318] width 264 height 64
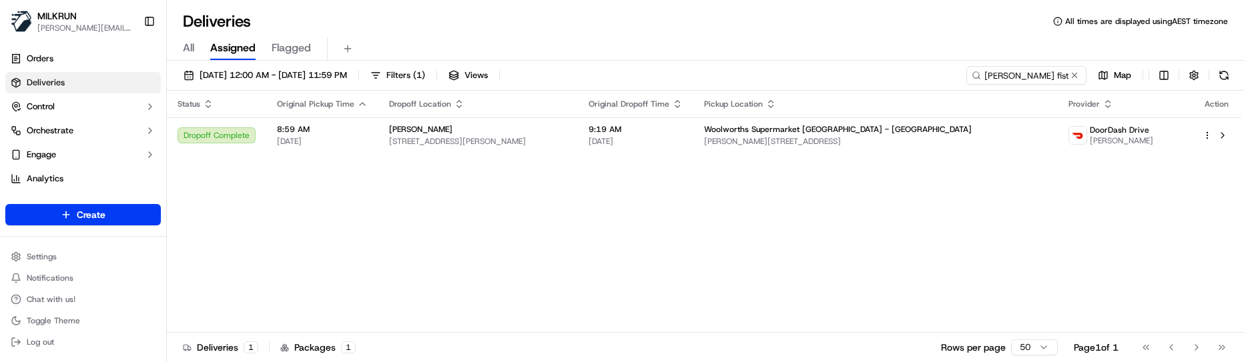
click at [624, 276] on div "Status Original Pickup Time Dropoff Location Original Dropoff Time Pickup Locat…" at bounding box center [704, 212] width 1075 height 242
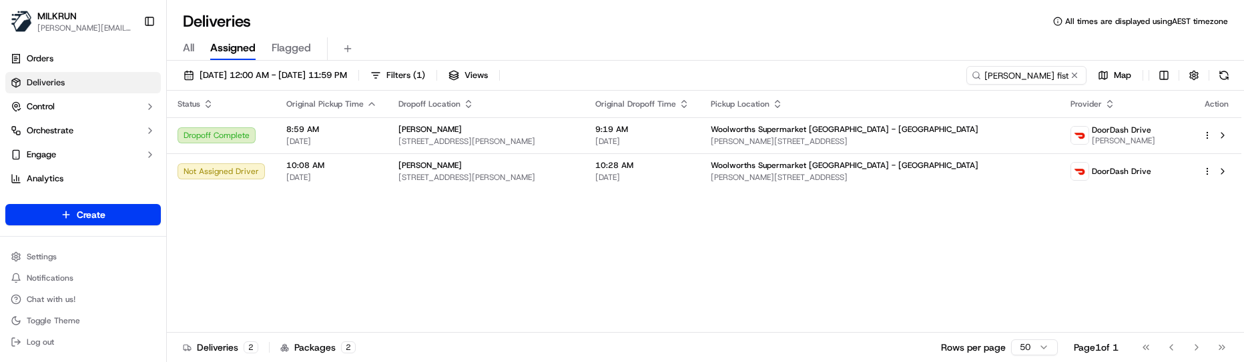
click at [462, 258] on div "Status Original Pickup Time Dropoff Location Original Dropoff Time Pickup Locat…" at bounding box center [704, 212] width 1075 height 242
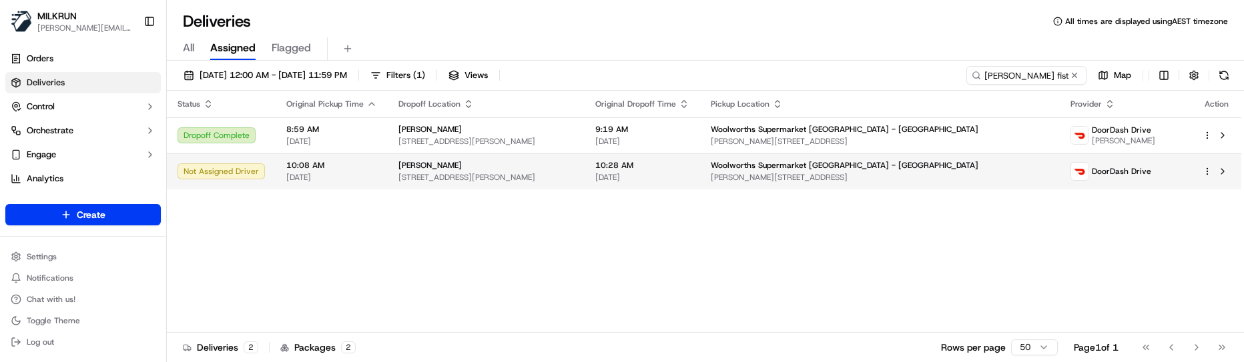
click at [541, 180] on span "[STREET_ADDRESS][PERSON_NAME]" at bounding box center [486, 177] width 176 height 11
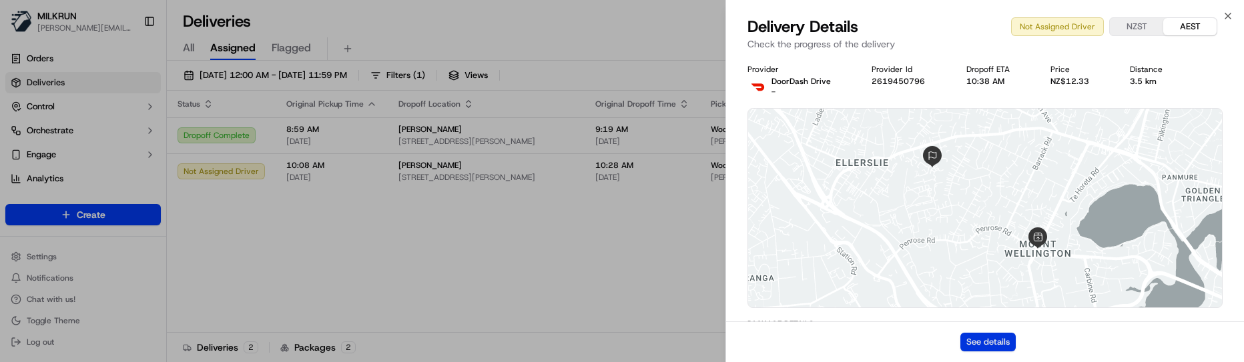
click at [994, 340] on button "See details" at bounding box center [988, 342] width 55 height 19
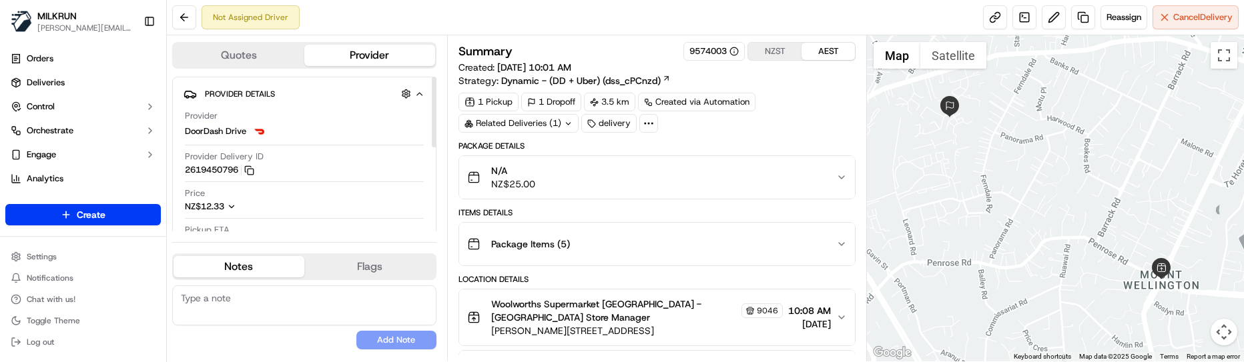
click at [266, 270] on button "Notes" at bounding box center [239, 266] width 131 height 21
click at [269, 310] on textarea at bounding box center [304, 306] width 264 height 40
paste textarea "Good XXX Team🌞️Please NOTE the delivery instructions & kindly contact the custo…"
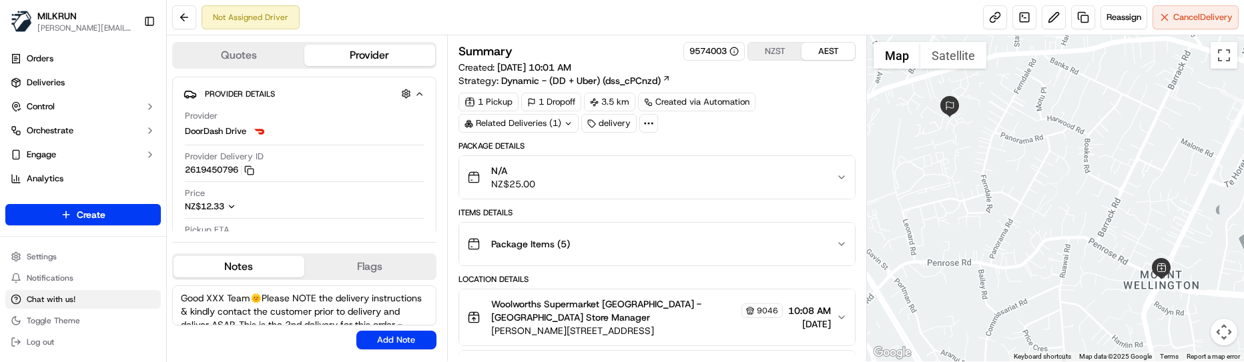
drag, startPoint x: 254, startPoint y: 298, endPoint x: 131, endPoint y: 298, distance: 122.2
click at [131, 298] on div "[PERSON_NAME] [PERSON_NAME][EMAIL_ADDRESS][DOMAIN_NAME] Toggle Sidebar Orders D…" at bounding box center [622, 181] width 1244 height 362
type textarea "Kia Ora Team🌞️Please NOTE the delivery instructions & kindly contact the custom…"
click at [393, 341] on button "Add Note" at bounding box center [396, 340] width 80 height 19
